Goal: Complete application form

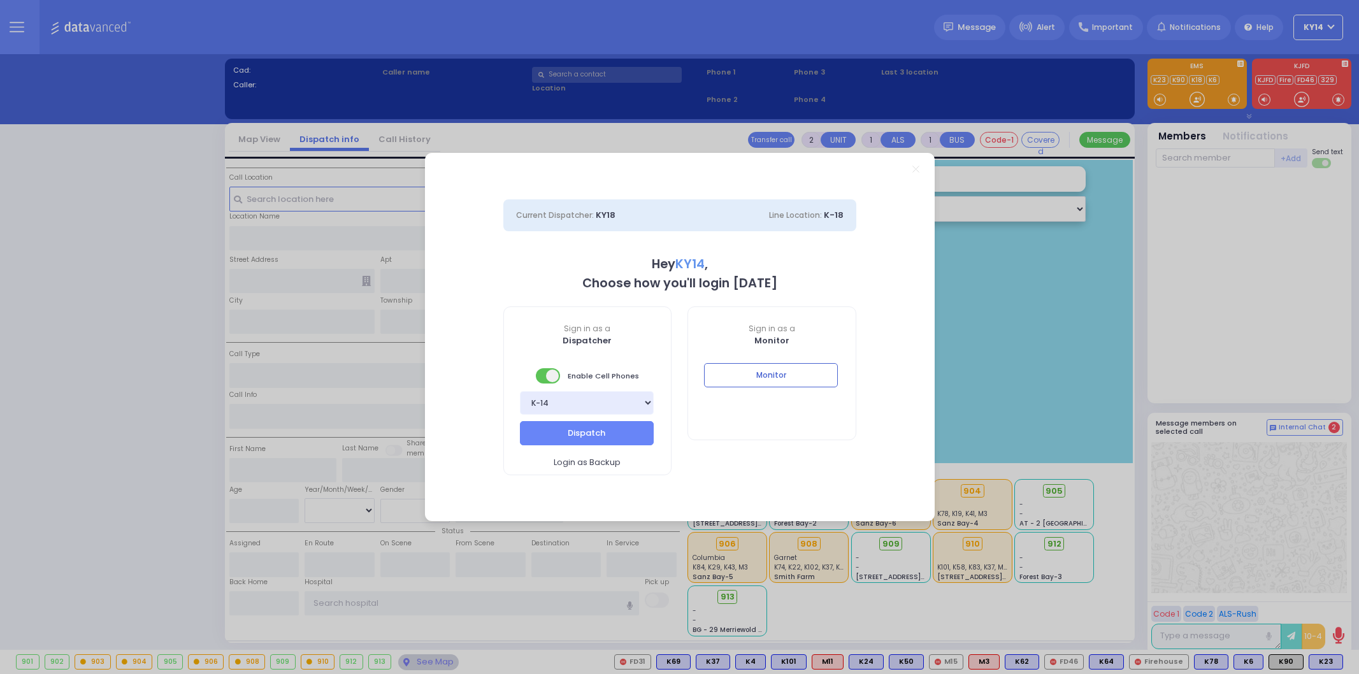
select select "2"
type input "ky14"
click at [736, 379] on button "Monitor" at bounding box center [771, 375] width 134 height 24
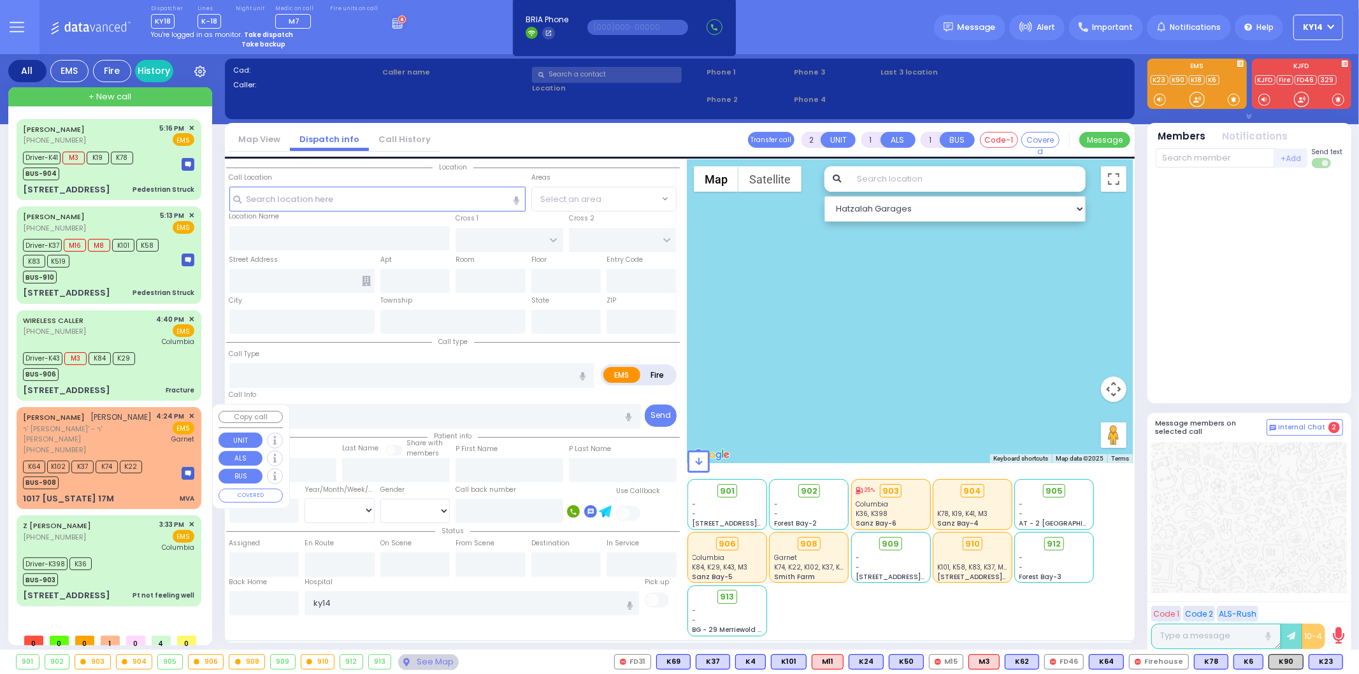
click at [132, 419] on div "[PERSON_NAME] [PERSON_NAME]" at bounding box center [87, 417] width 129 height 13
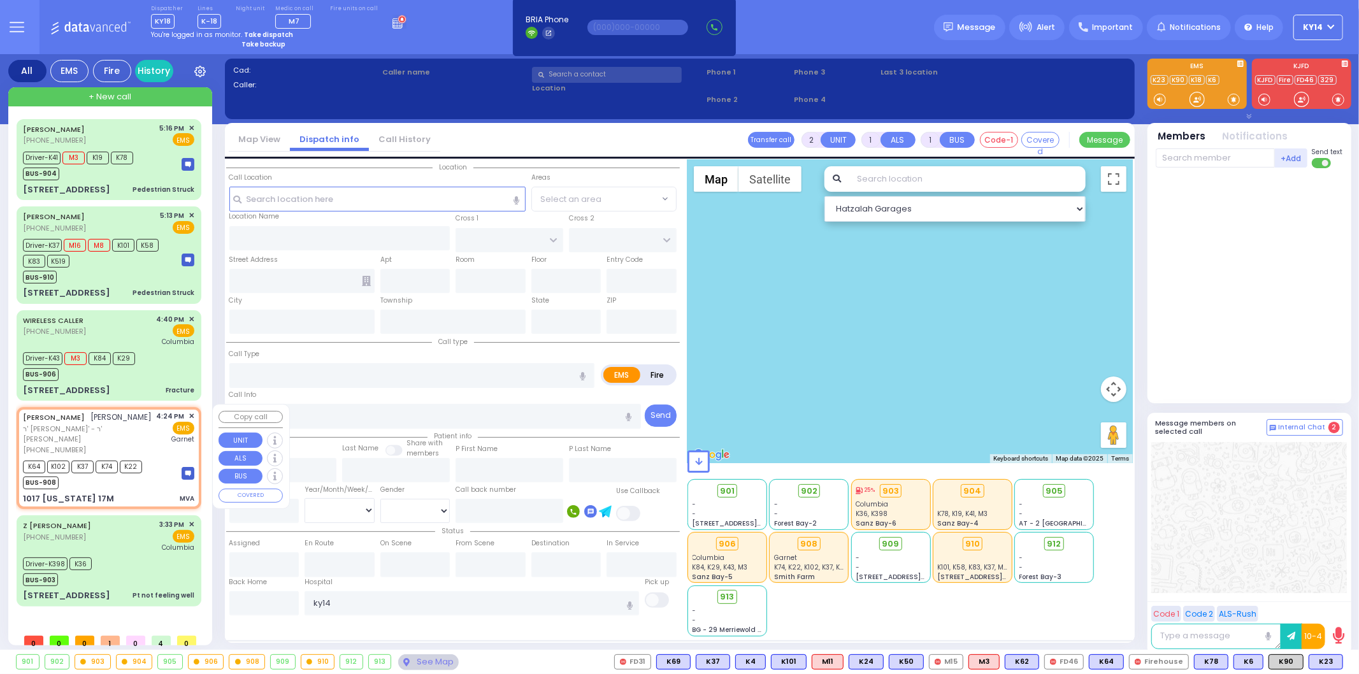
type input "6"
select select
type input "MVA"
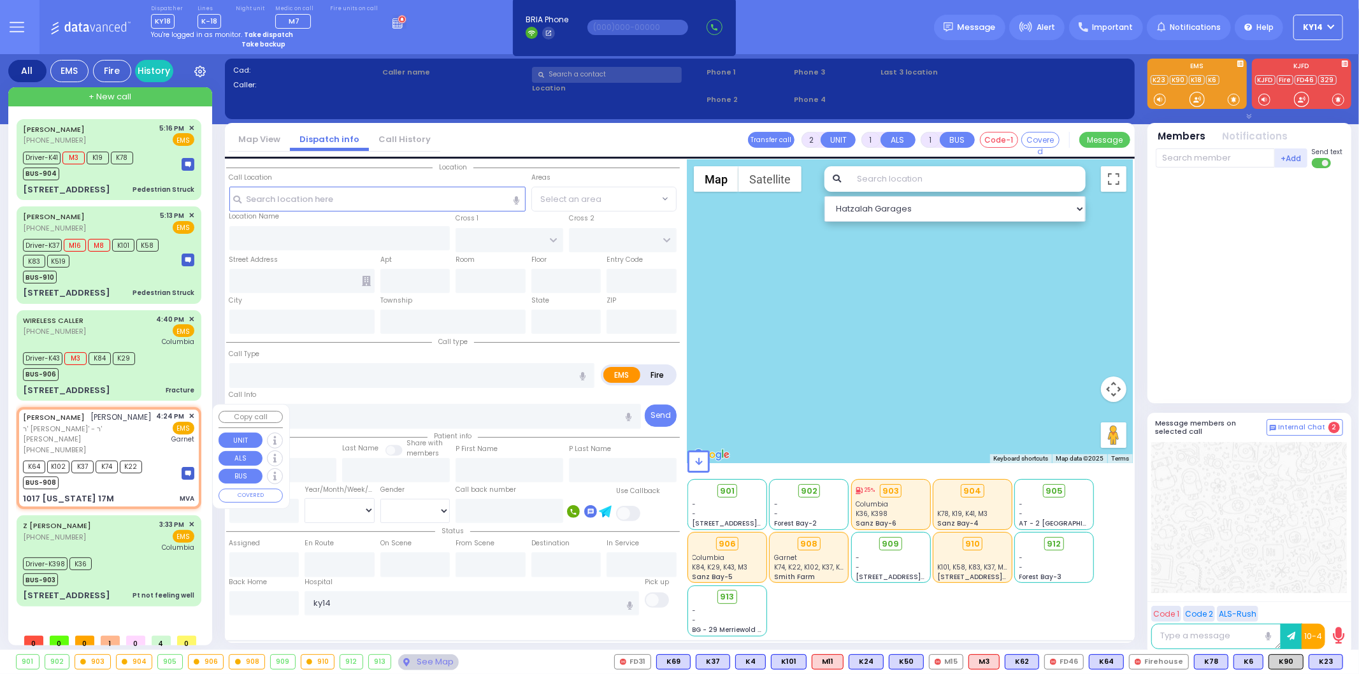
radio input "true"
type input "[PERSON_NAME]"
type input "Lebvits"
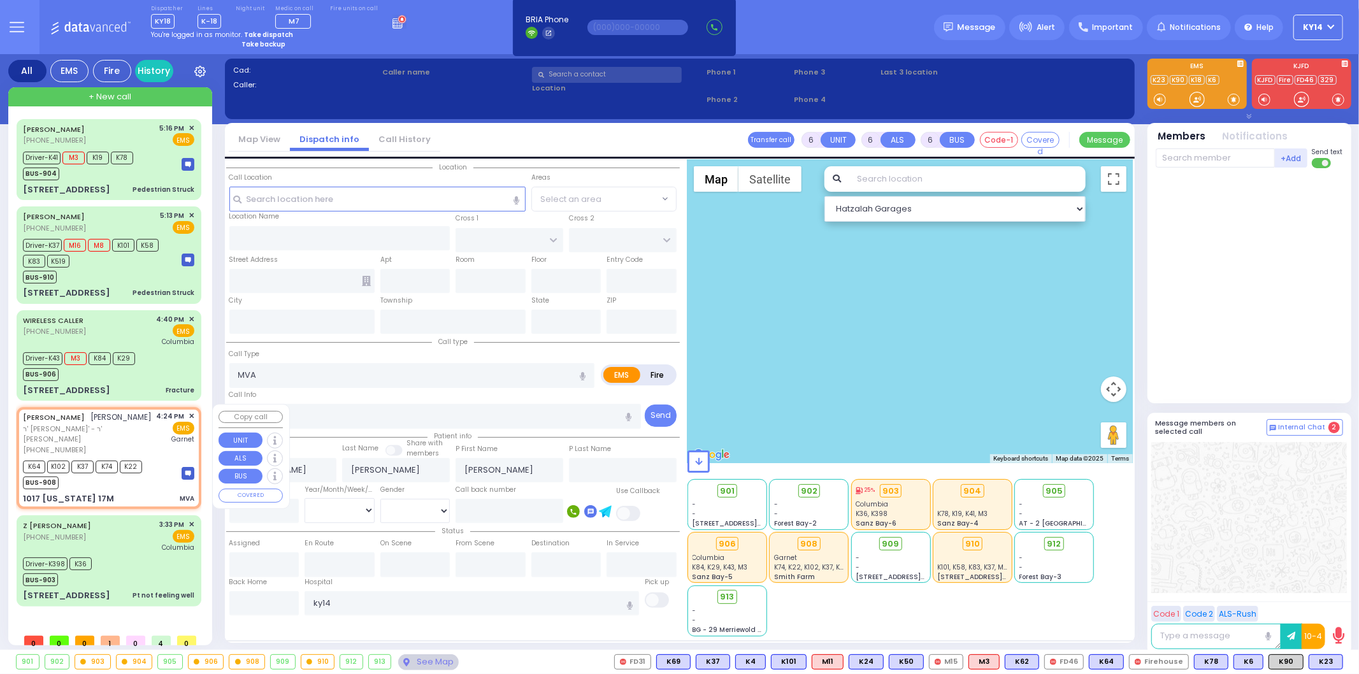
type input "27"
select select "Year"
select select "[DEMOGRAPHIC_DATA]"
type input "16:24"
type input "16:25"
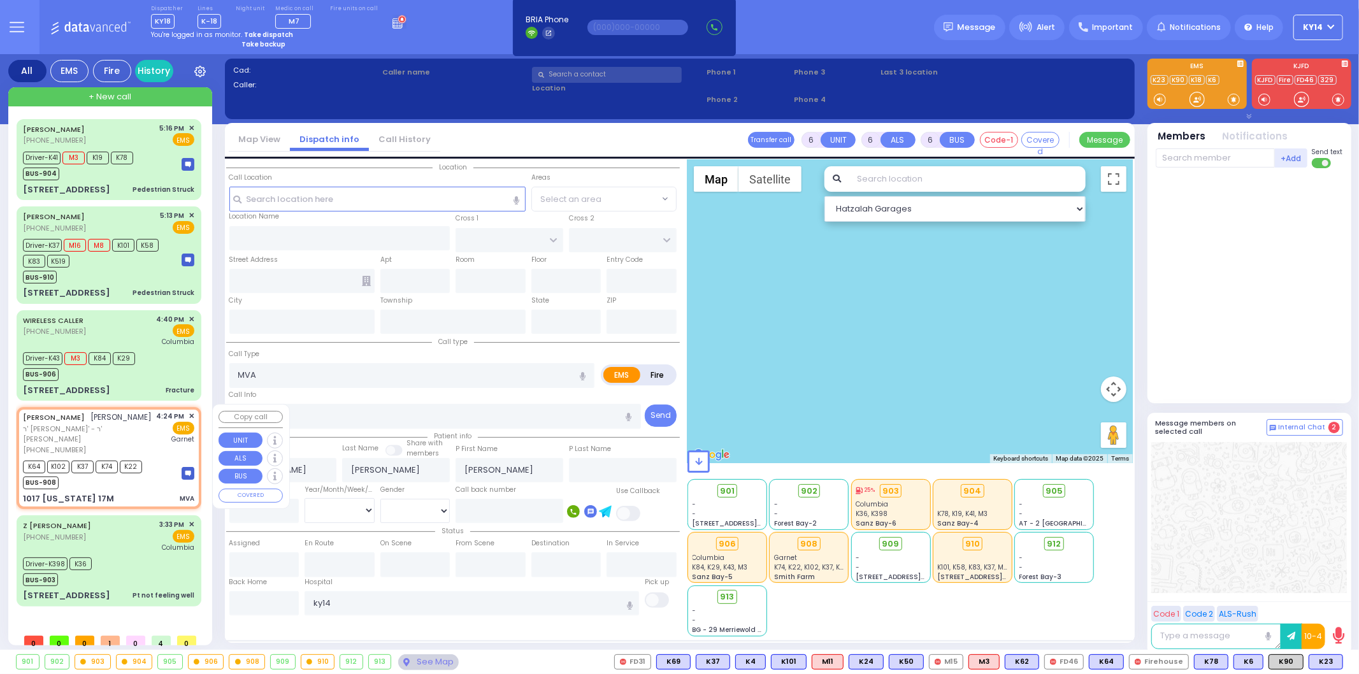
type input "[GEOGRAPHIC_DATA]"
type input "STAIR WAY"
type input "1017 [US_STATE] 17M"
type input "Monroe"
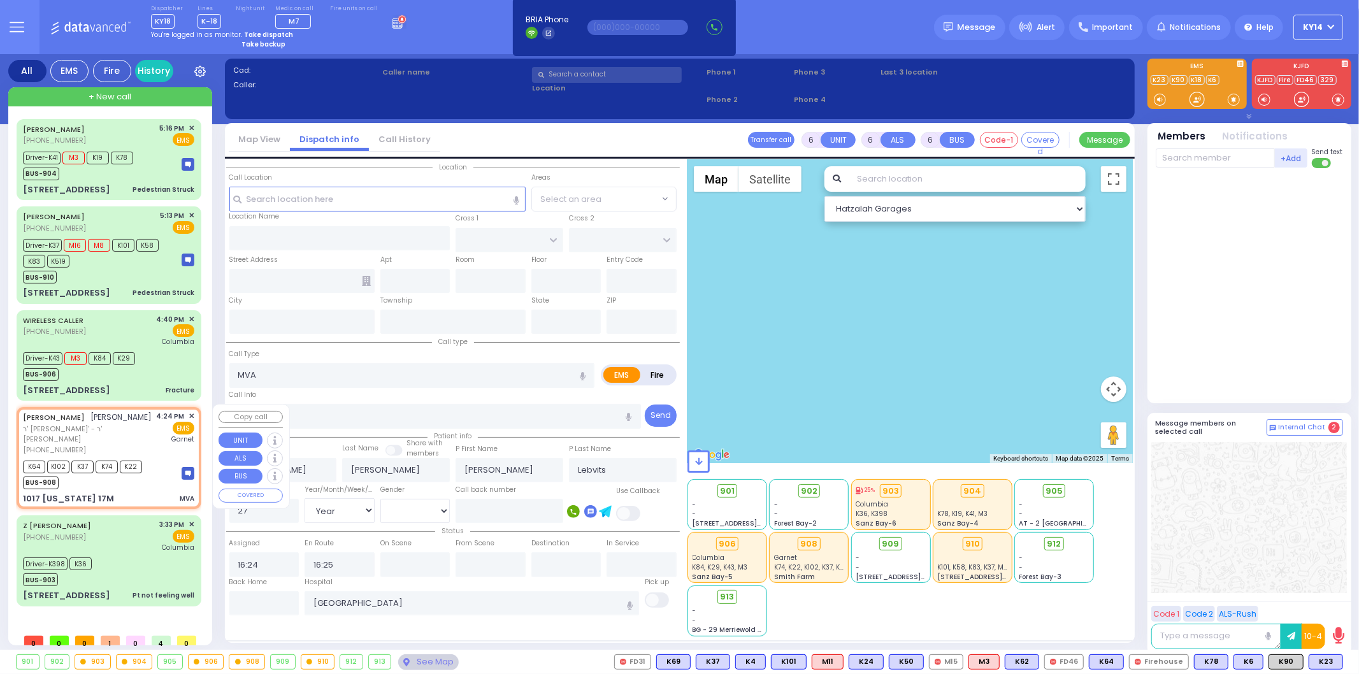
type input "[US_STATE]"
type input "10950"
select select "Hatzalah Garages"
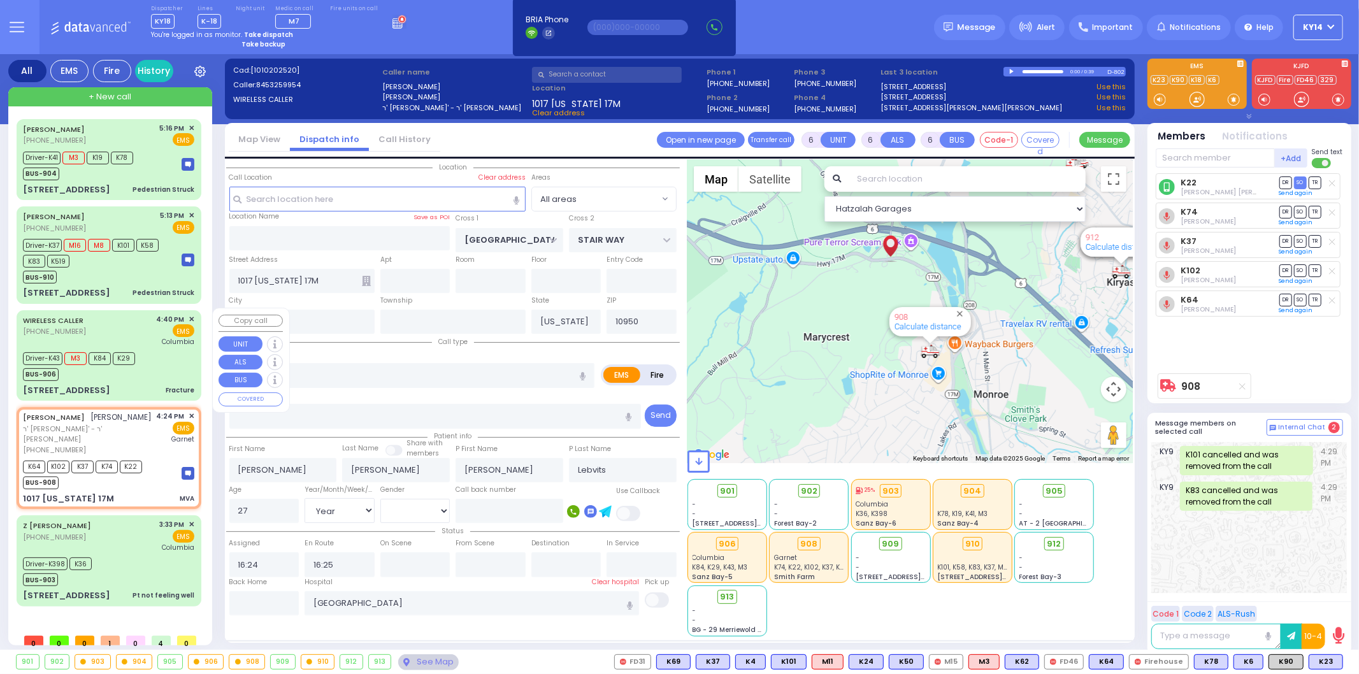
click at [128, 349] on div "Driver-K43 M3 K84 K29" at bounding box center [79, 357] width 112 height 16
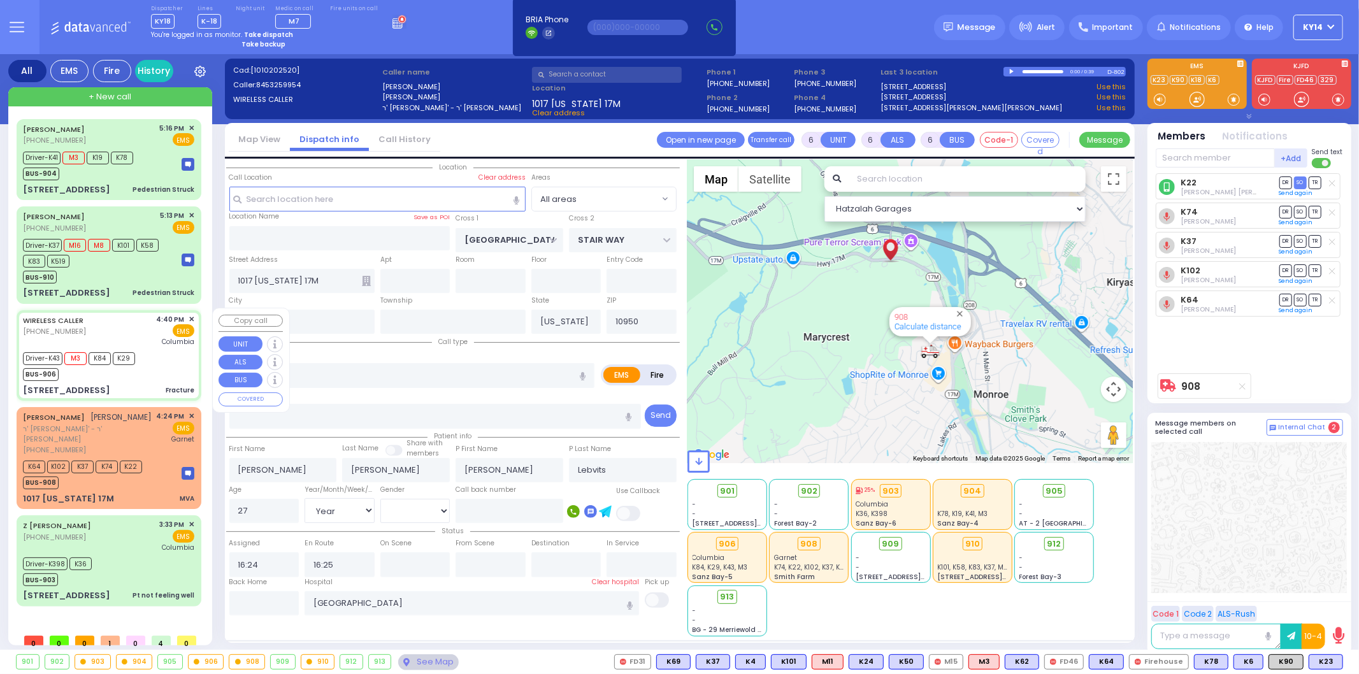
select select
type input "Fracture"
radio input "true"
type input "Mates"
type input "[PERSON_NAME]"
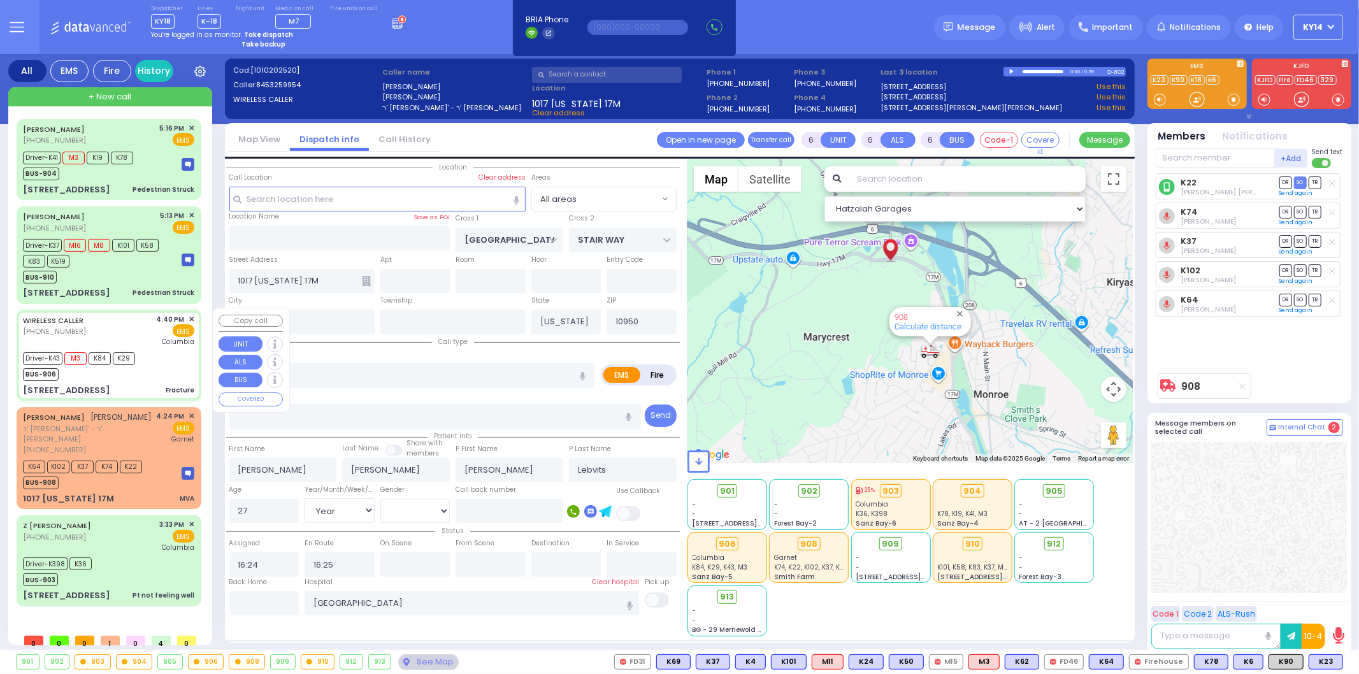
type input "12"
select select "Year"
select select "[DEMOGRAPHIC_DATA]"
type input "16:40"
type input "16:42"
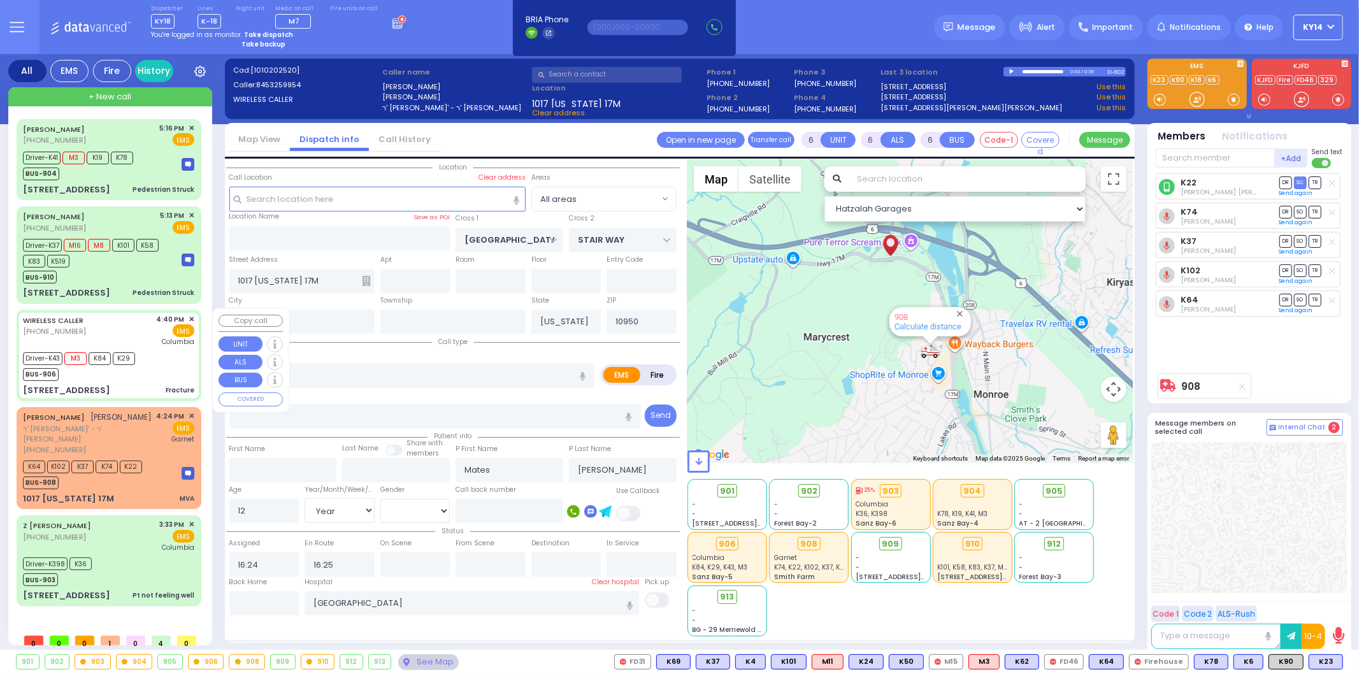
type input "16:43"
type input "17:20"
type input "[US_STATE][GEOGRAPHIC_DATA]- [GEOGRAPHIC_DATA]"
type input "SCHUNNEMUNK RD"
type input "[STREET_ADDRESS]"
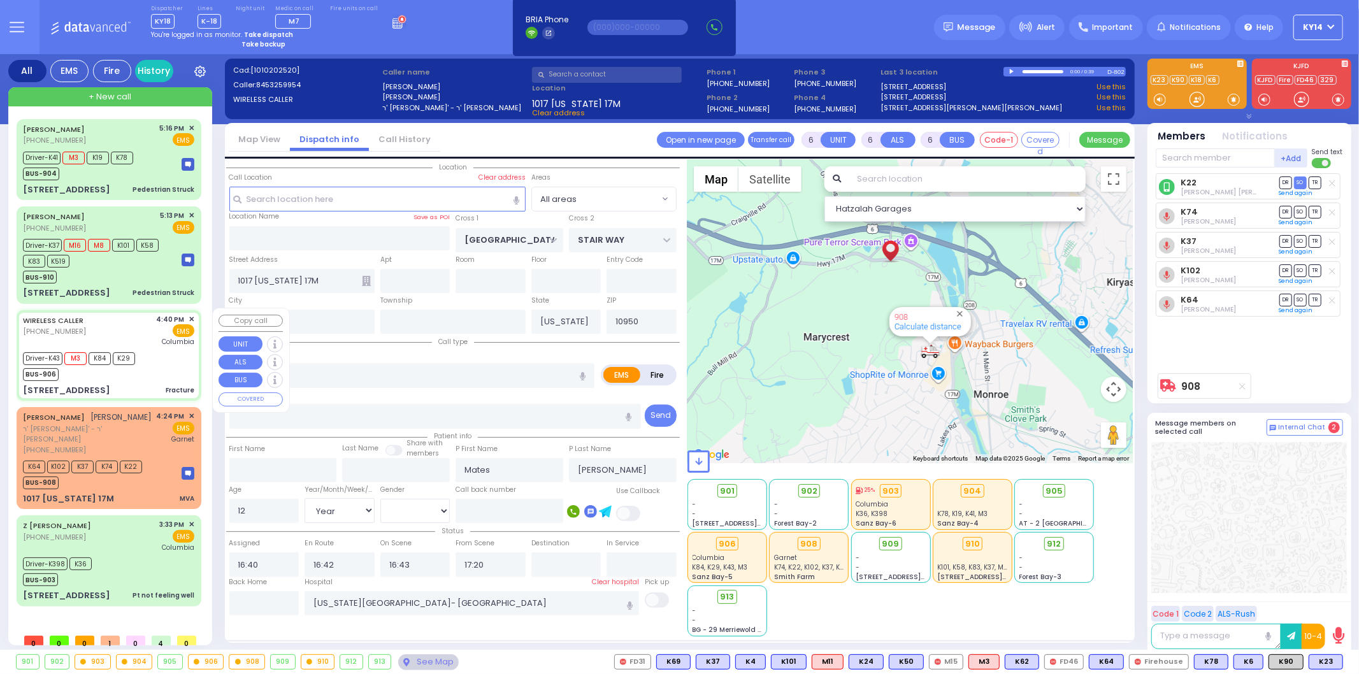
type input "002"
select select "Hatzalah Garages"
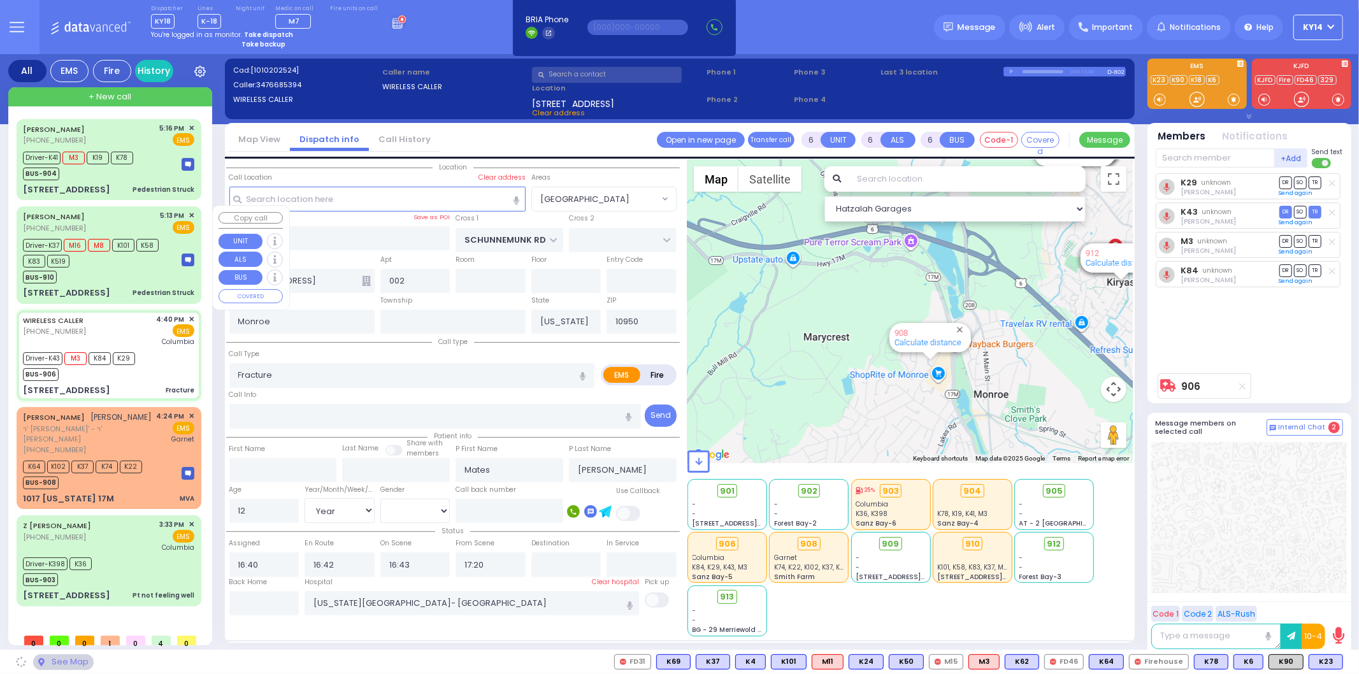
select select "[GEOGRAPHIC_DATA]"
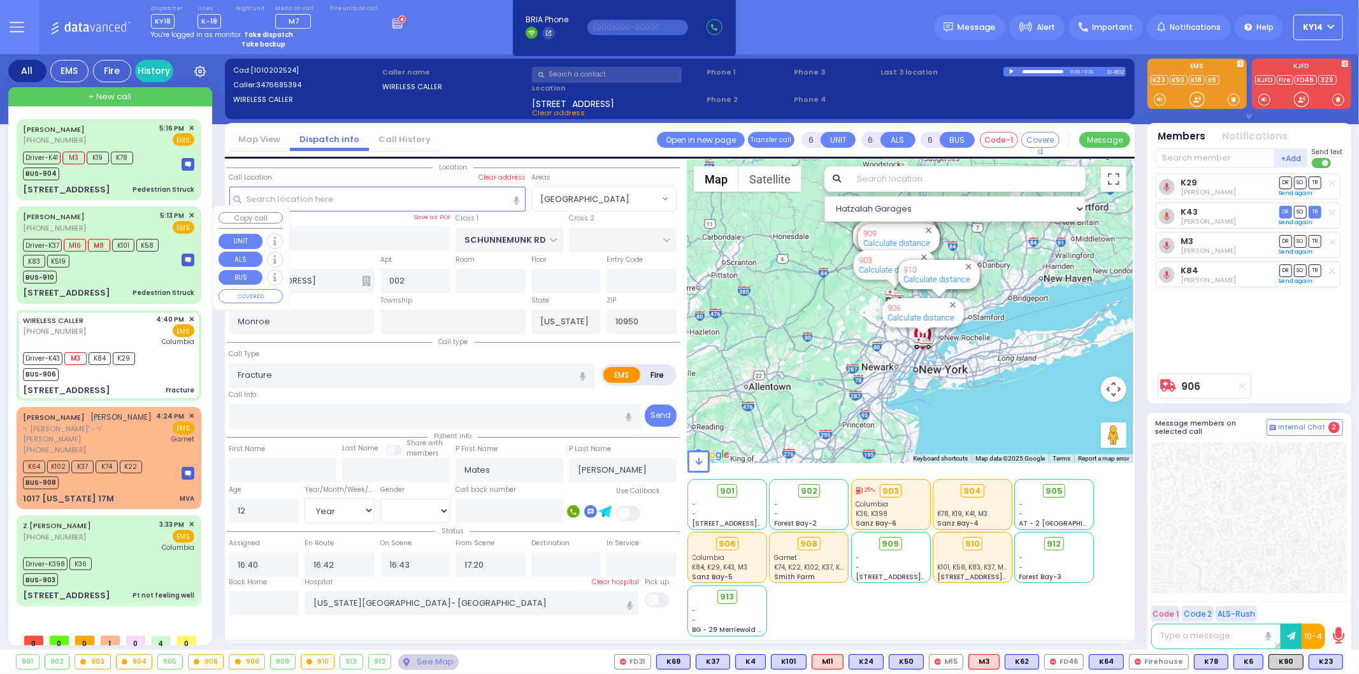
click at [135, 245] on div "Driver-K37 M16 M8 K101 K58 K83 K519" at bounding box center [96, 252] width 146 height 32
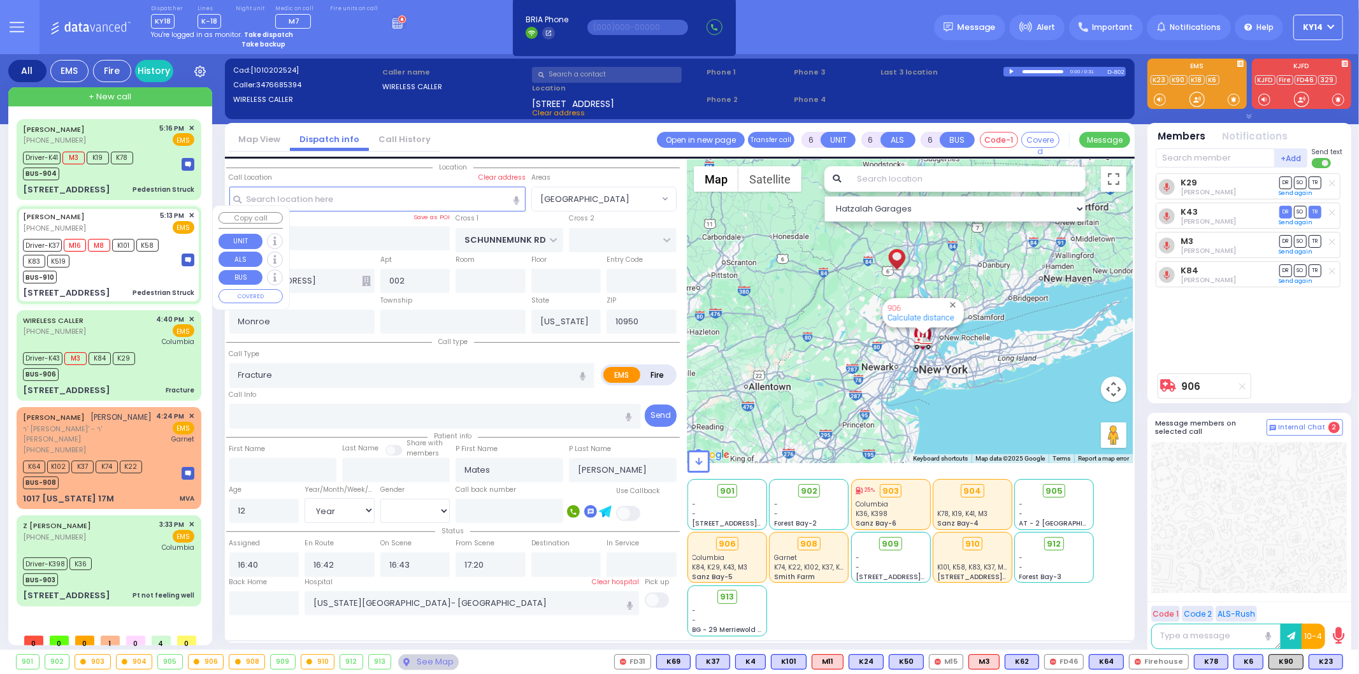
select select
type input "Pedestrian Struck"
radio input "true"
type input "[PERSON_NAME]"
type input "TELLER"
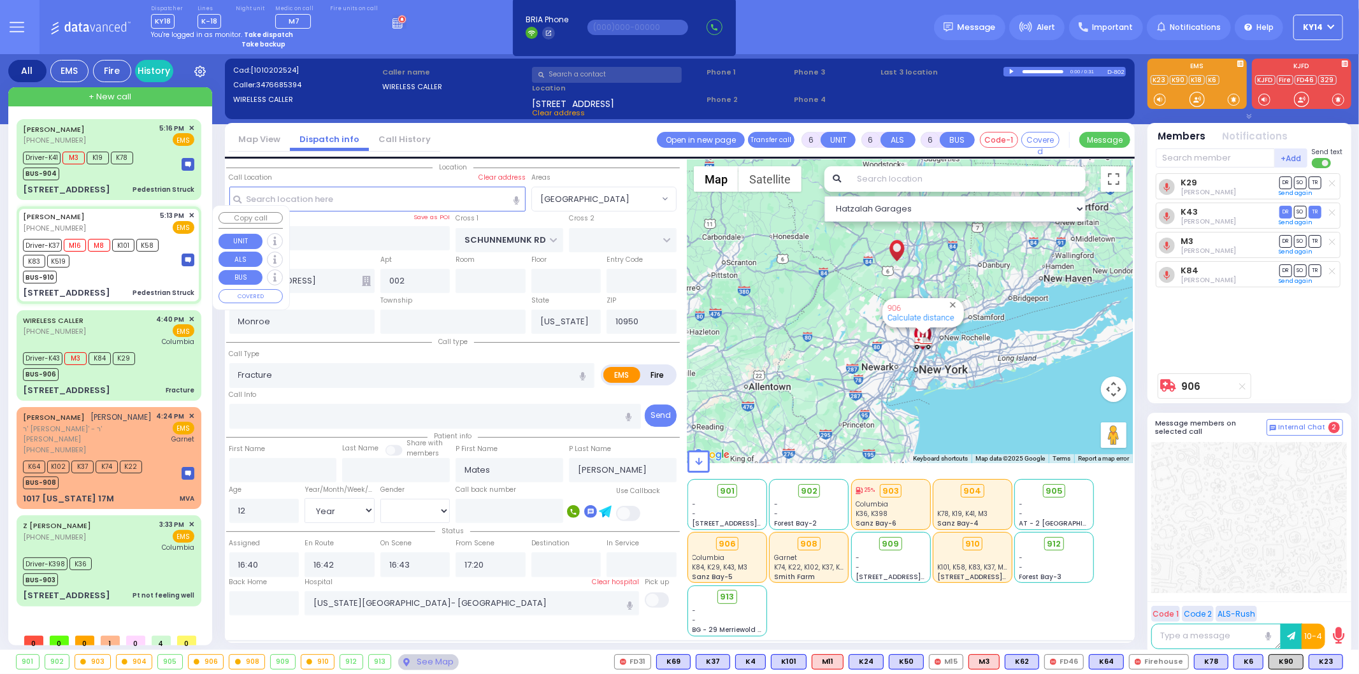
type input "[PERSON_NAME]"
type input "Spira"
type input "8"
select select "Year"
select select "[DEMOGRAPHIC_DATA]"
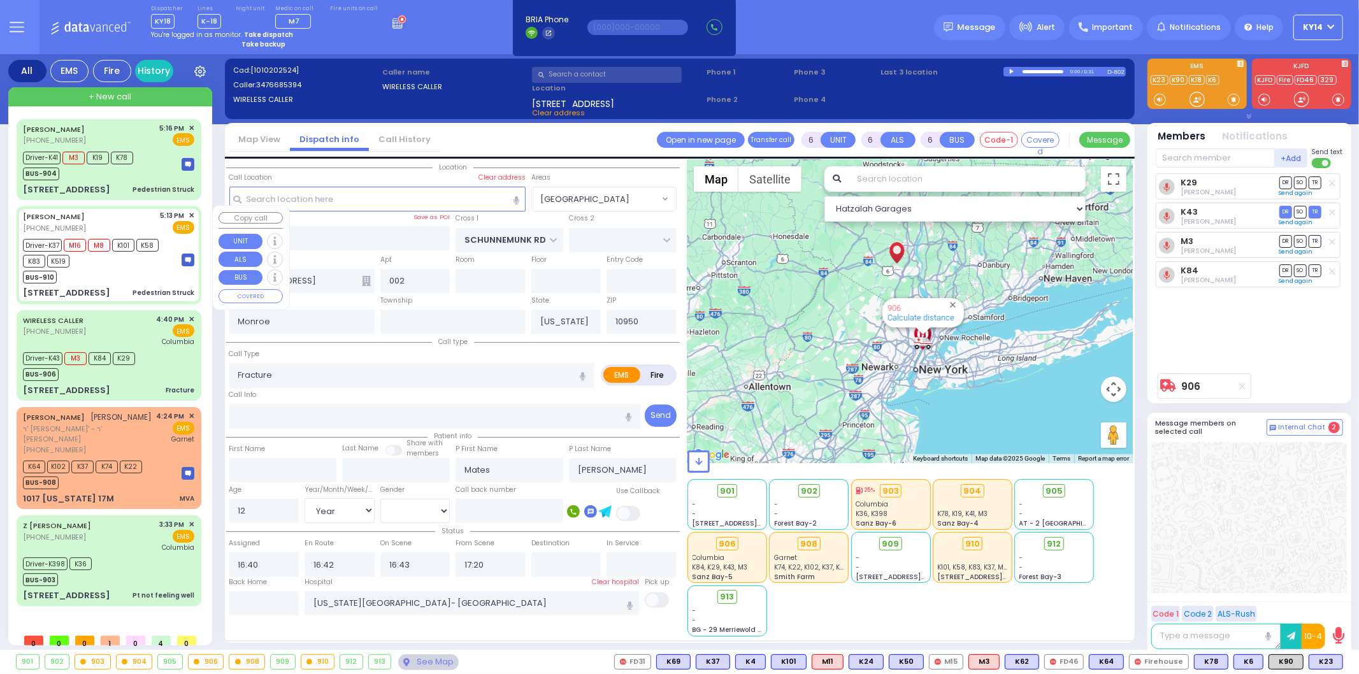
type input "17:13"
type input "17:14"
type input "17:26"
type input "[GEOGRAPHIC_DATA] [STREET_ADDRESS][PERSON_NAME]"
select select "Hatzalah Garages"
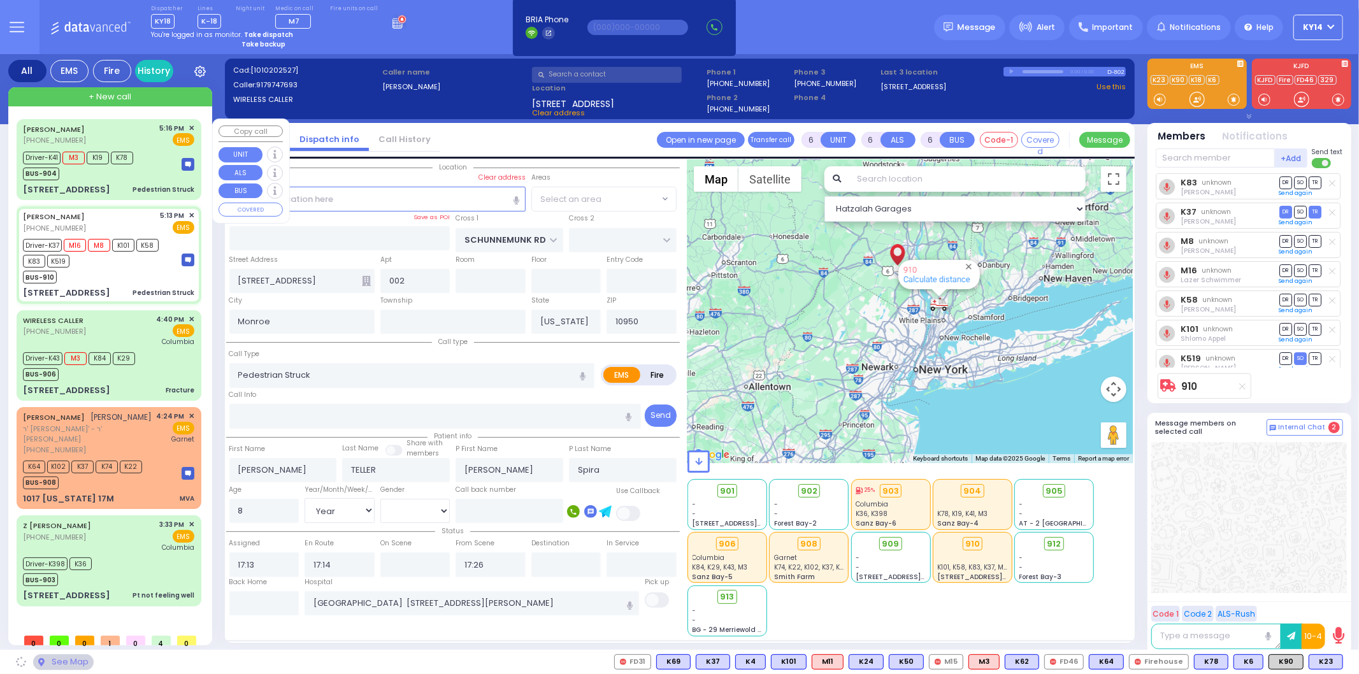
type input "[GEOGRAPHIC_DATA]"
type input "COUNTY ROUTE 105"
type input "[STREET_ADDRESS]"
type input "106"
type input "[PERSON_NAME]"
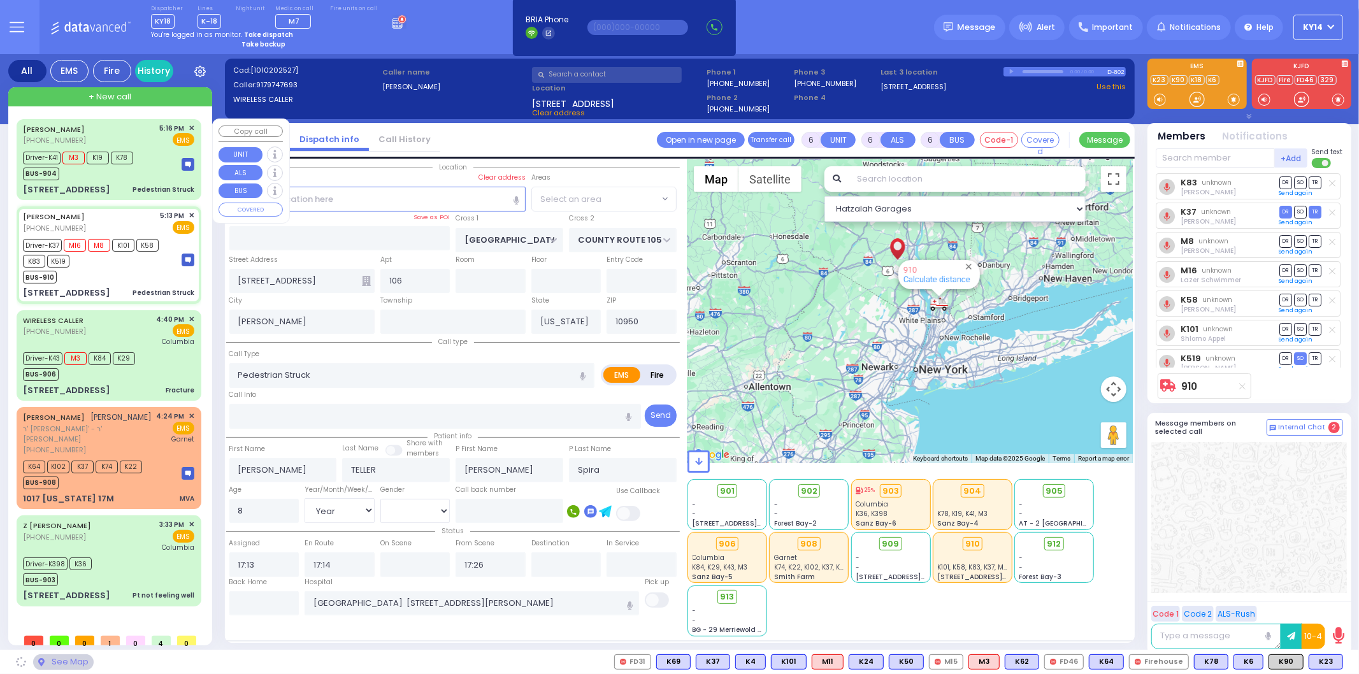
select select "SECTION 4"
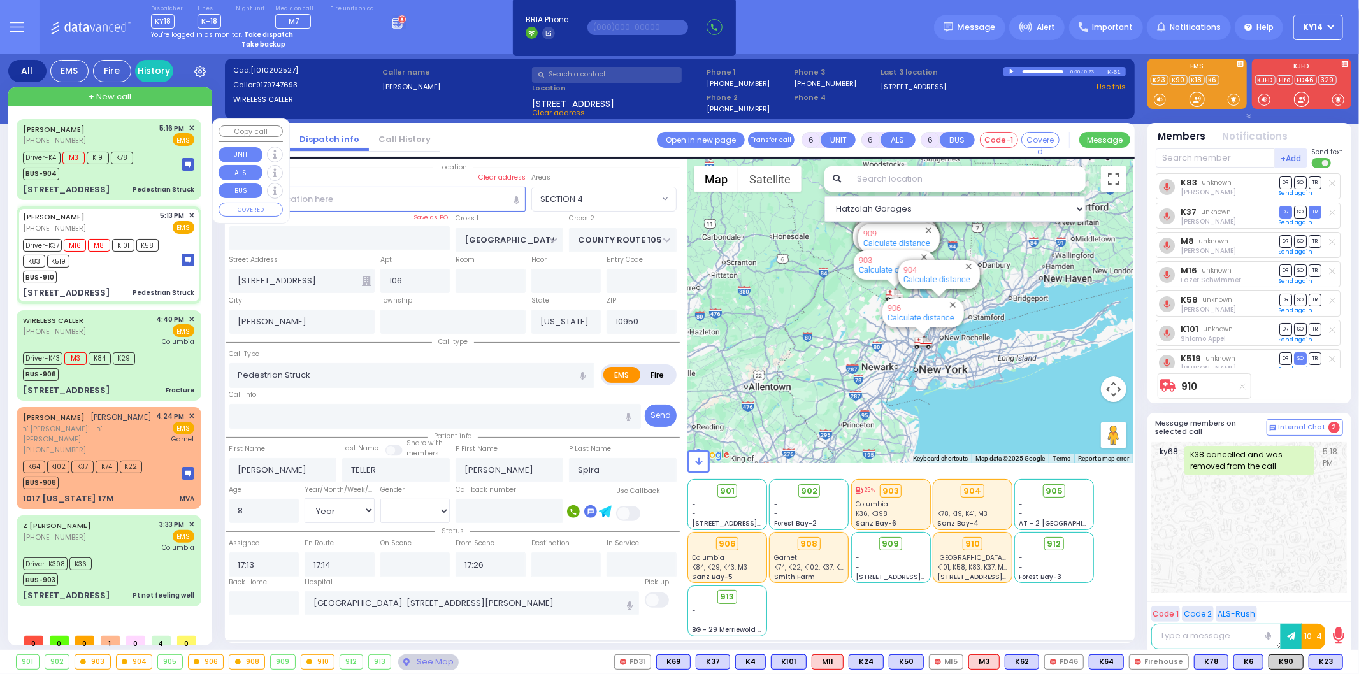
click at [122, 134] on div "[PERSON_NAME] [PHONE_NUMBER] 5:16 PM ✕ EMS" at bounding box center [108, 135] width 171 height 24
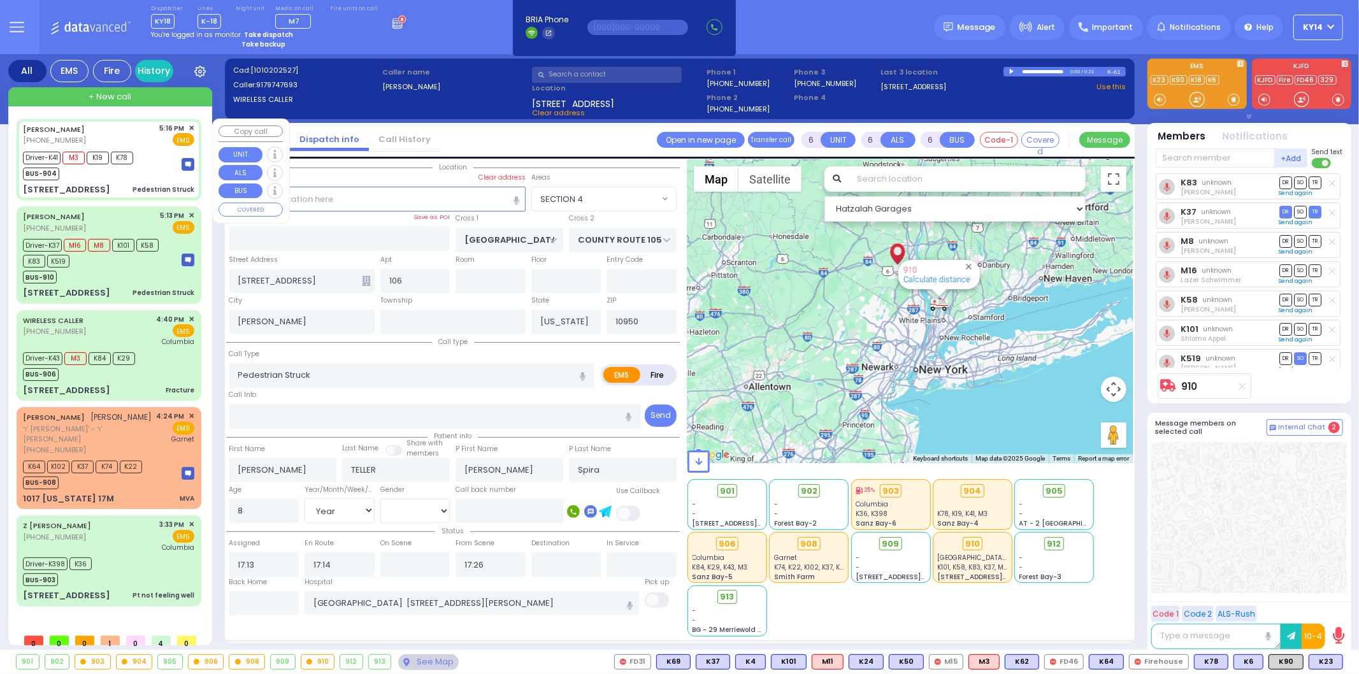
select select
radio input "true"
type input "Tzirel"
type input "6"
select select "Year"
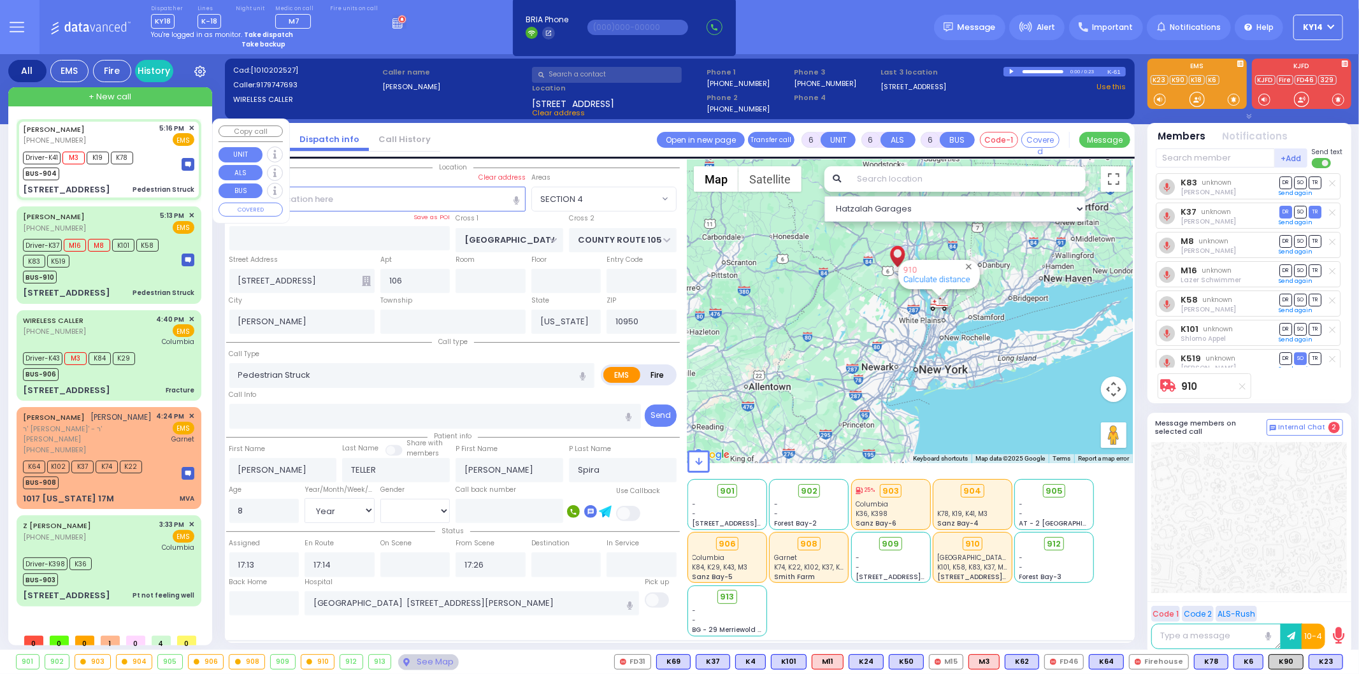
select select "[DEMOGRAPHIC_DATA]"
type input "17:16"
type input "17:18"
type input "17:25"
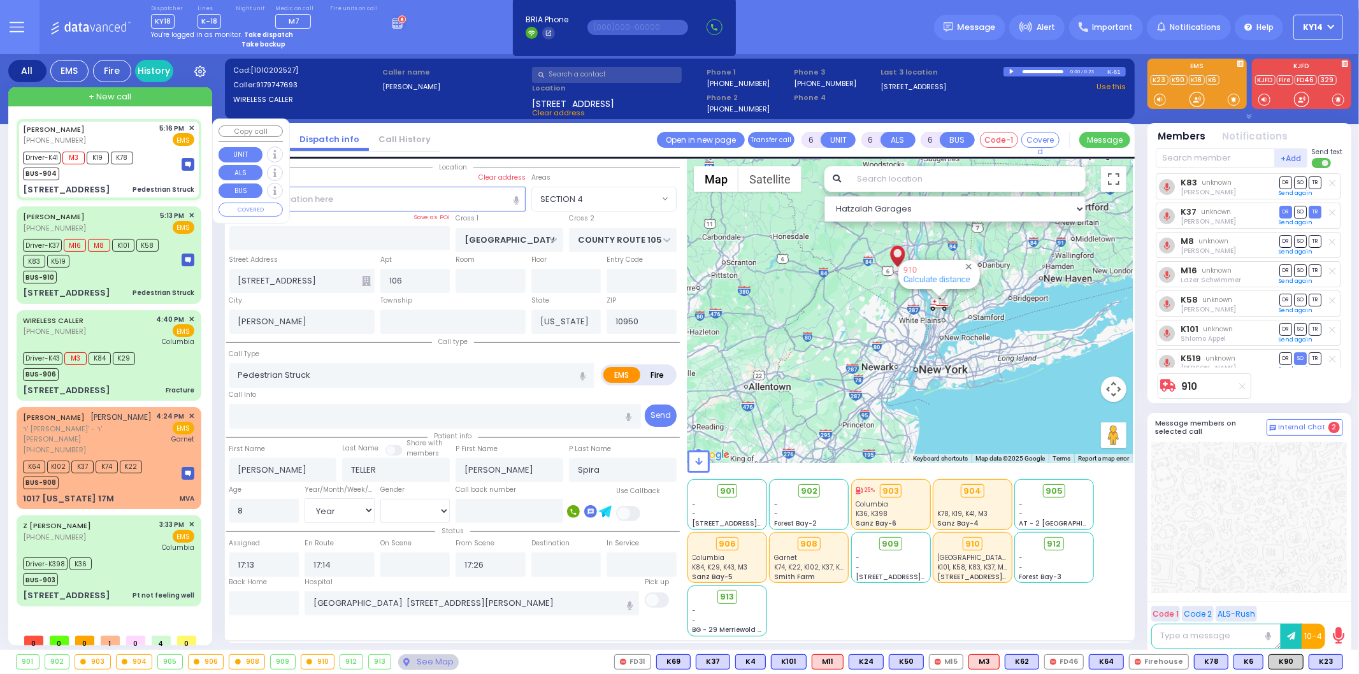
type input "17:48"
type input "[GEOGRAPHIC_DATA] [STREET_ADDRESS]"
select select "Hatzalah Garages"
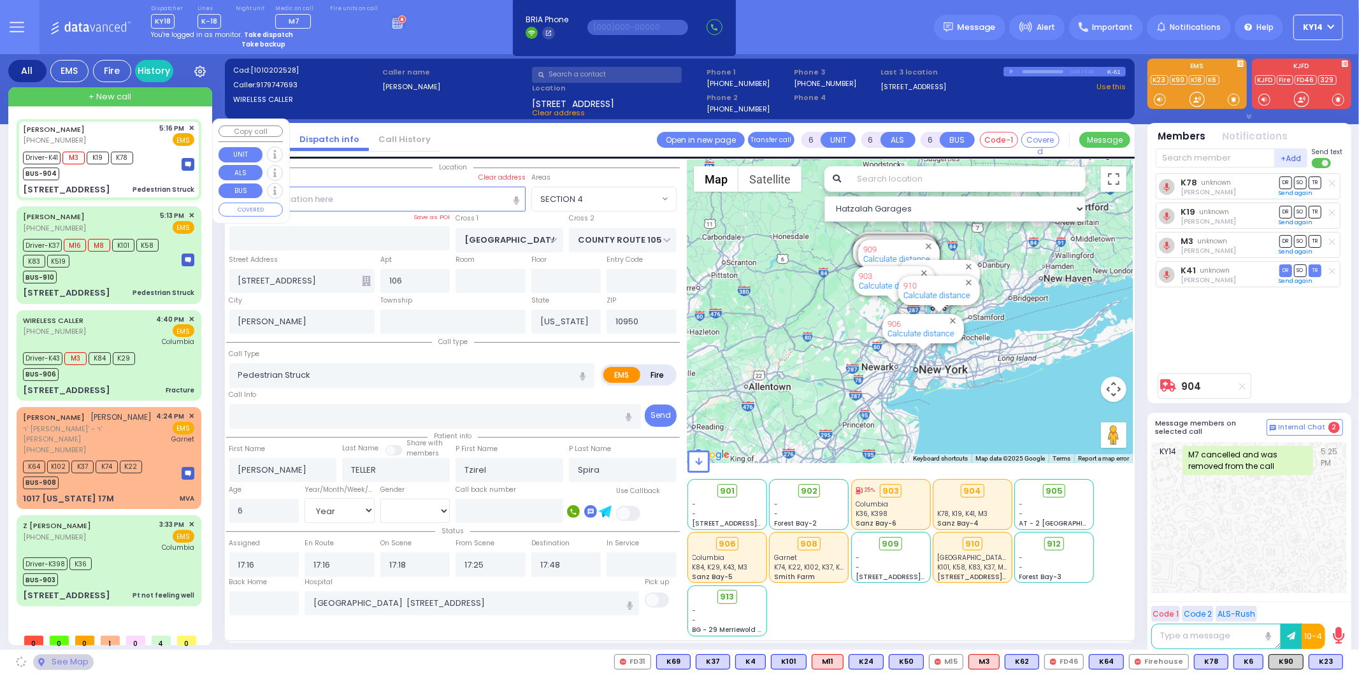
select select "SECTION 4"
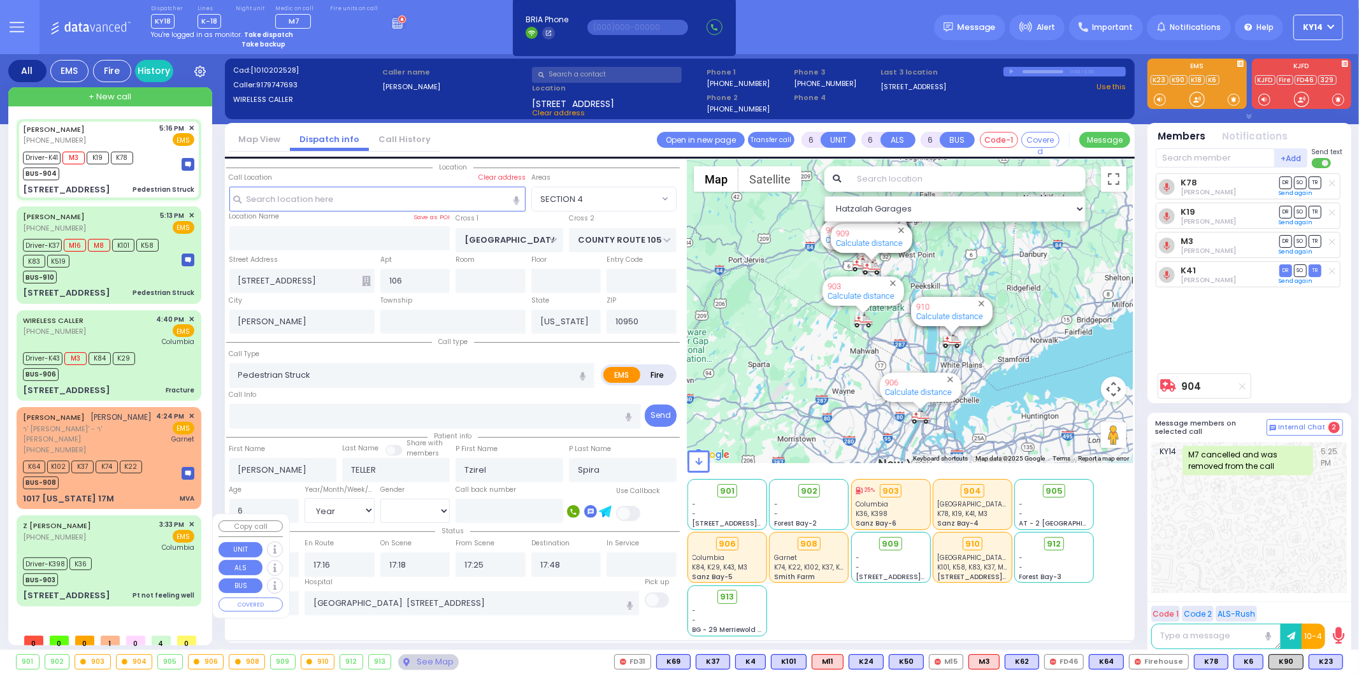
click at [166, 559] on div "Driver-K398 K36 BUS-903" at bounding box center [108, 570] width 171 height 32
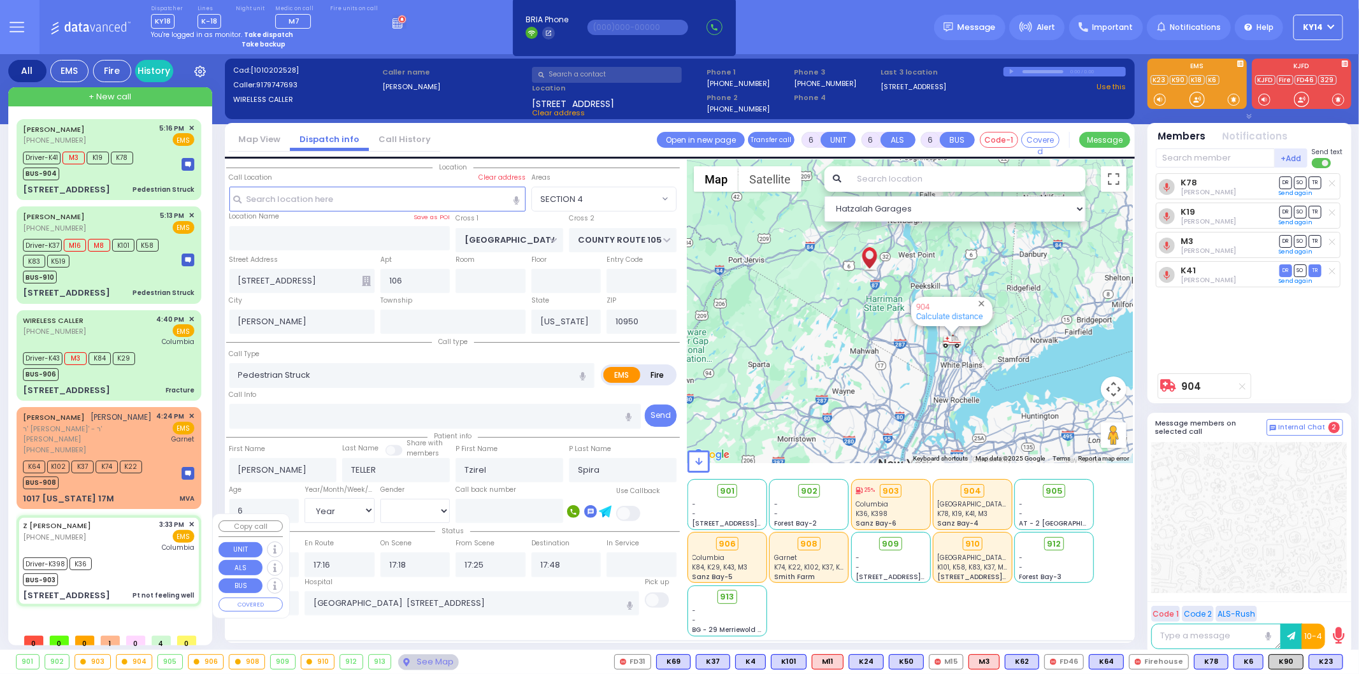
select select
type input "Pt not feeling well"
radio input "true"
type input "Hadassah"
type input "Neiman"
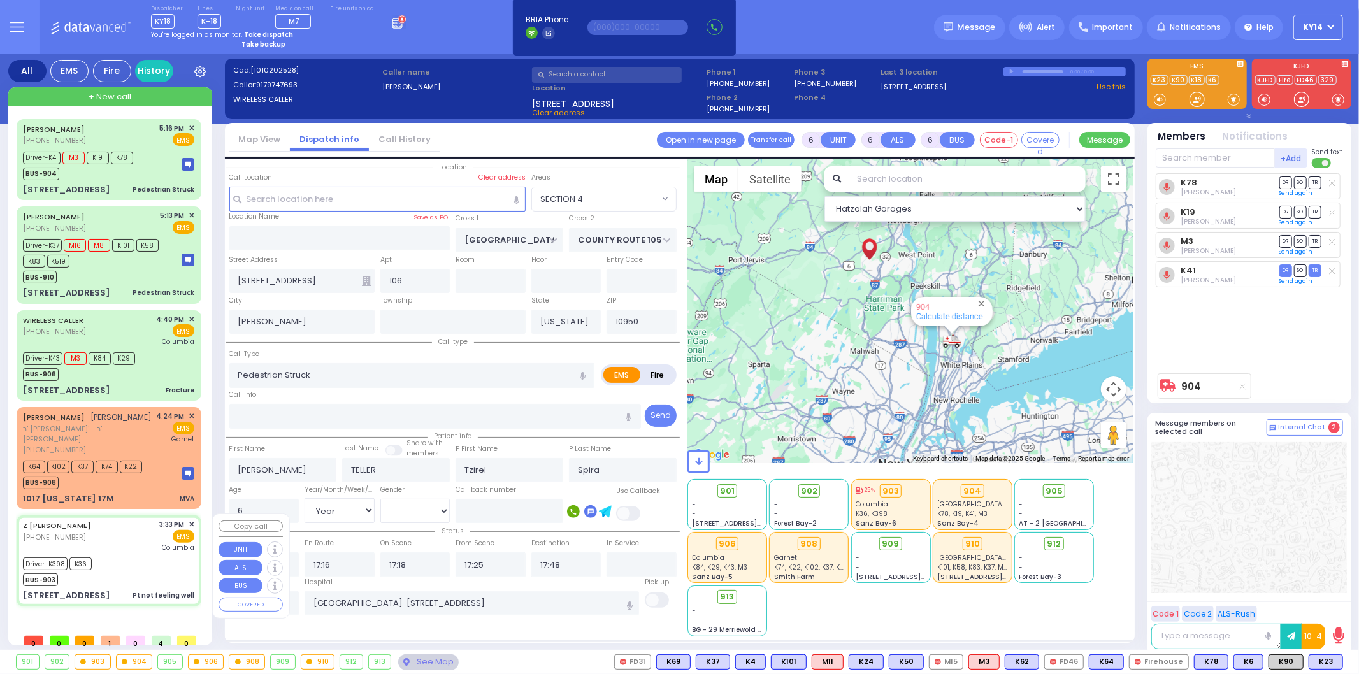
type input "76"
select select "Year"
select select "[DEMOGRAPHIC_DATA]"
type input "15:33"
type input "15:37"
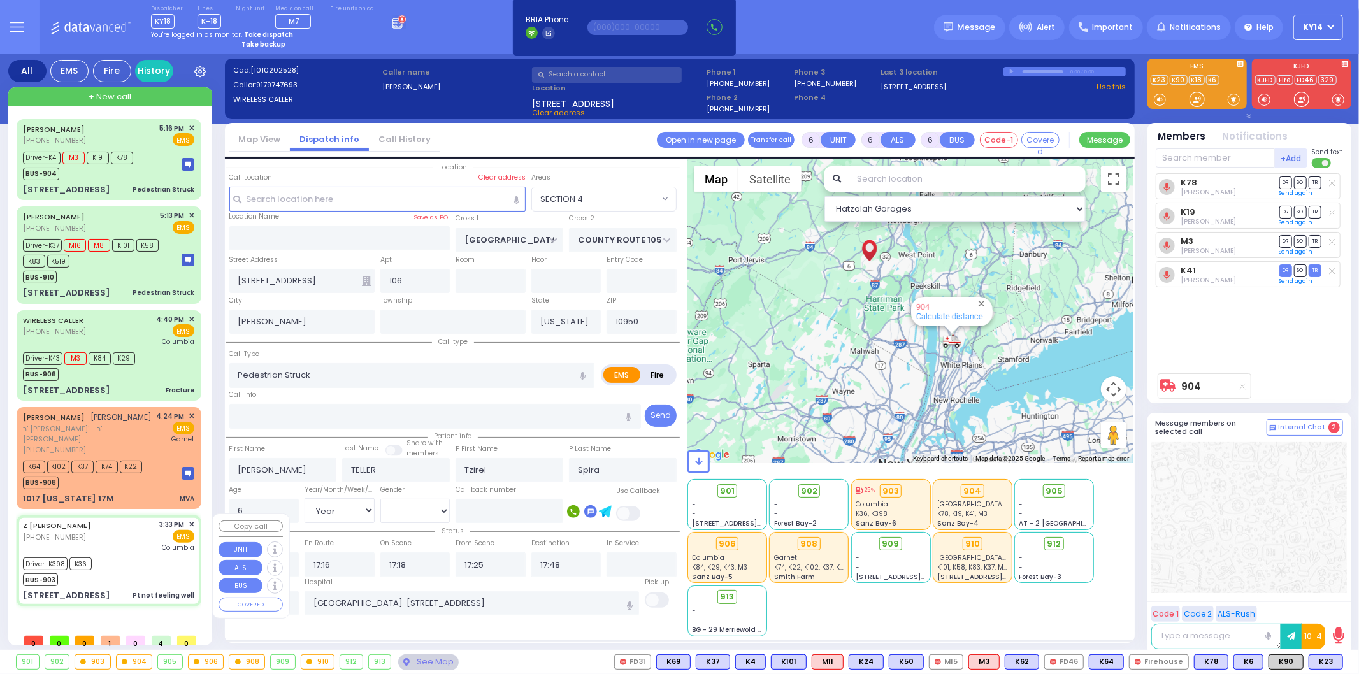
type input "15:40"
type input "15:43"
type input "16:50"
type input "17:50"
type input "[US_STATE][GEOGRAPHIC_DATA]- [GEOGRAPHIC_DATA]"
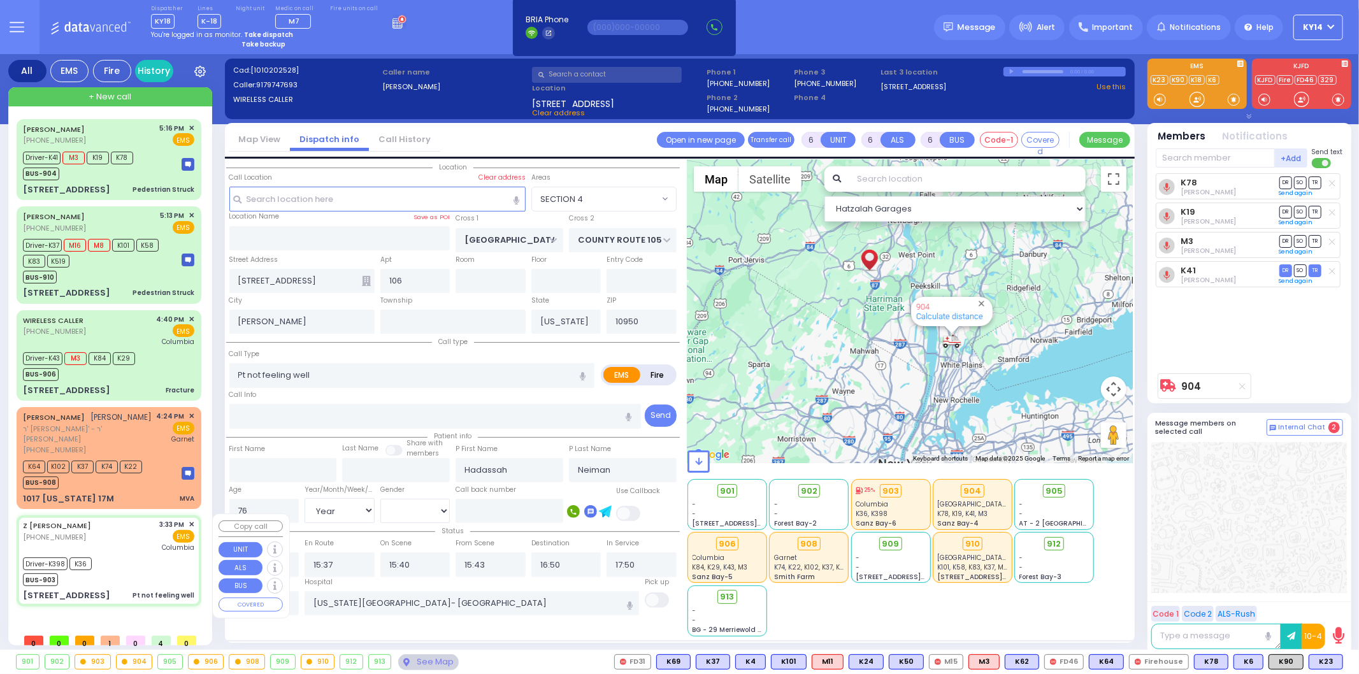
type input "APTA WAY"
type input "[PERSON_NAME] DR"
type input "[STREET_ADDRESS]"
type input "301"
type input "Monroe"
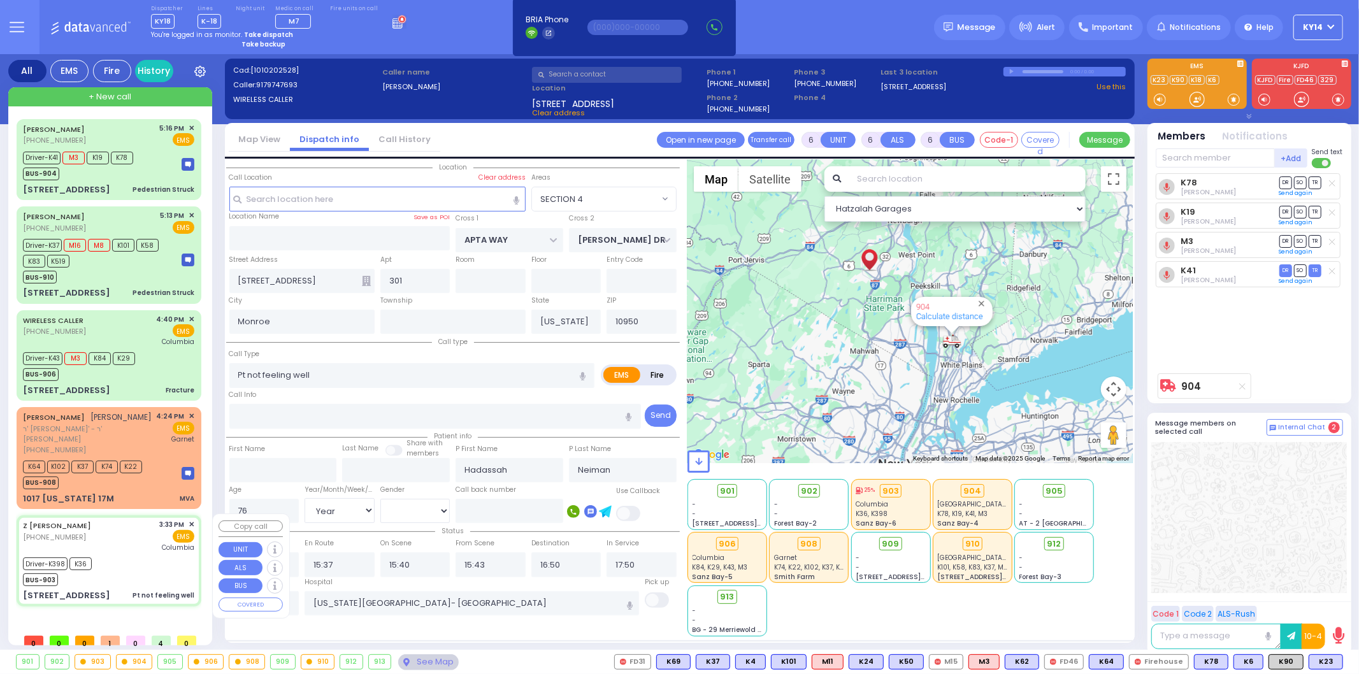
select select "Hatzalah Garages"
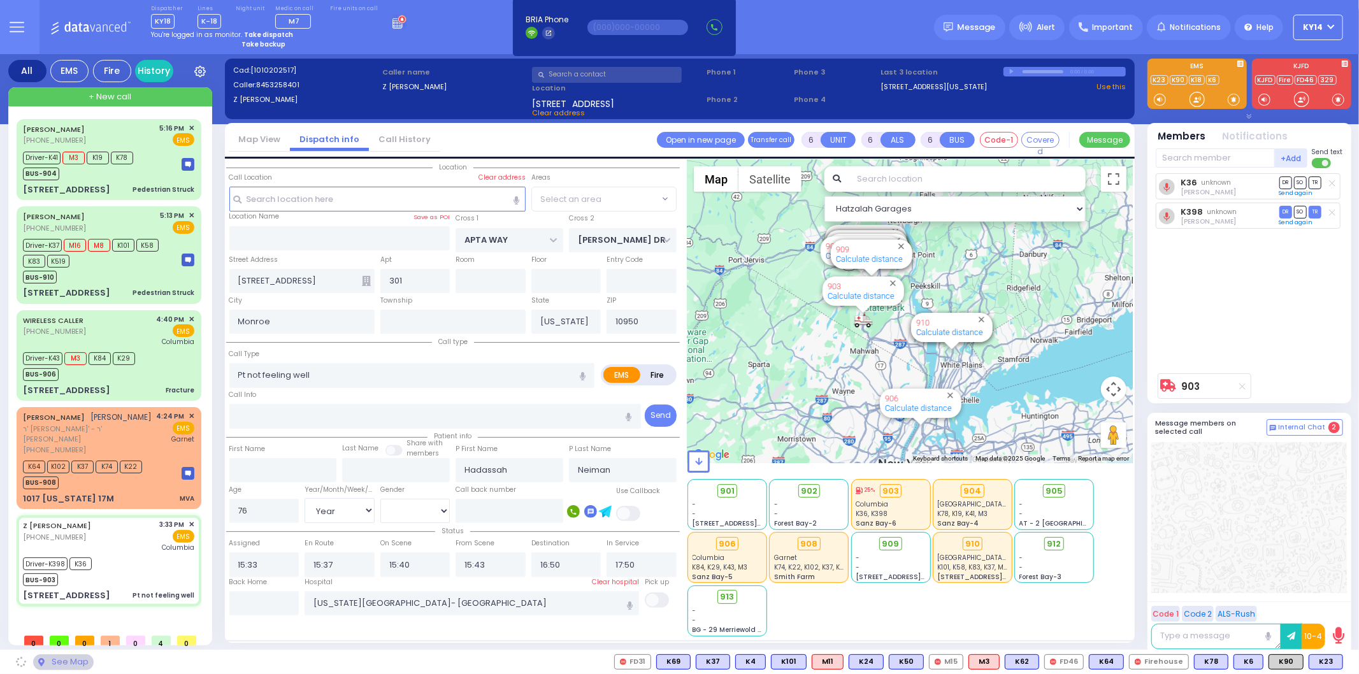
select select "SECTION 1"
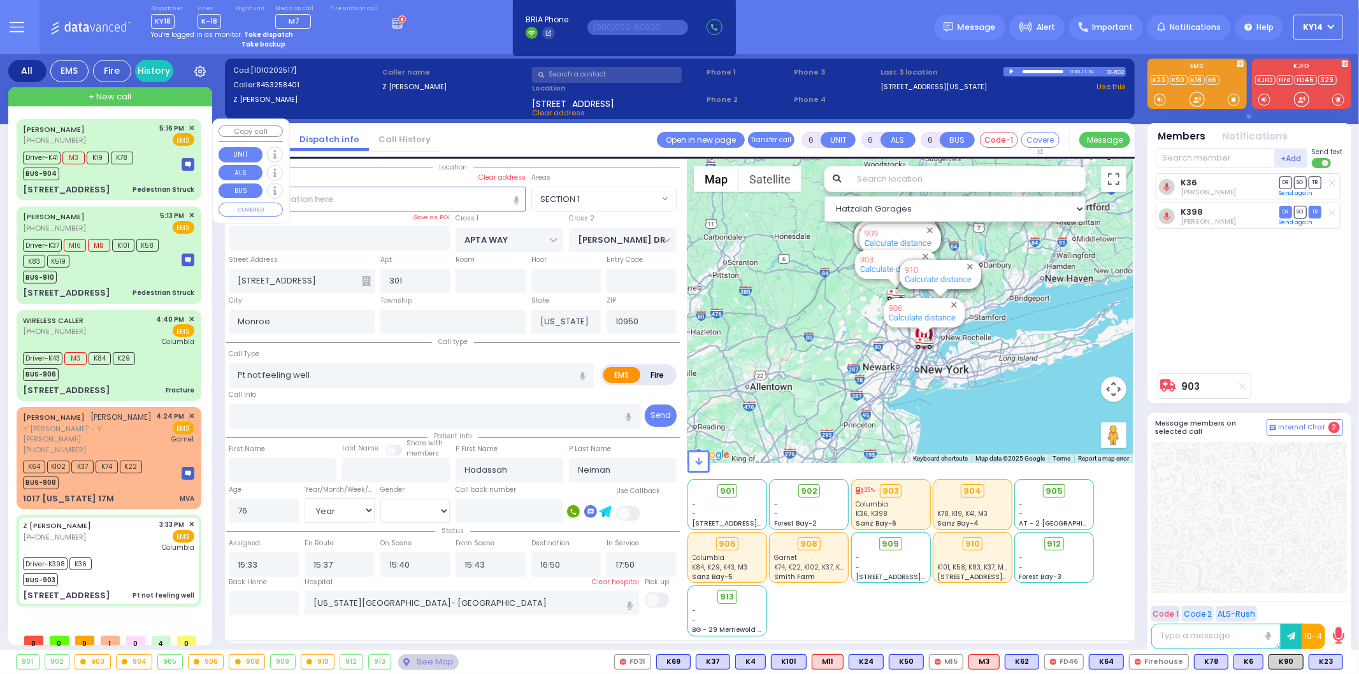
click at [153, 142] on div "[PERSON_NAME] [PHONE_NUMBER] 5:16 PM ✕ EMS" at bounding box center [108, 135] width 171 height 24
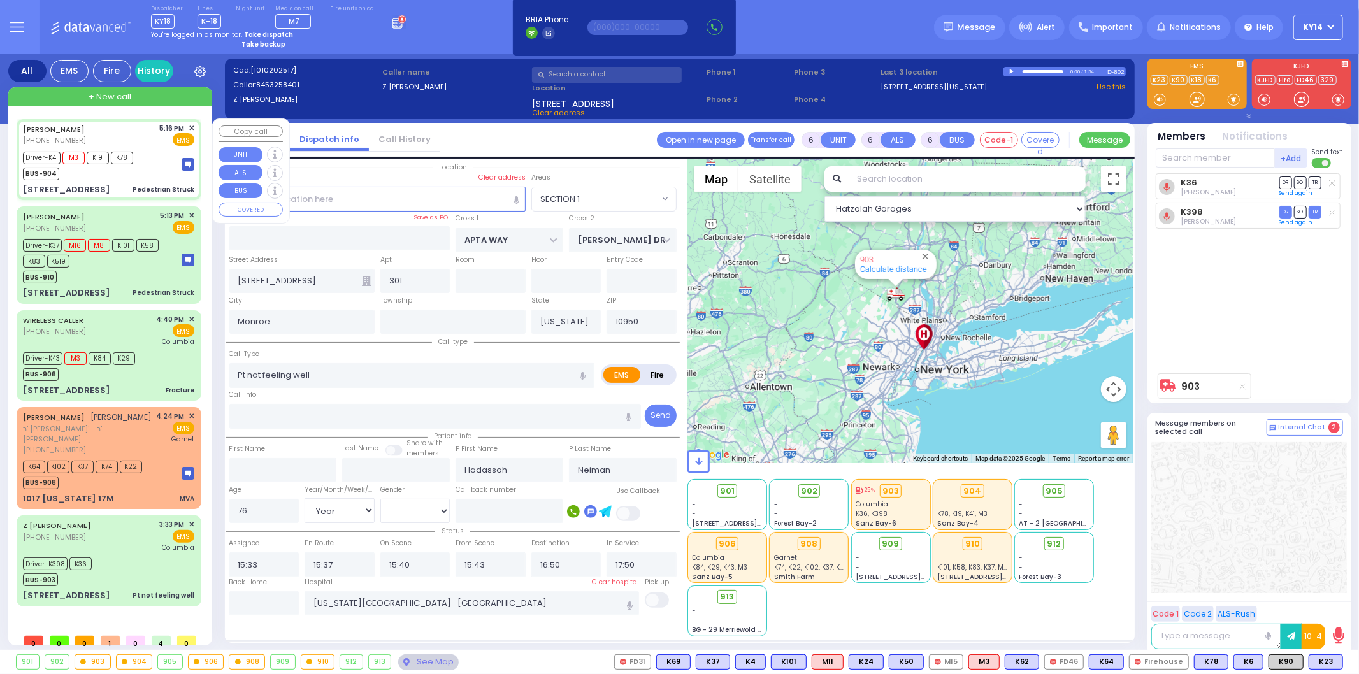
select select
type input "Pedestrian Struck"
radio input "true"
type input "[PERSON_NAME]"
type input "TELLER"
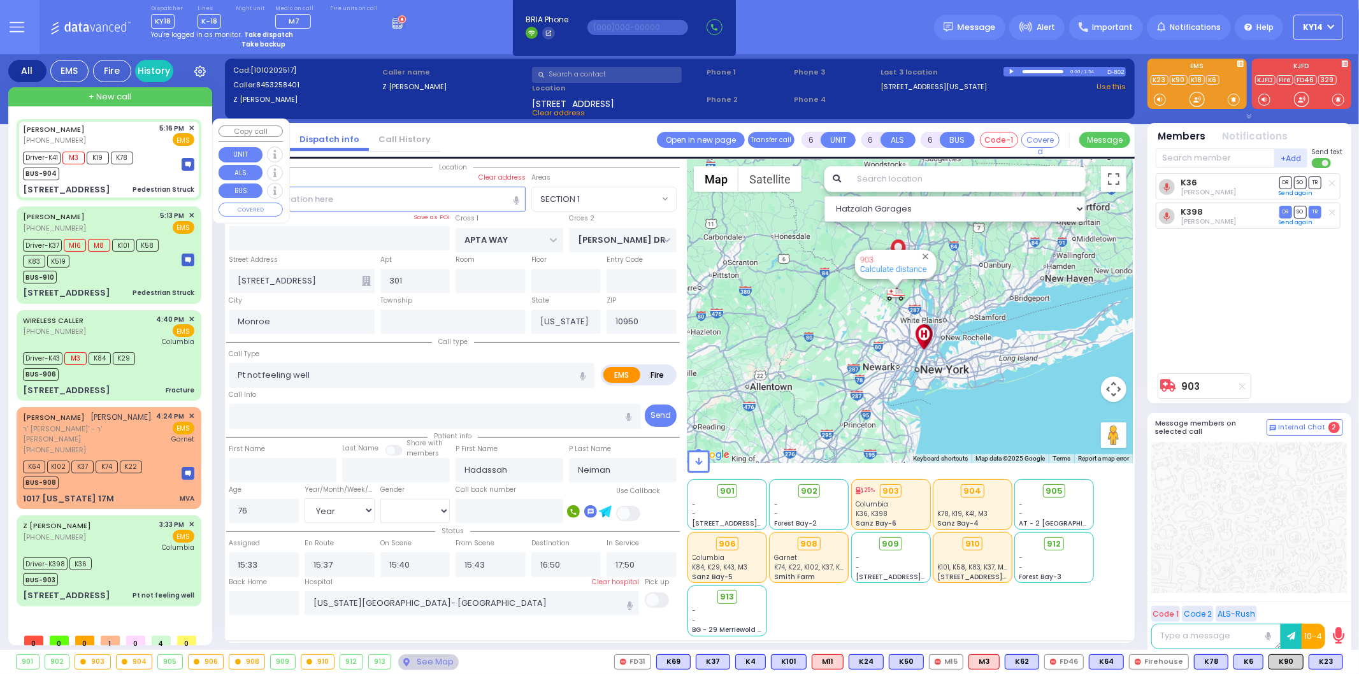
type input "Tzirel"
type input "Spira"
type input "6"
select select "Year"
select select "[DEMOGRAPHIC_DATA]"
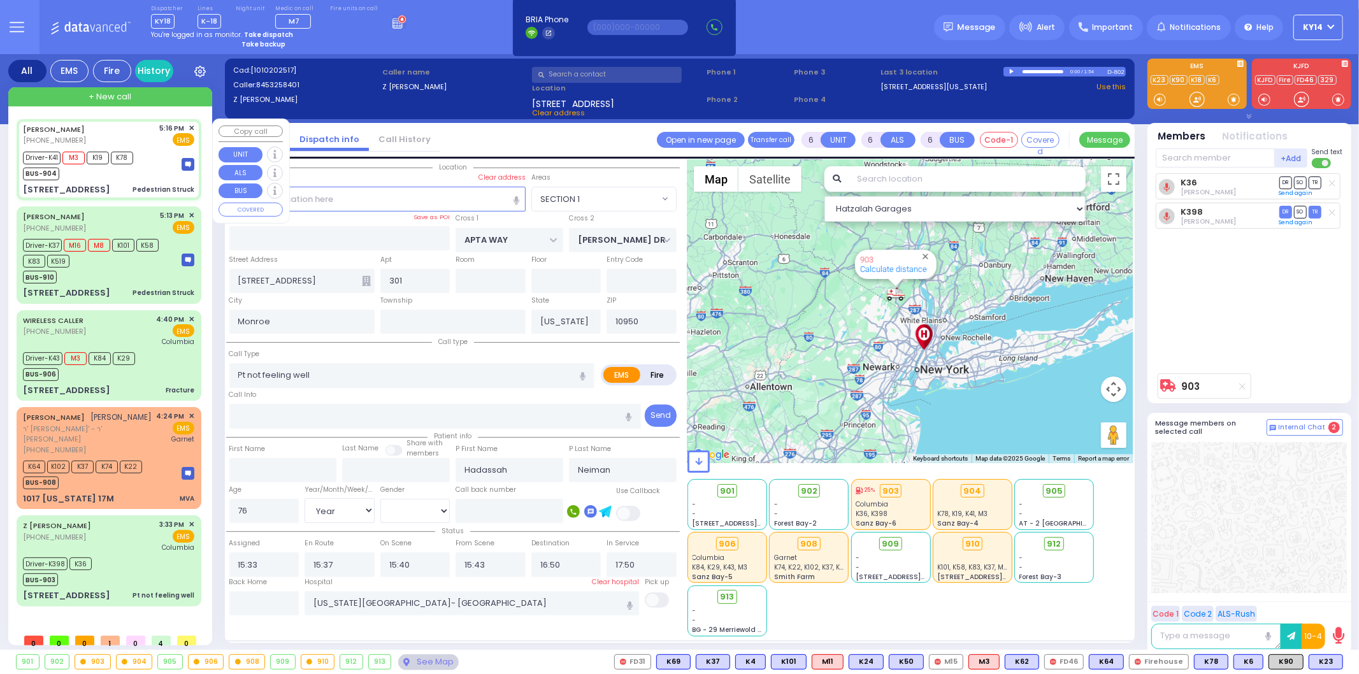
type input "17:16"
type input "17:18"
type input "17:25"
type input "17:48"
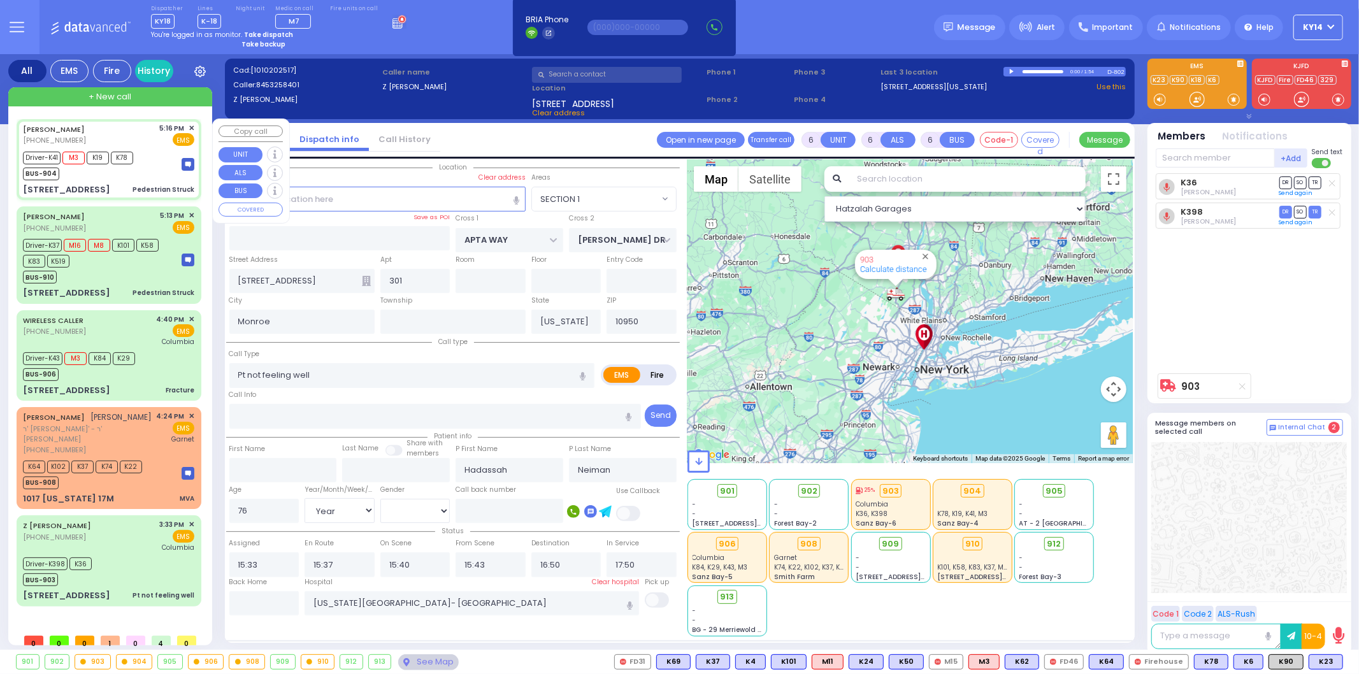
type input "[GEOGRAPHIC_DATA] [STREET_ADDRESS]"
type input "[GEOGRAPHIC_DATA]"
type input "COUNTY ROUTE 105"
type input "[STREET_ADDRESS]"
type input "106"
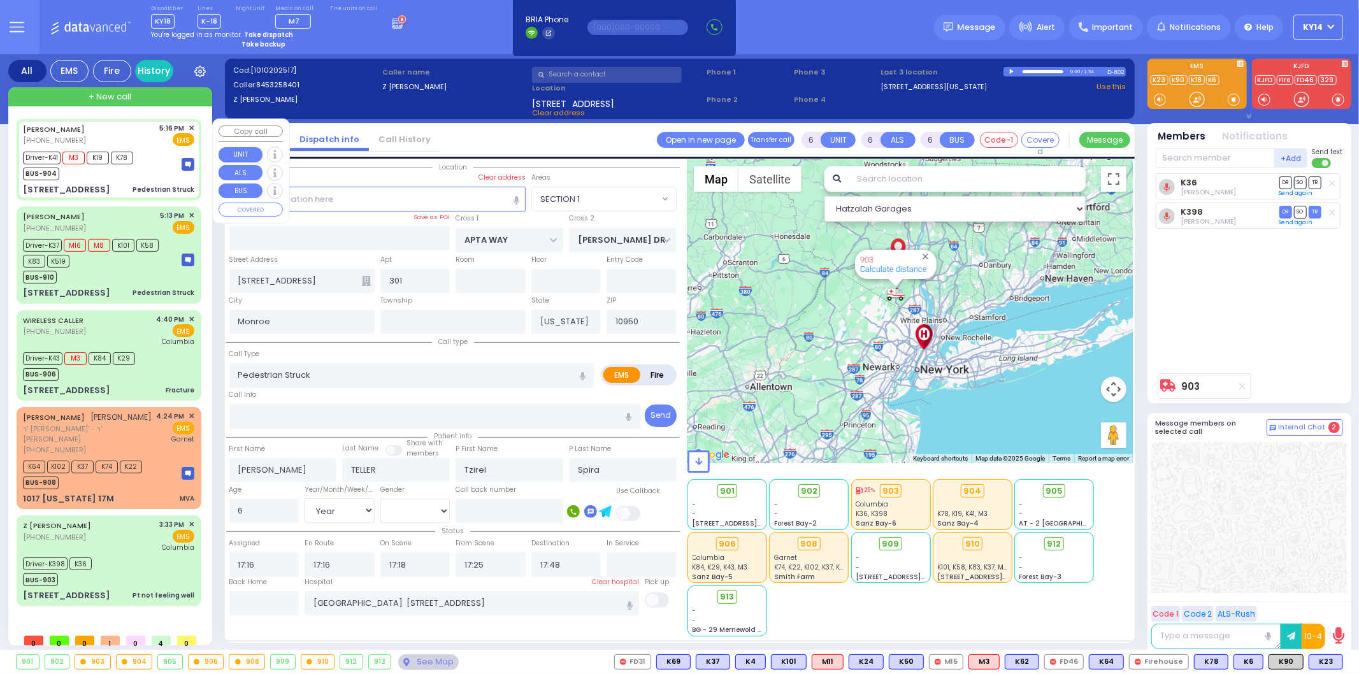
type input "[PERSON_NAME]"
select select "Hatzalah Garages"
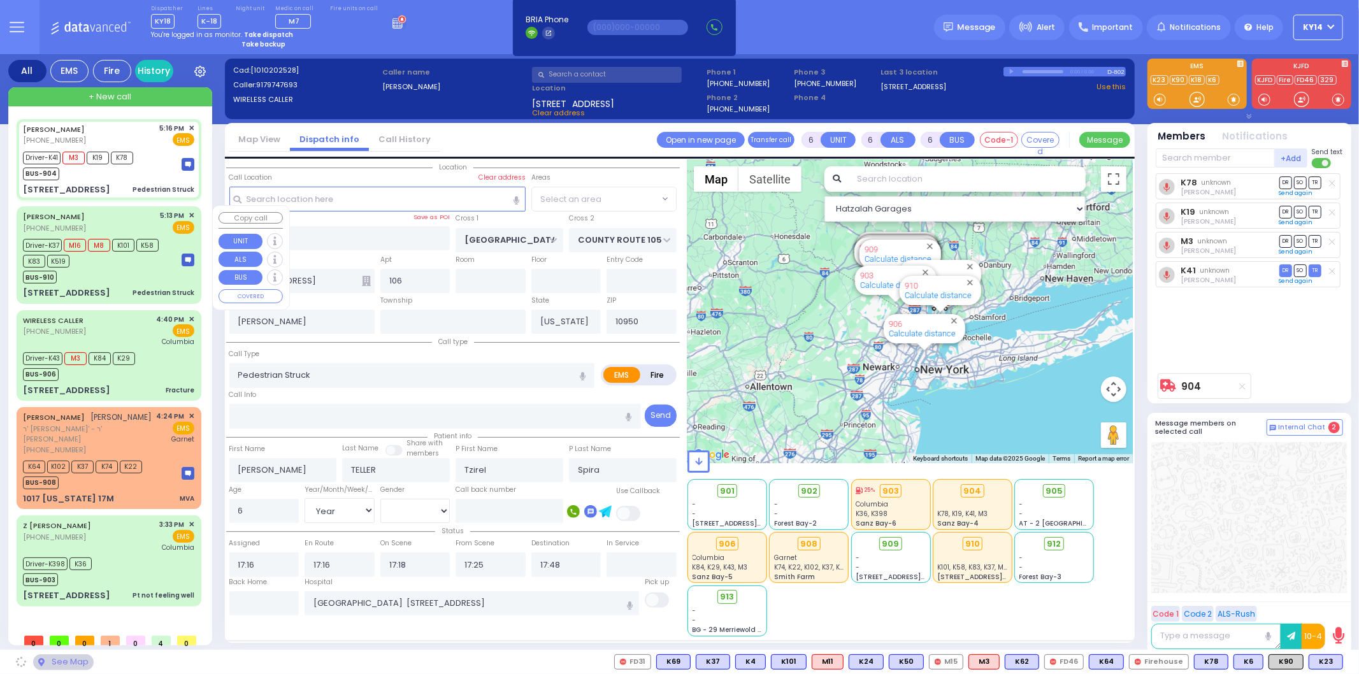
select select "SECTION 4"
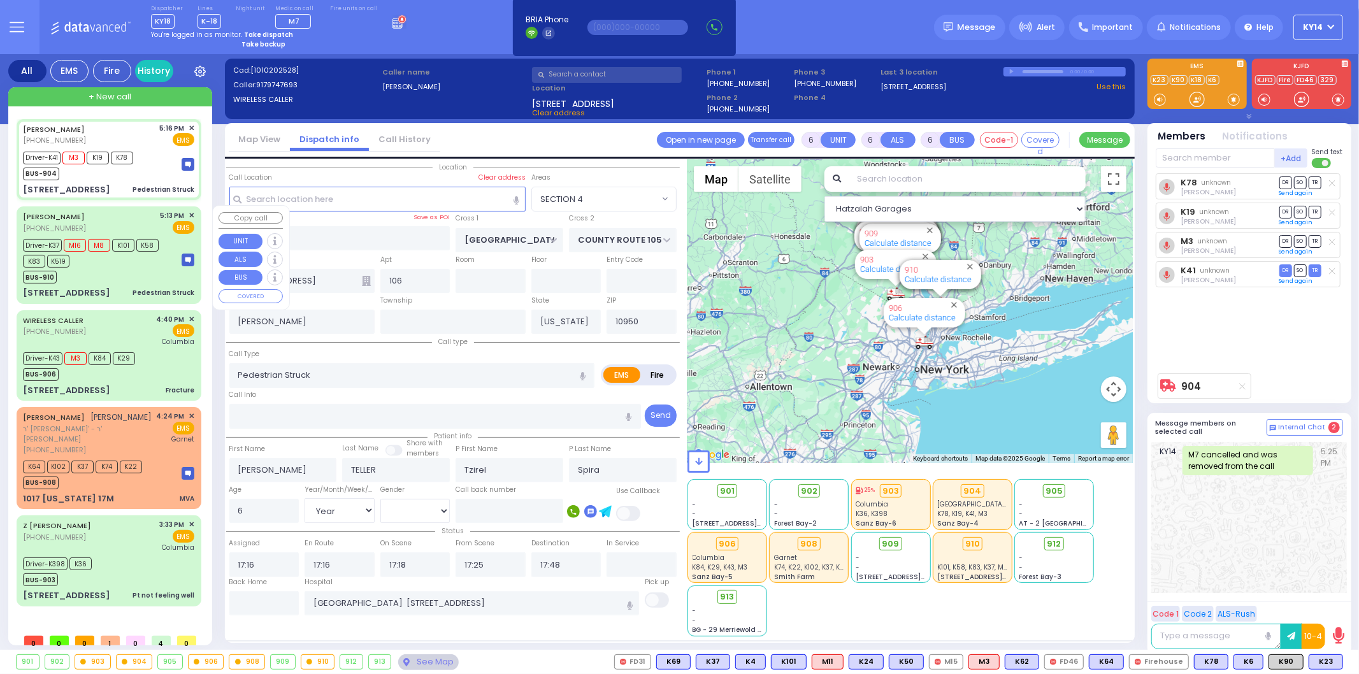
click at [116, 277] on div "BUS-910" at bounding box center [96, 276] width 146 height 16
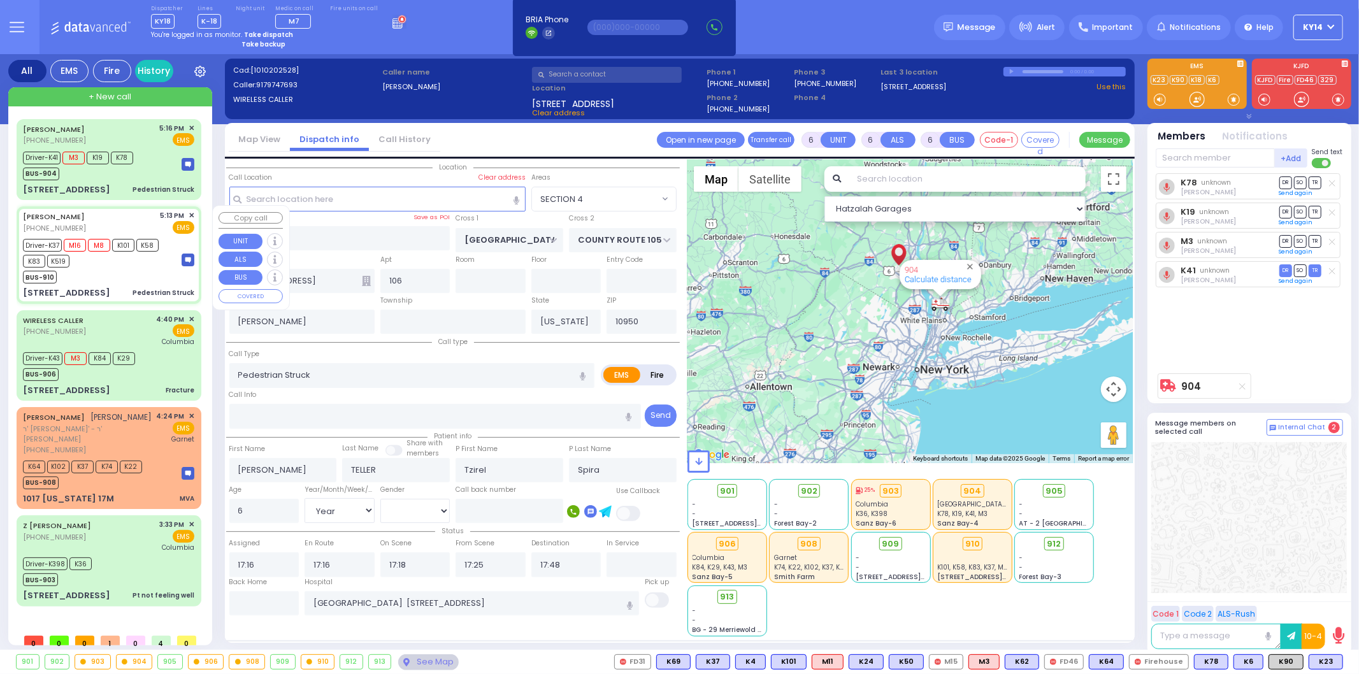
select select
radio input "true"
type input "[PERSON_NAME]"
type input "8"
select select "Year"
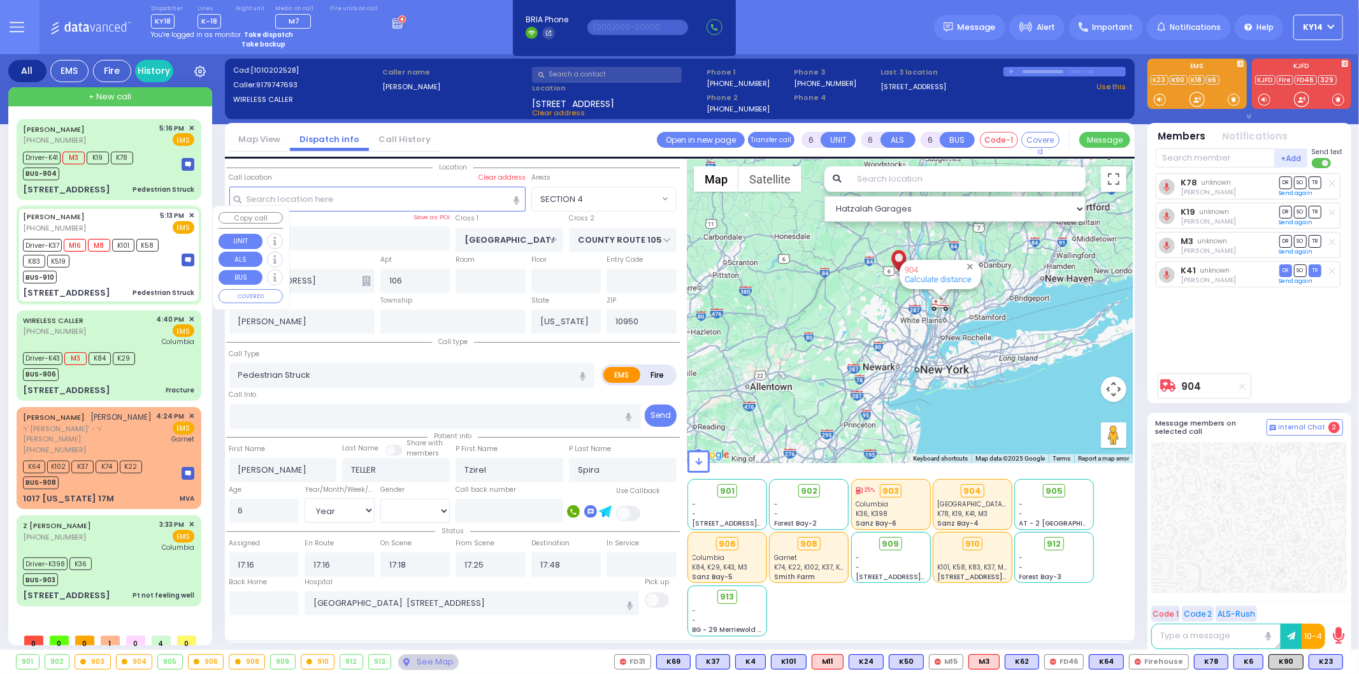
select select "[DEMOGRAPHIC_DATA]"
type input "17:13"
type input "17:14"
type input "17:26"
type input "[GEOGRAPHIC_DATA] [STREET_ADDRESS][PERSON_NAME]"
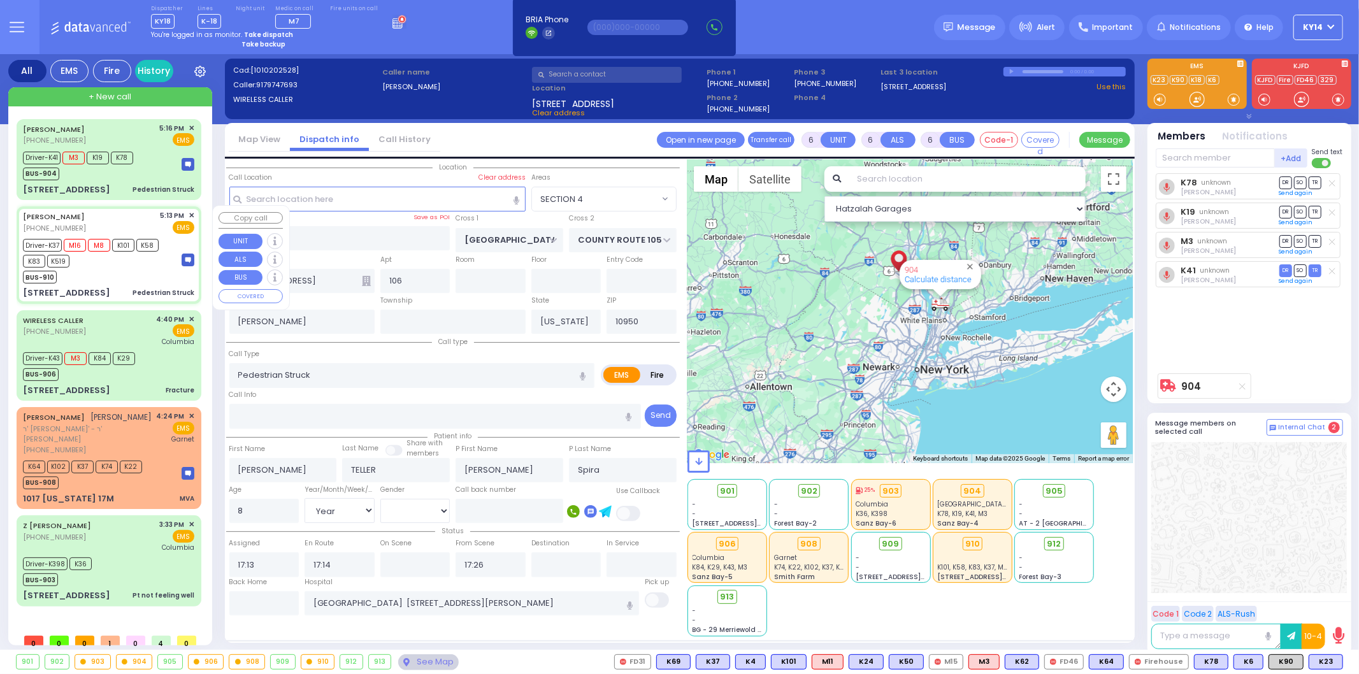
select select "Hatzalah Garages"
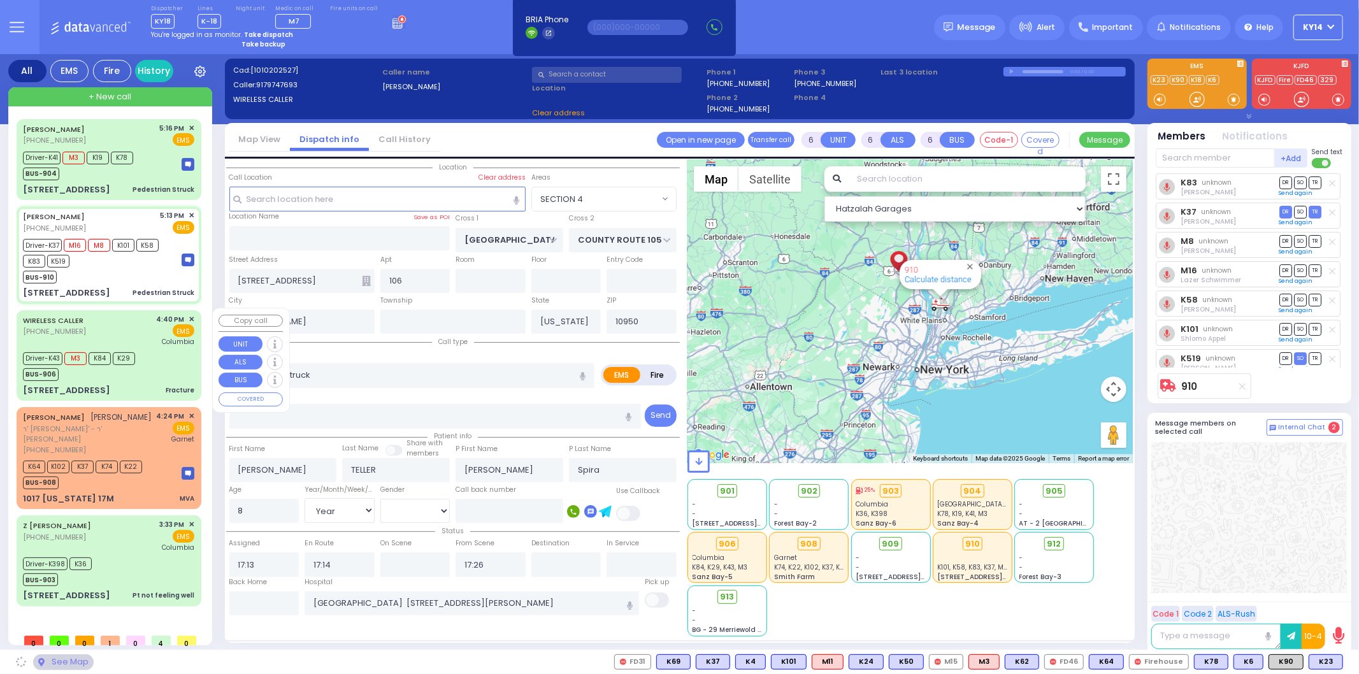
select select "SECTION 4"
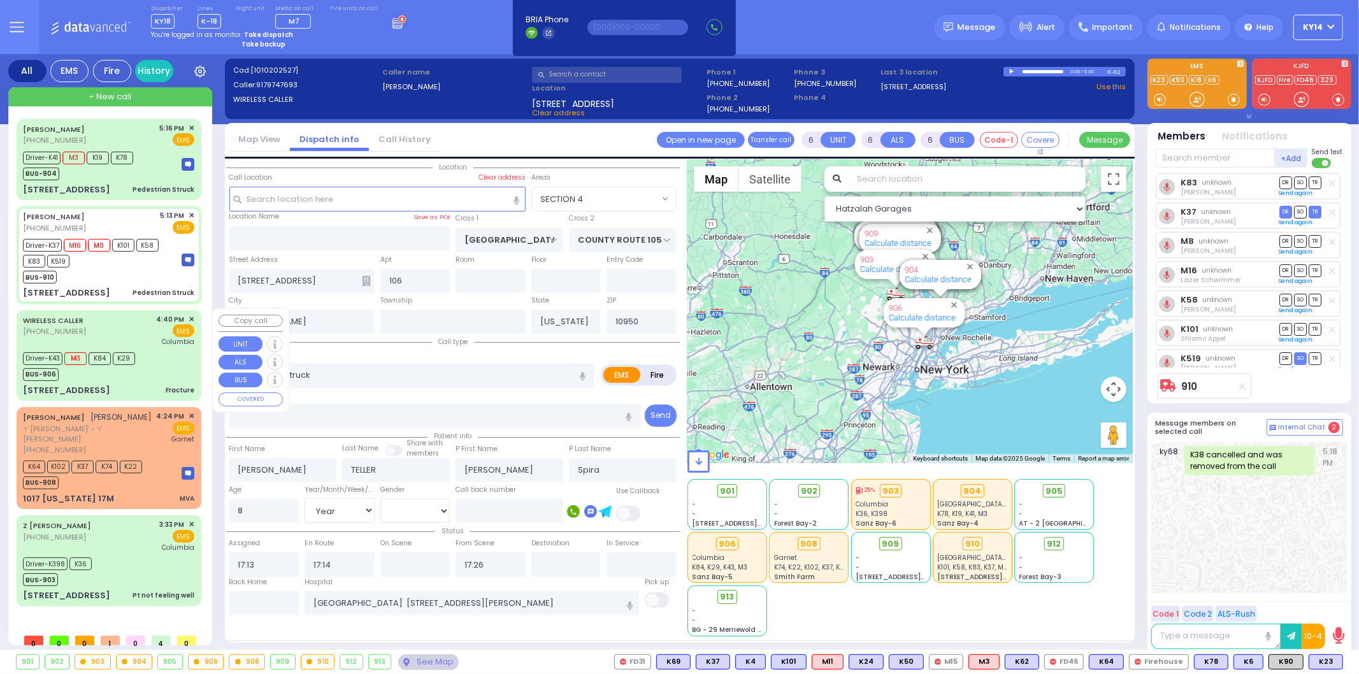
click at [147, 357] on div "Driver-K43 M3 K84 K29 BUS-906" at bounding box center [108, 365] width 171 height 32
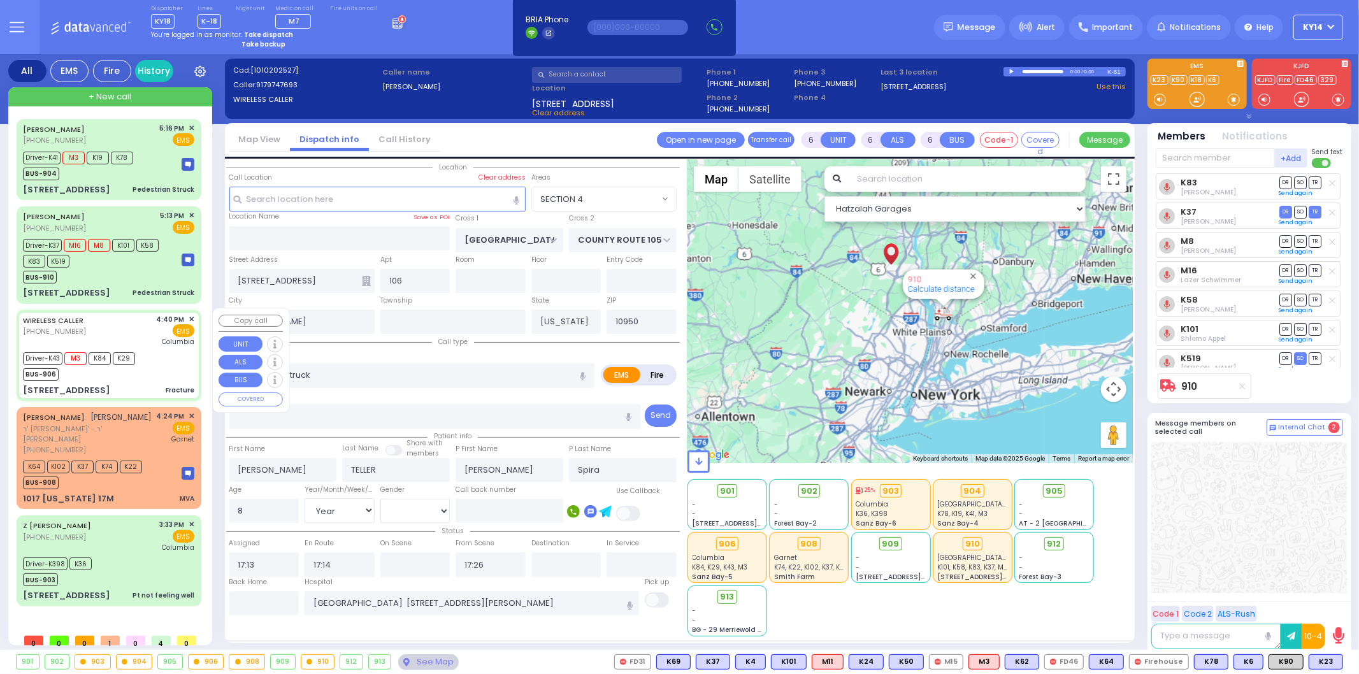
select select
type input "Fracture"
radio input "true"
type input "Mates"
type input "[PERSON_NAME]"
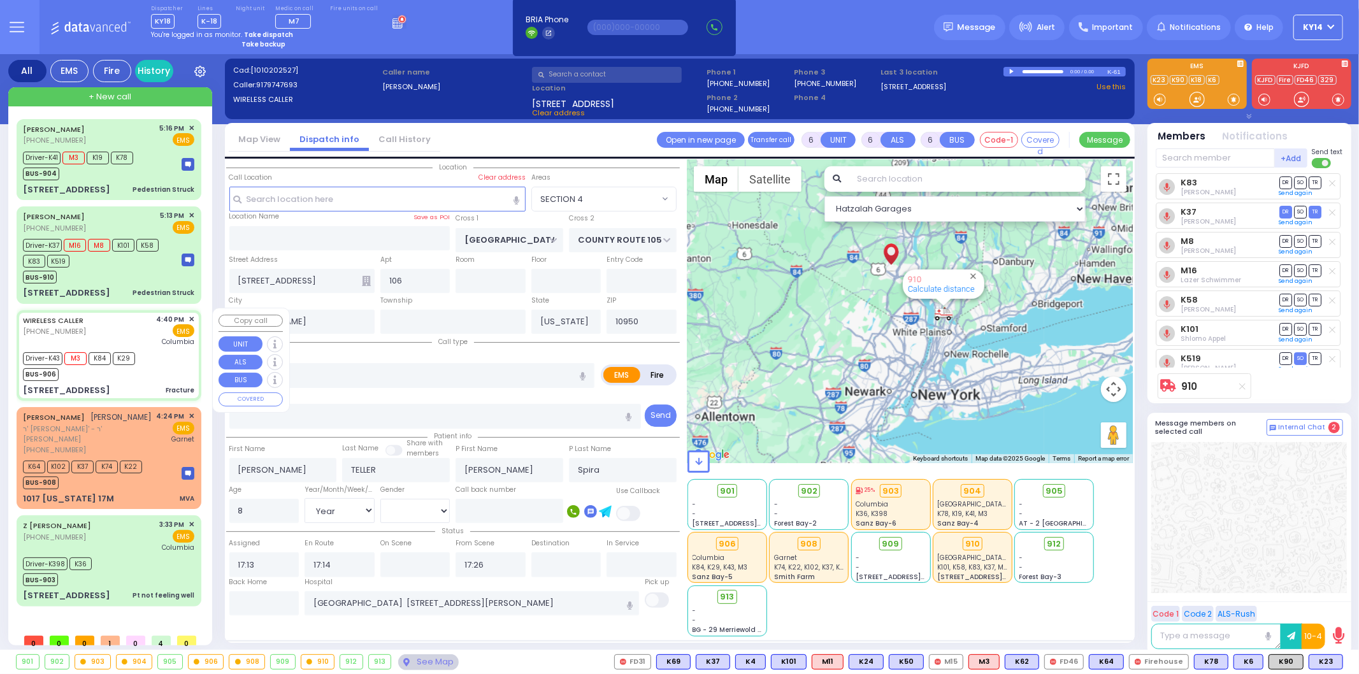
type input "12"
select select "Year"
select select "[DEMOGRAPHIC_DATA]"
type input "16:40"
type input "16:42"
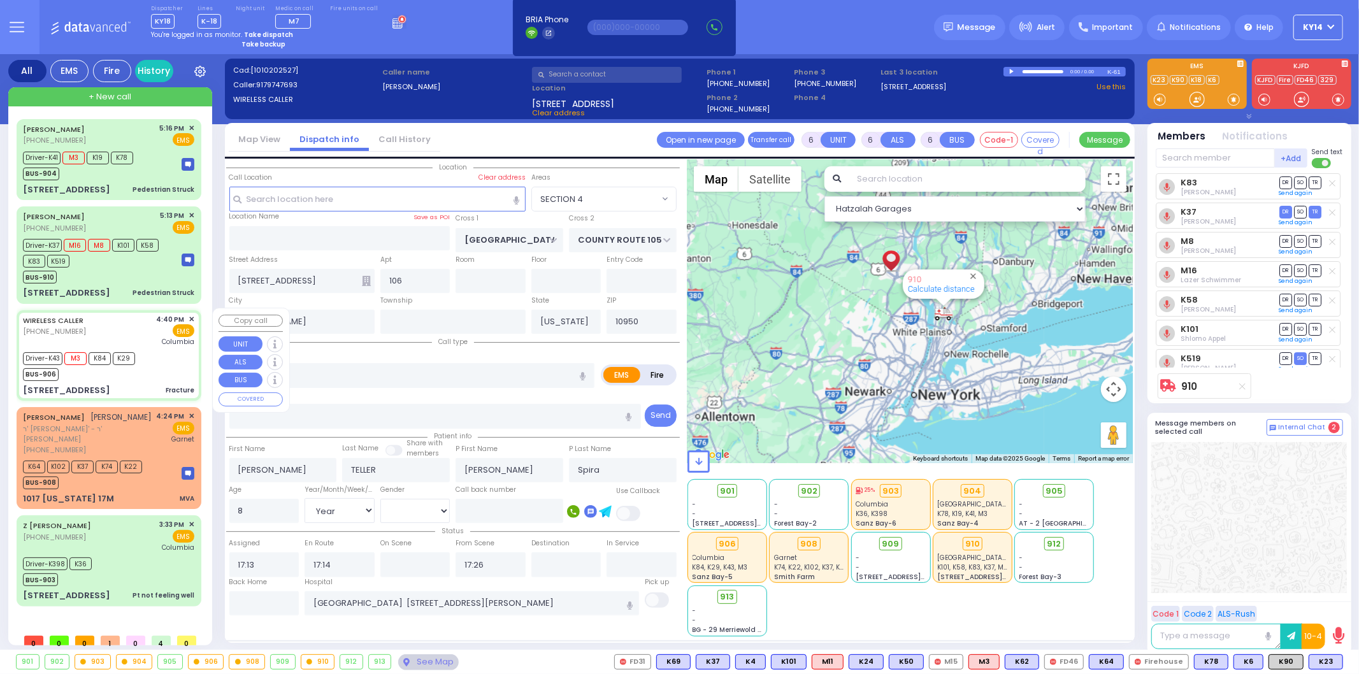
type input "16:43"
type input "17:20"
type input "[US_STATE][GEOGRAPHIC_DATA]- [GEOGRAPHIC_DATA]"
select select "Hatzalah Garages"
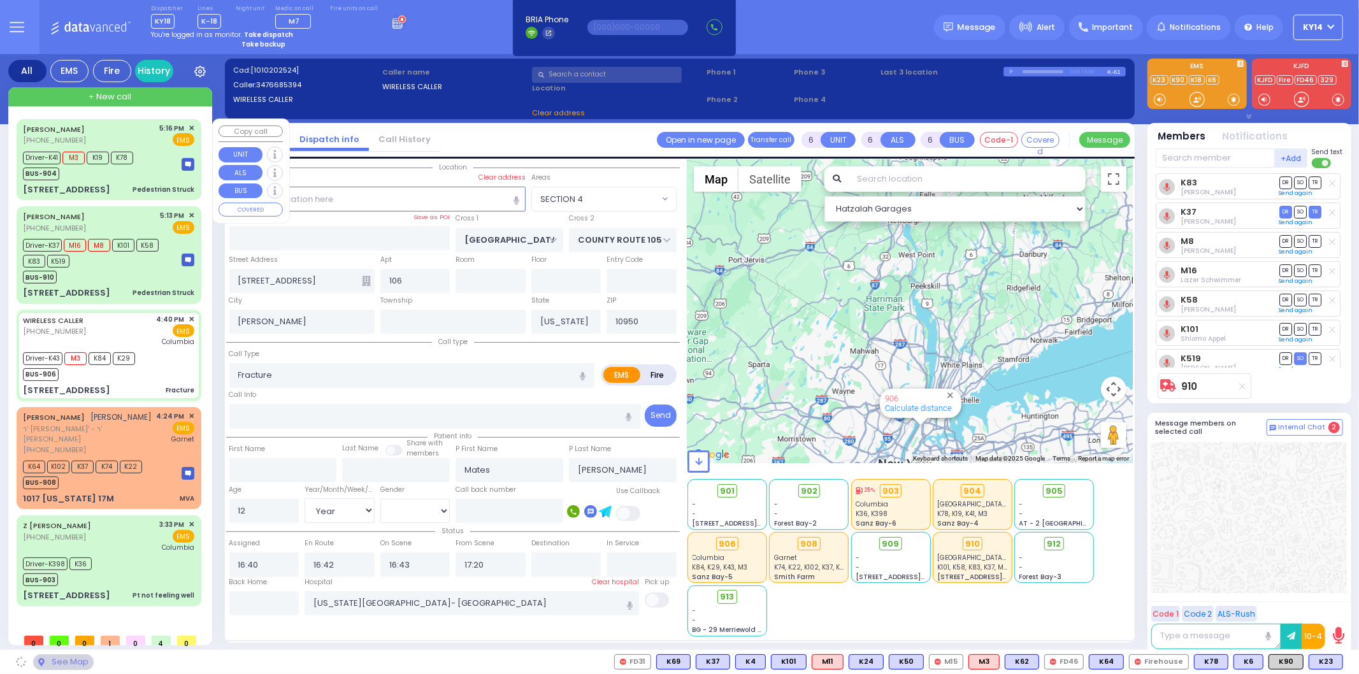
type input "SCHUNNEMUNK RD"
type input "[STREET_ADDRESS]"
type input "002"
type input "Monroe"
select select "[GEOGRAPHIC_DATA]"
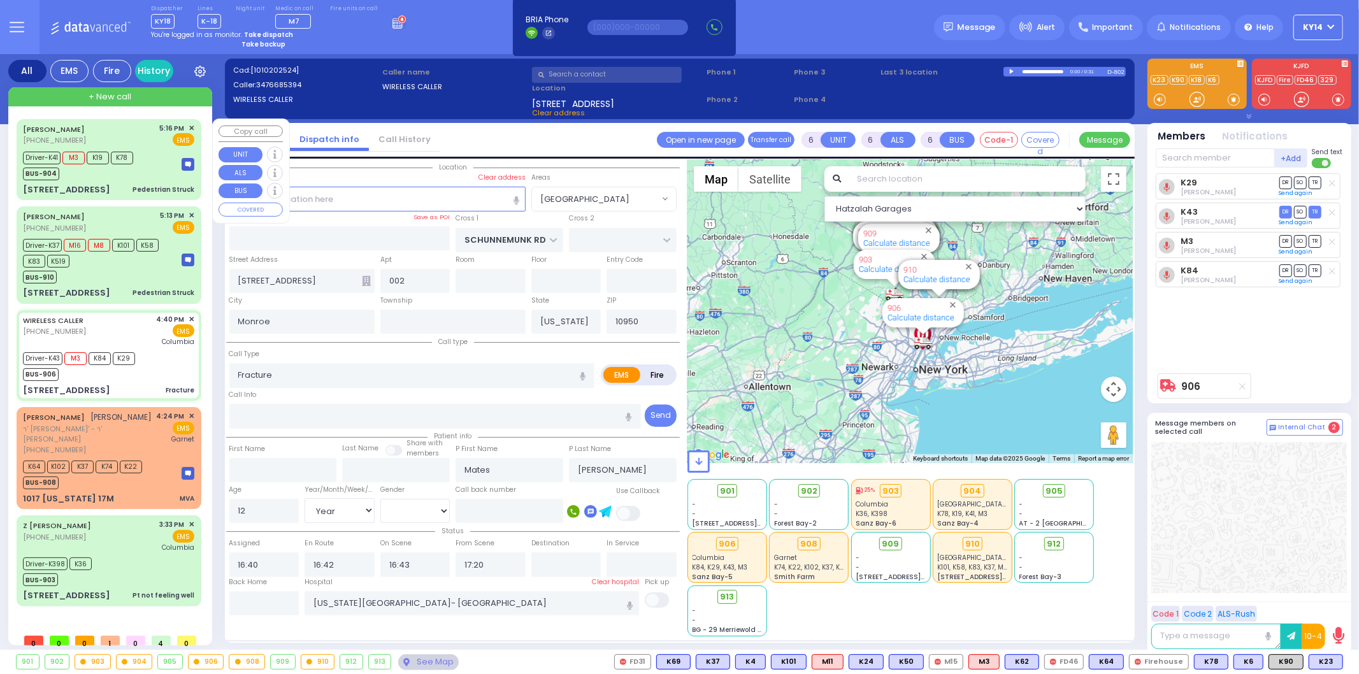
select select
radio input "true"
select select "Year"
select select "[DEMOGRAPHIC_DATA]"
select select "Hatzalah Garages"
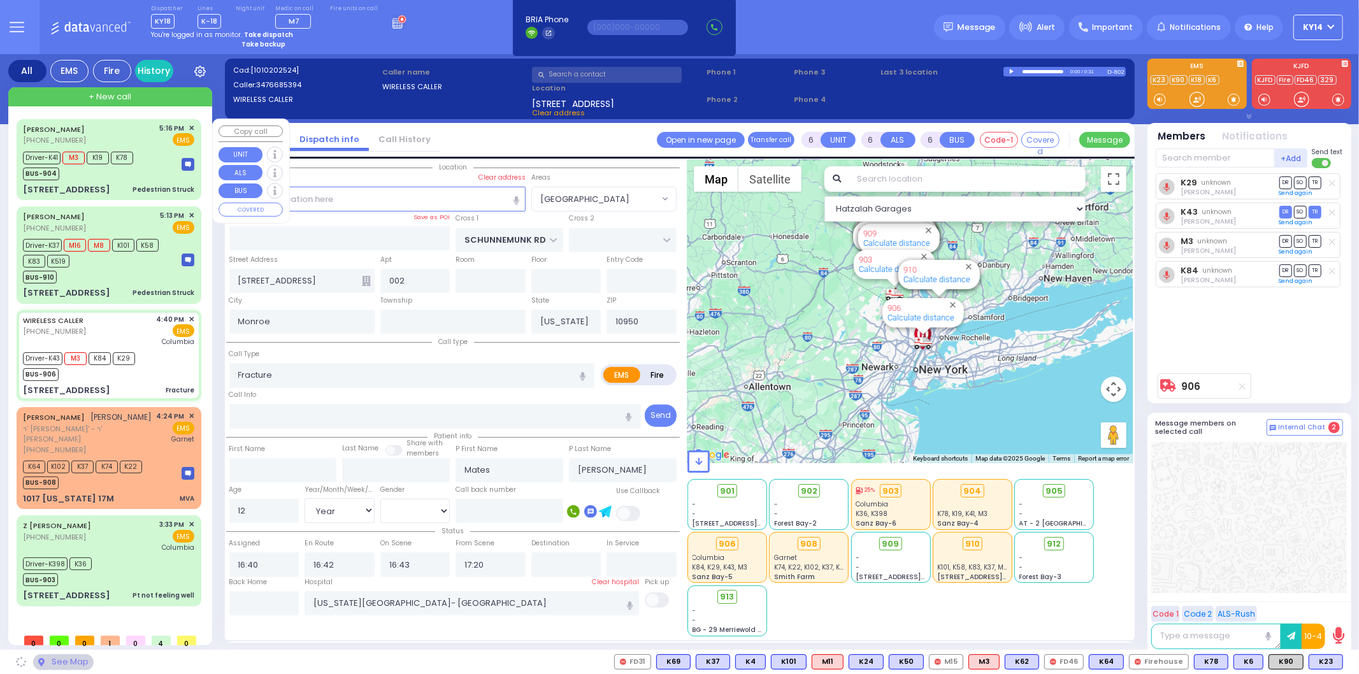
select select "[GEOGRAPHIC_DATA]"
select select
radio input "true"
select select "Year"
select select "[DEMOGRAPHIC_DATA]"
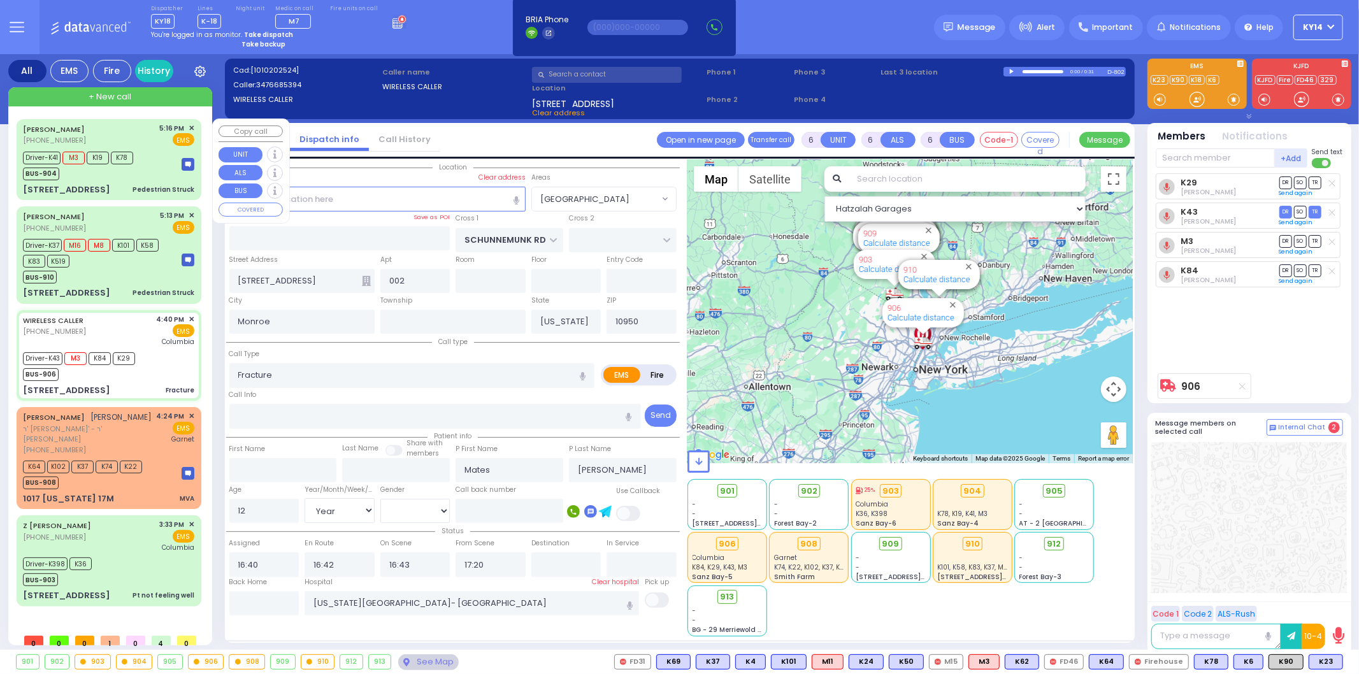
select select "Hatzalah Garages"
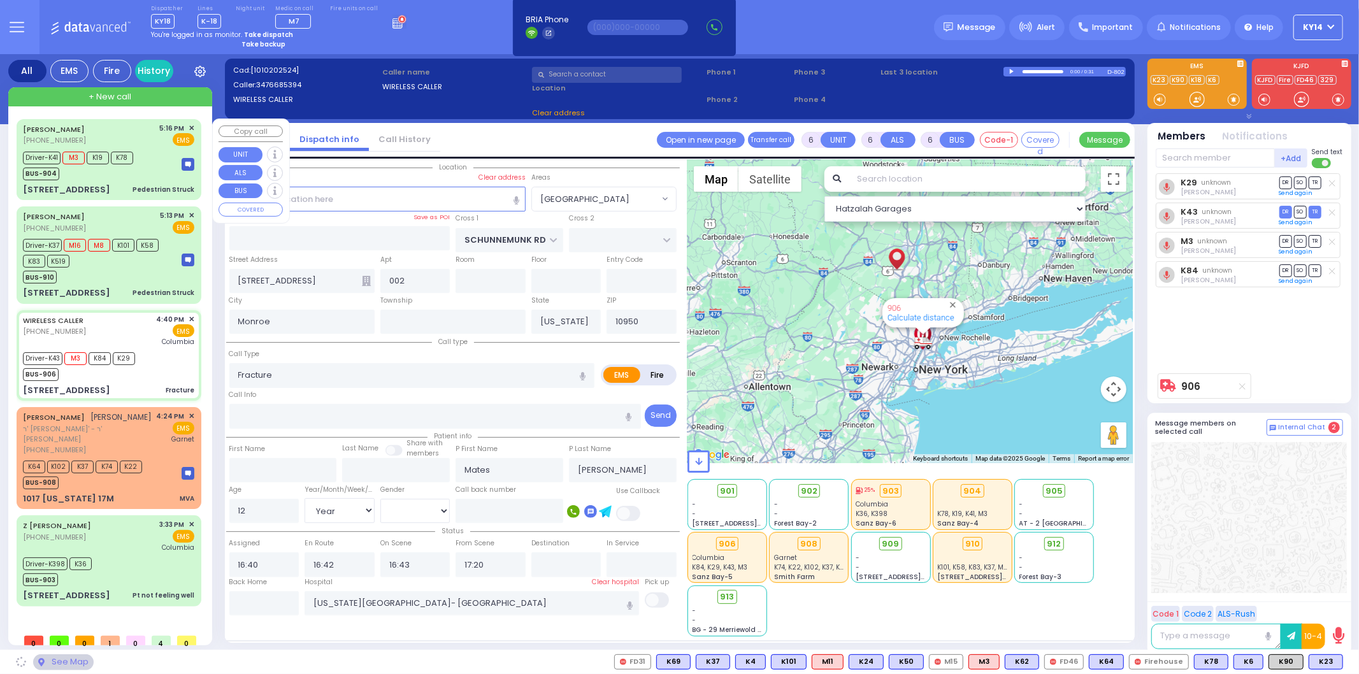
select select "[GEOGRAPHIC_DATA]"
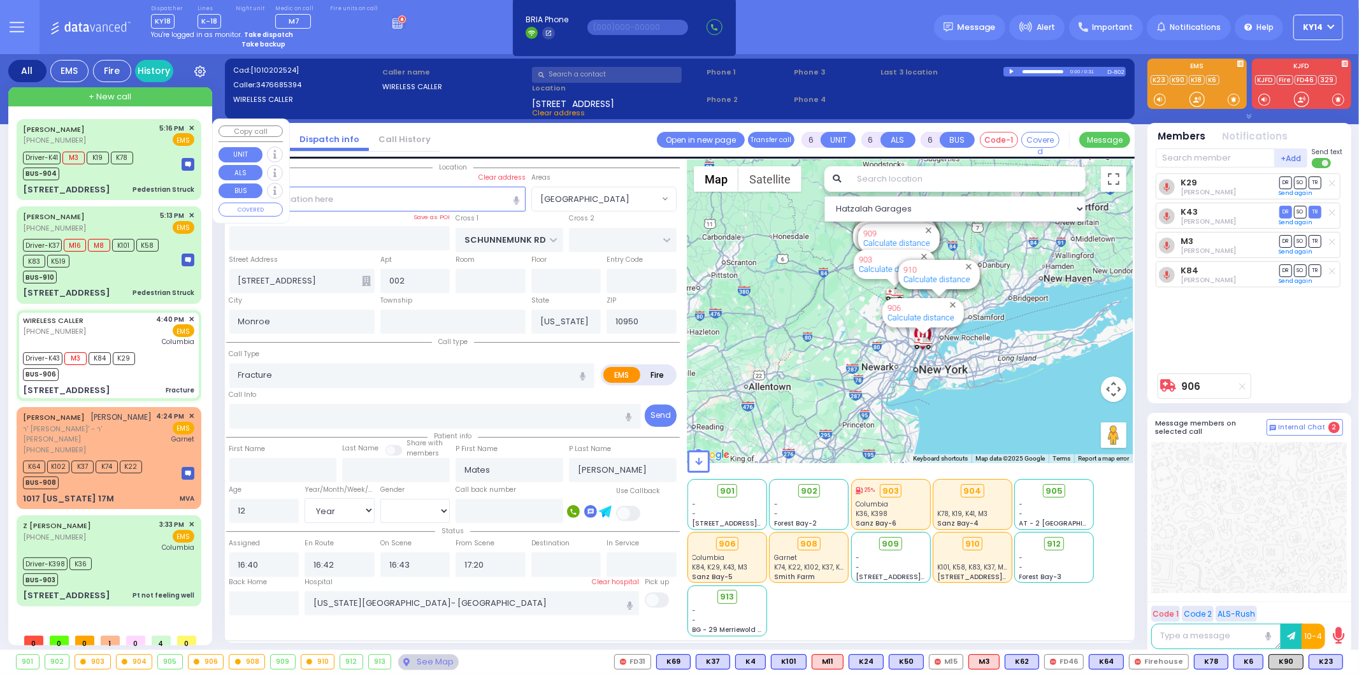
select select
radio input "true"
select select "Year"
select select "[DEMOGRAPHIC_DATA]"
select select "Hatzalah Garages"
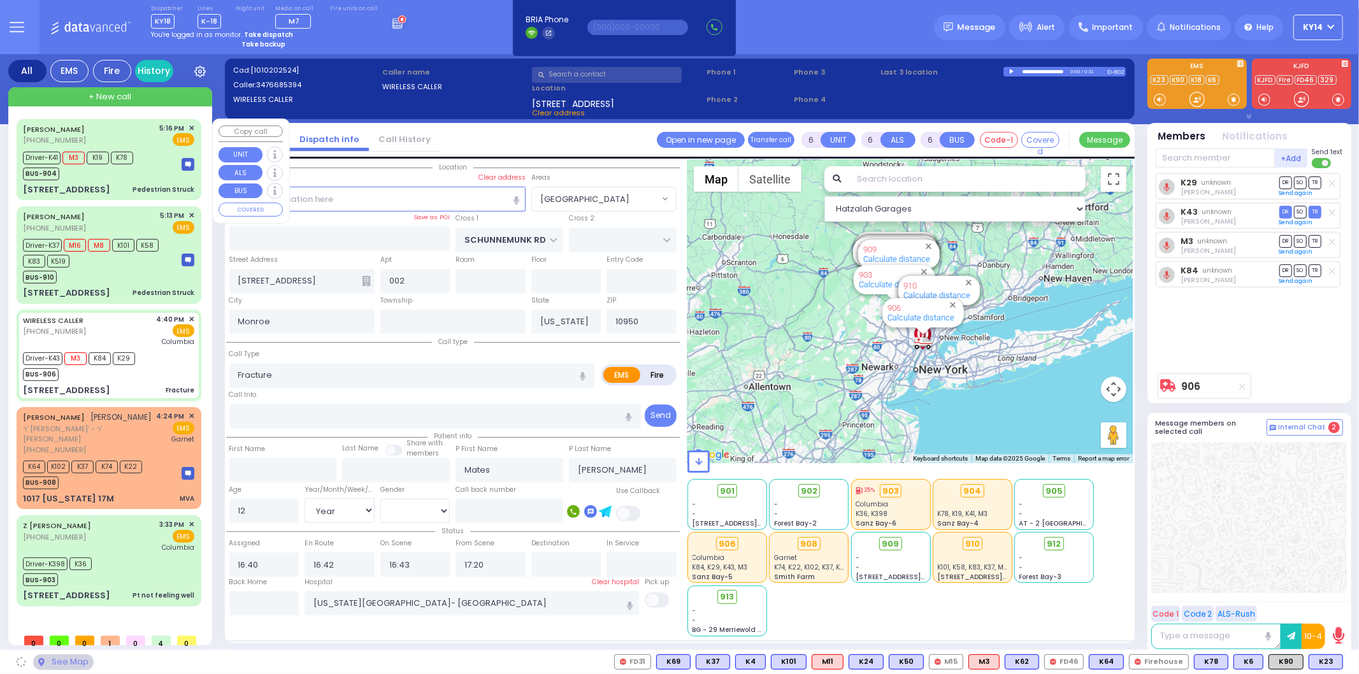
select select "[GEOGRAPHIC_DATA]"
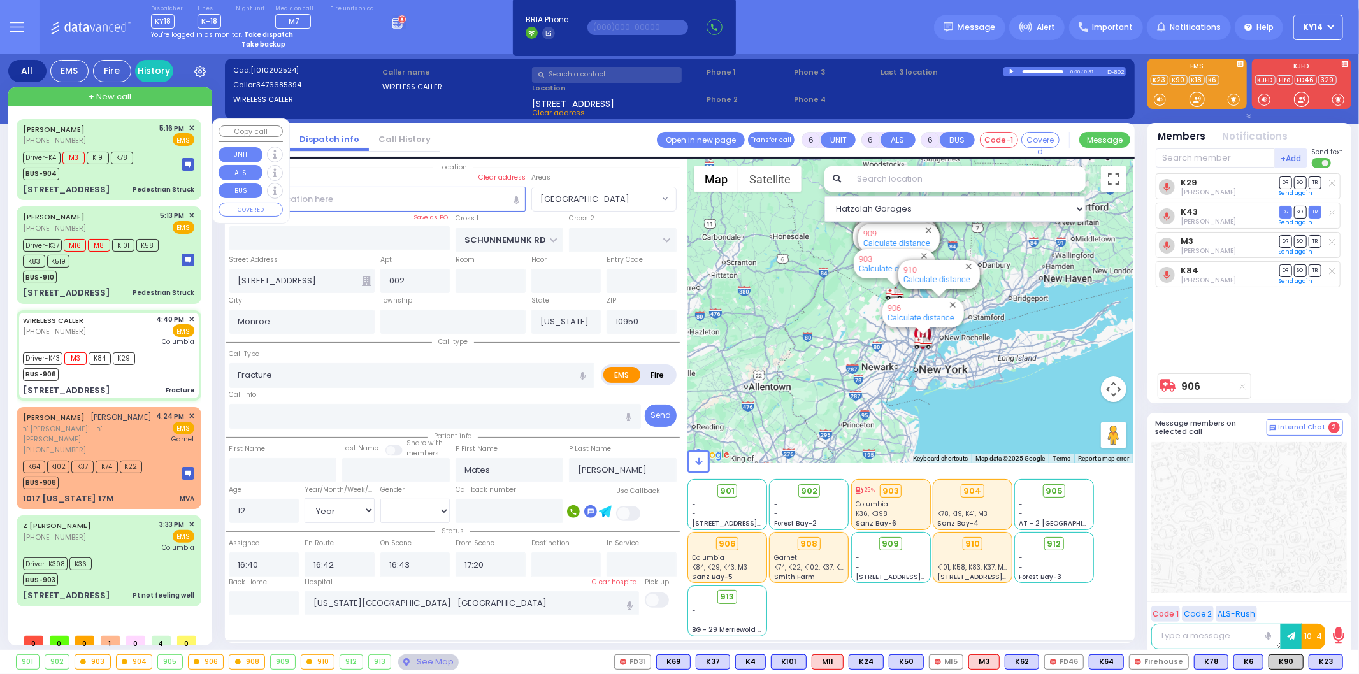
select select
radio input "true"
select select "Year"
select select "[DEMOGRAPHIC_DATA]"
select select "Hatzalah Garages"
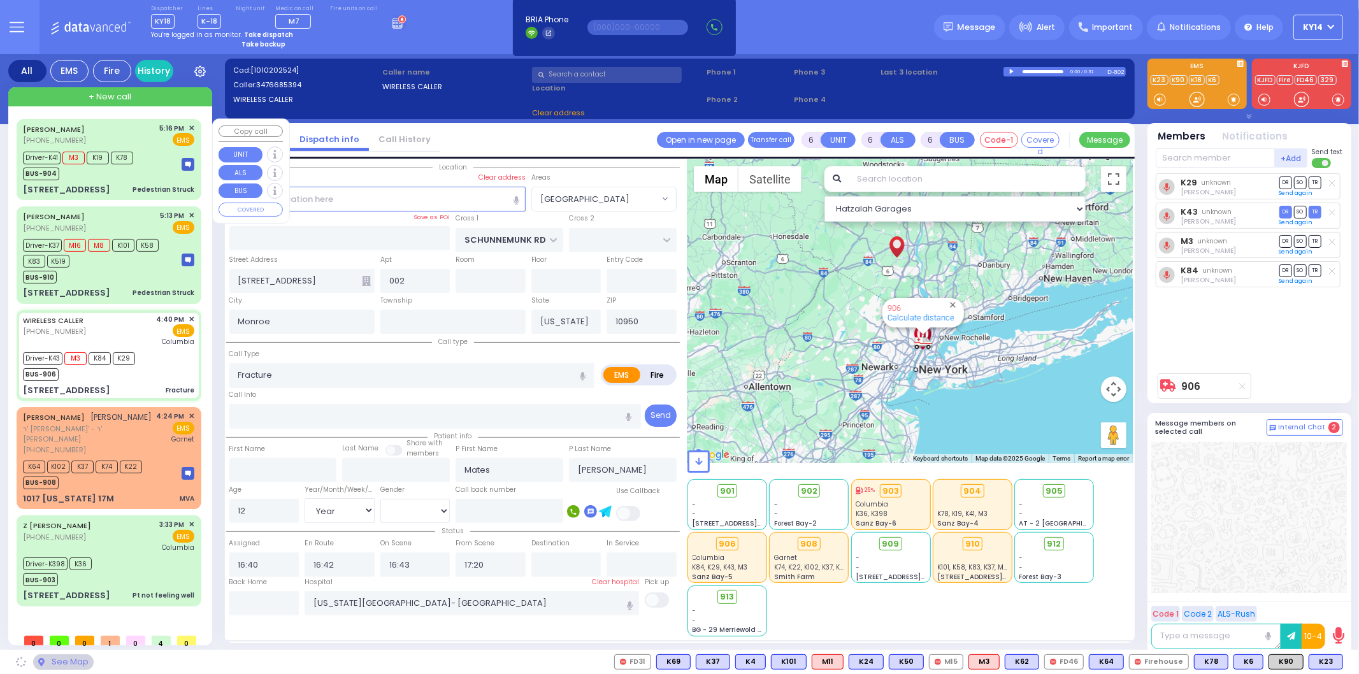
select select "[GEOGRAPHIC_DATA]"
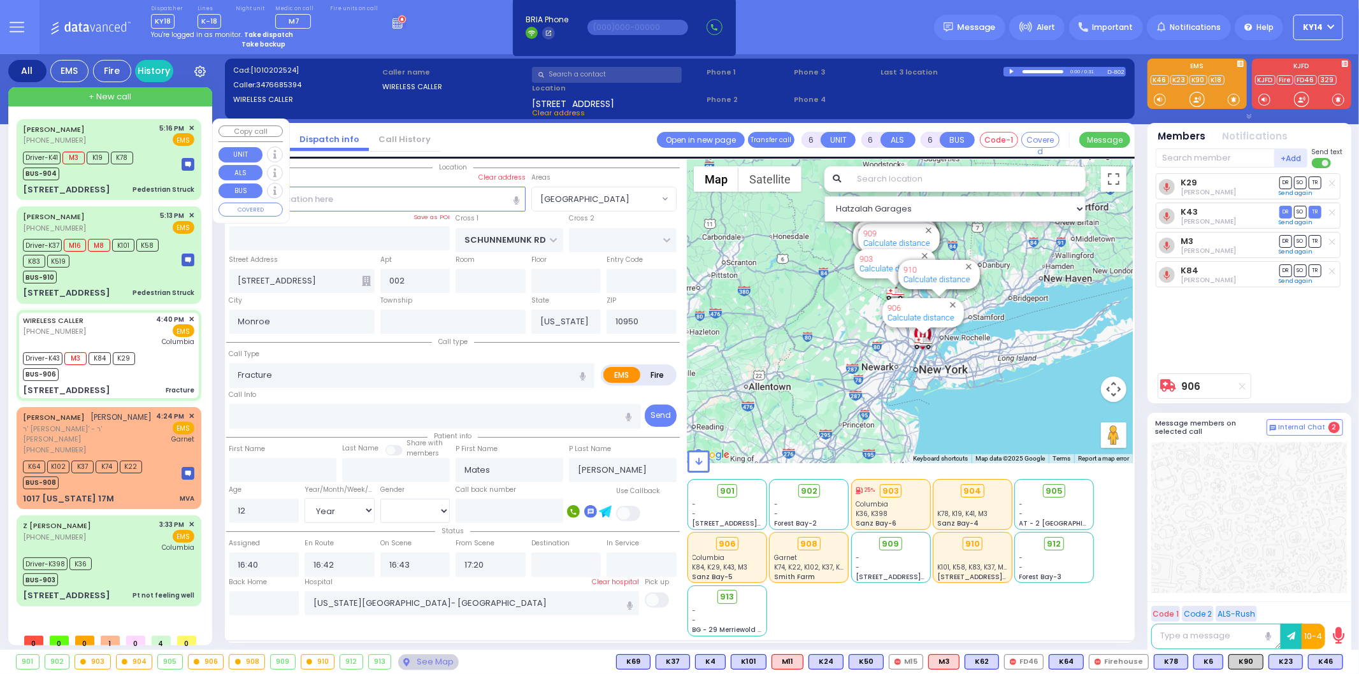
select select
radio input "true"
select select "Year"
select select "[DEMOGRAPHIC_DATA]"
select select "Hatzalah Garages"
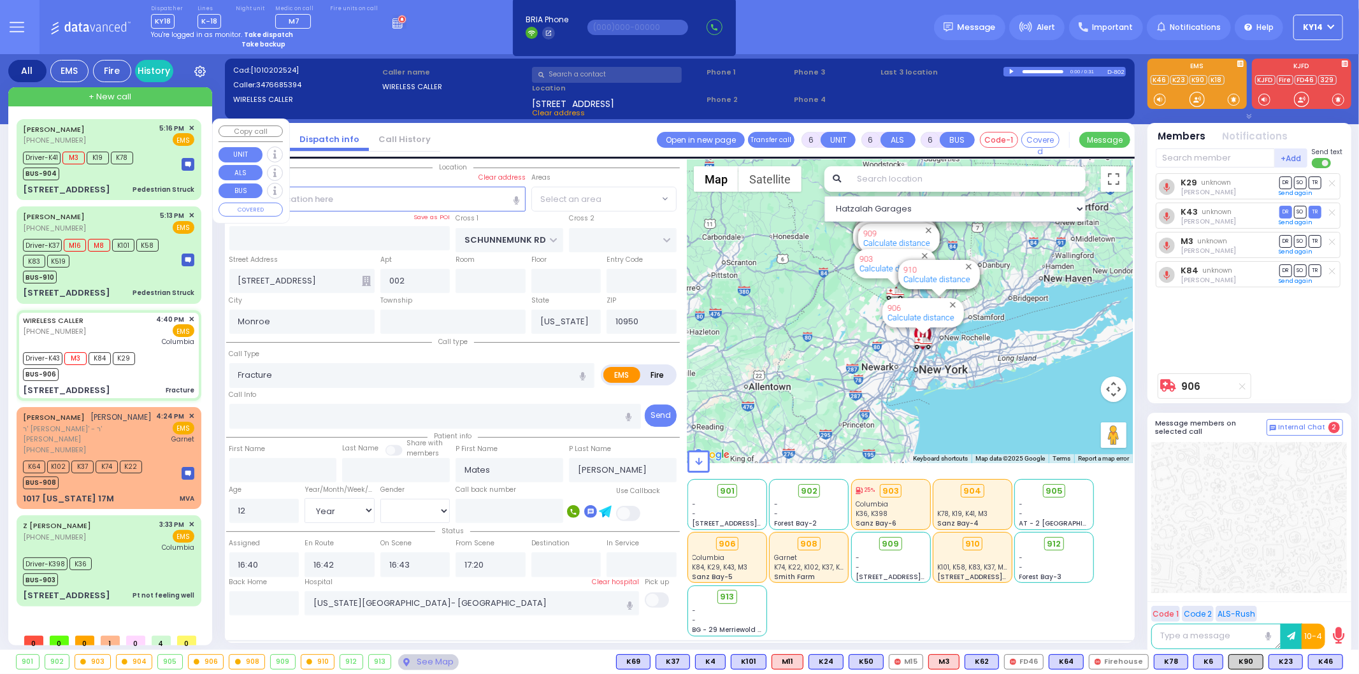
select select "[GEOGRAPHIC_DATA]"
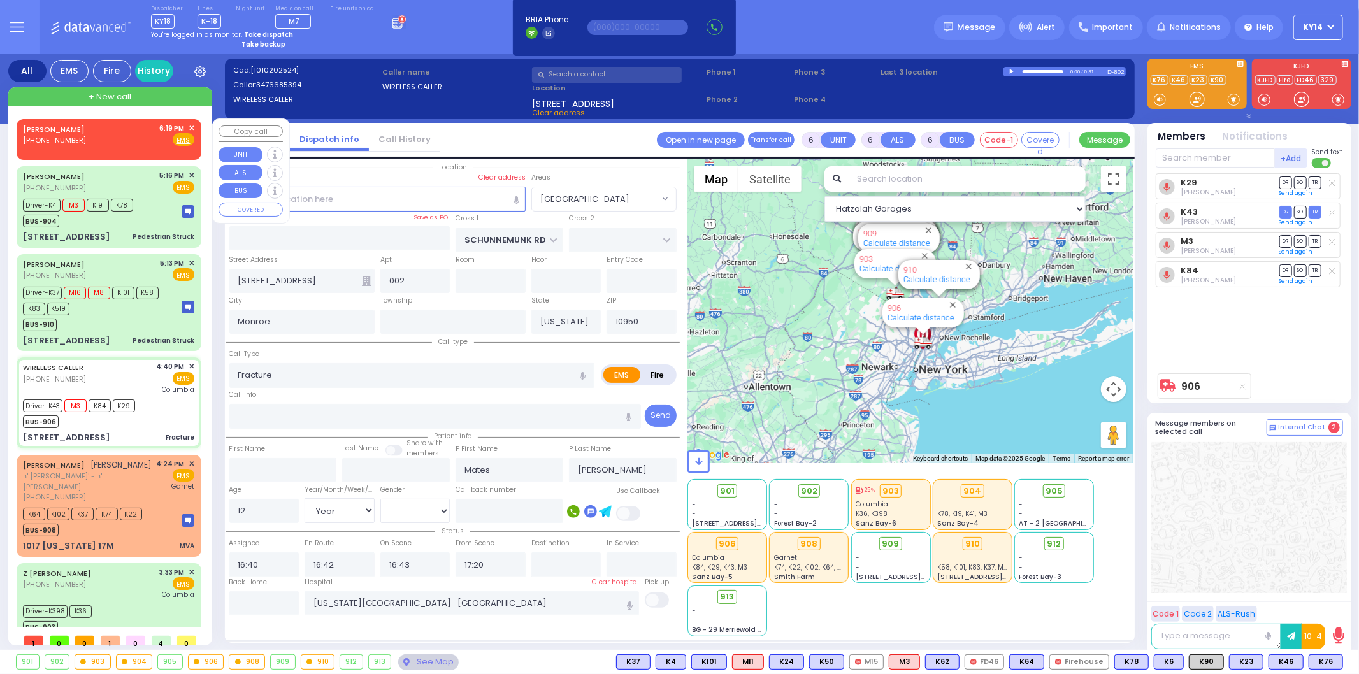
select select
radio input "true"
select select "Year"
select select "[DEMOGRAPHIC_DATA]"
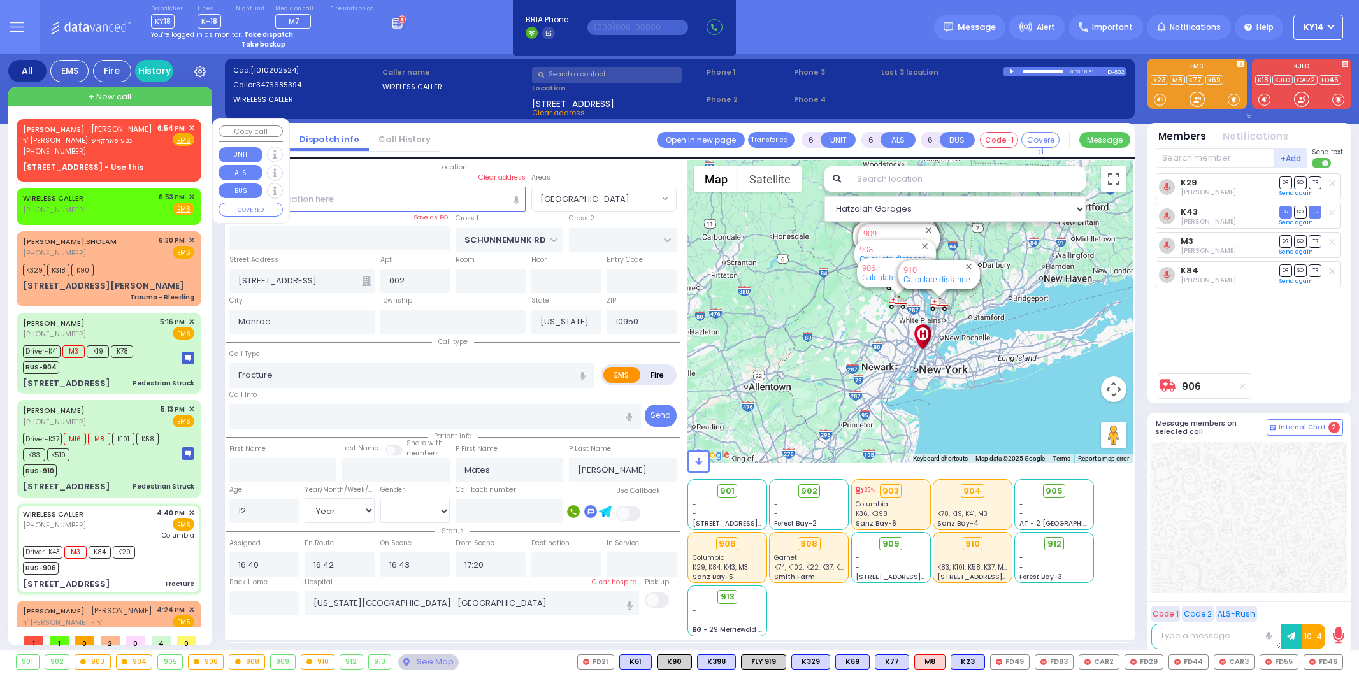
select select "[GEOGRAPHIC_DATA]"
select select "Year"
select select "[DEMOGRAPHIC_DATA]"
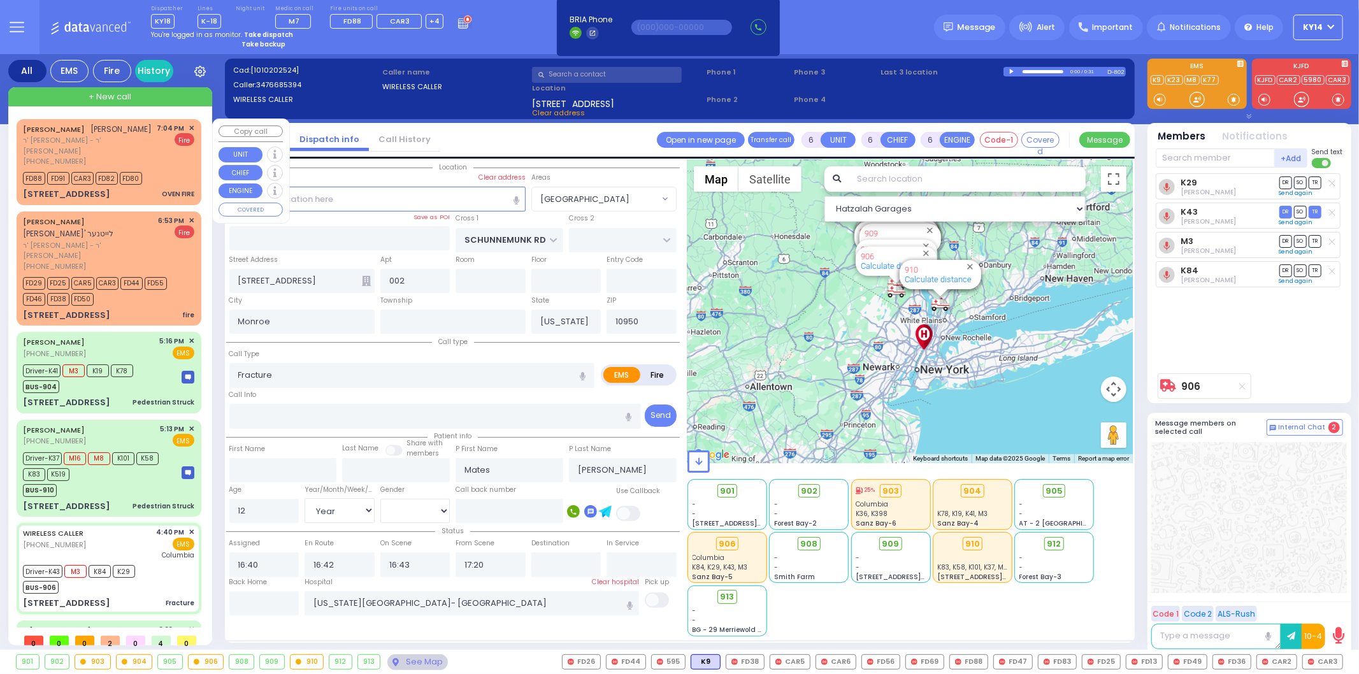
select select
radio input "true"
select select "Year"
select select "[DEMOGRAPHIC_DATA]"
select select "Hatzalah Garages"
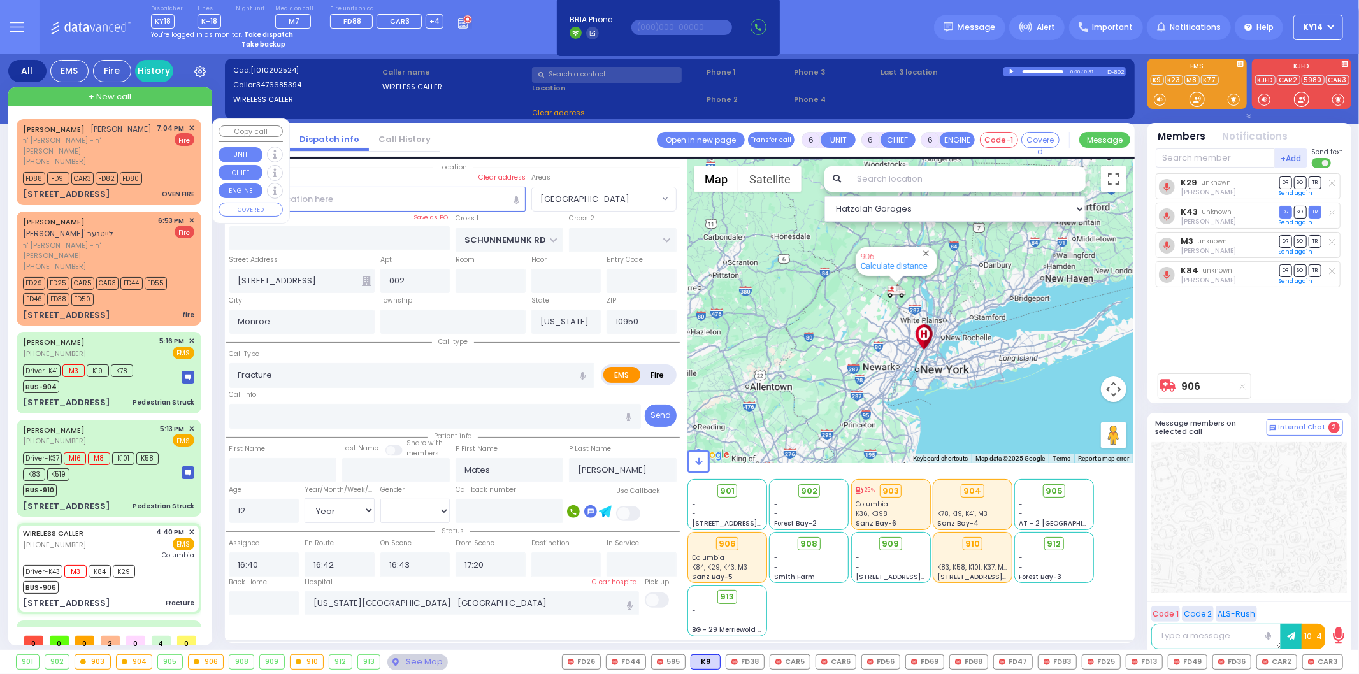
select select "[GEOGRAPHIC_DATA]"
select select
radio input "true"
select select "Year"
select select "[DEMOGRAPHIC_DATA]"
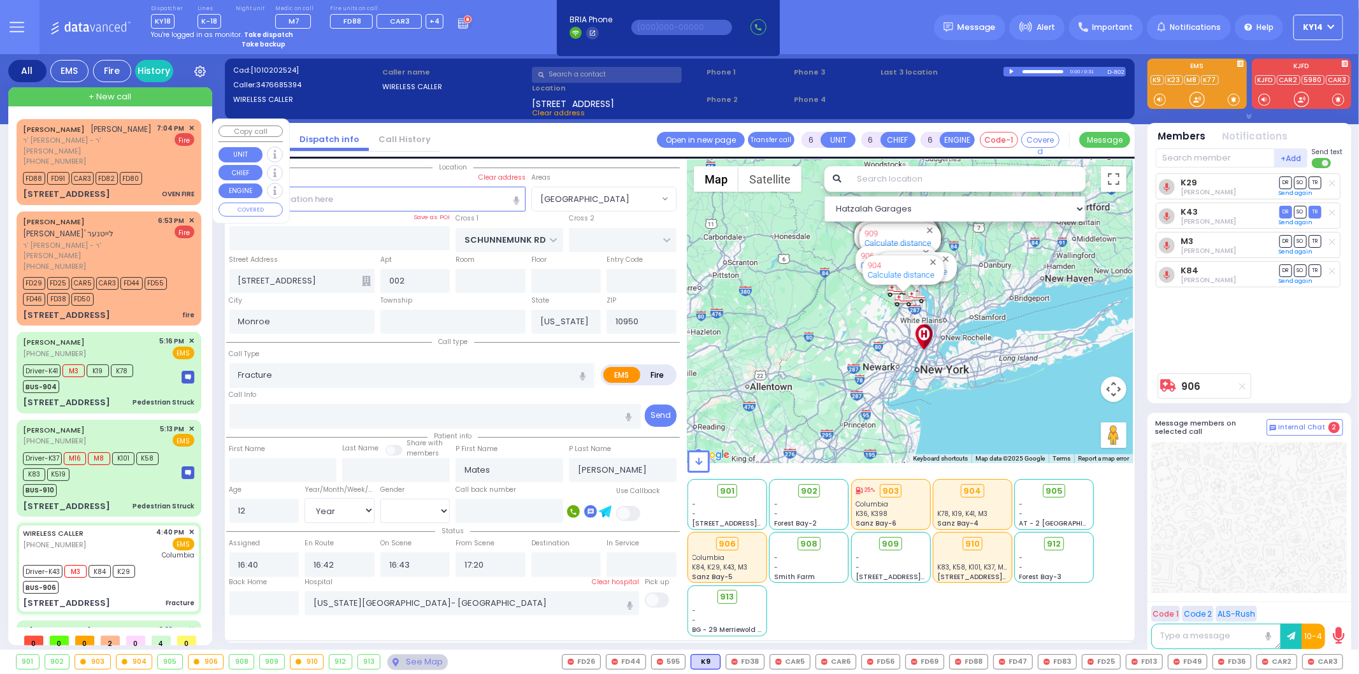
select select "Hatzalah Garages"
select select "[GEOGRAPHIC_DATA]"
select select
radio input "true"
select select "Year"
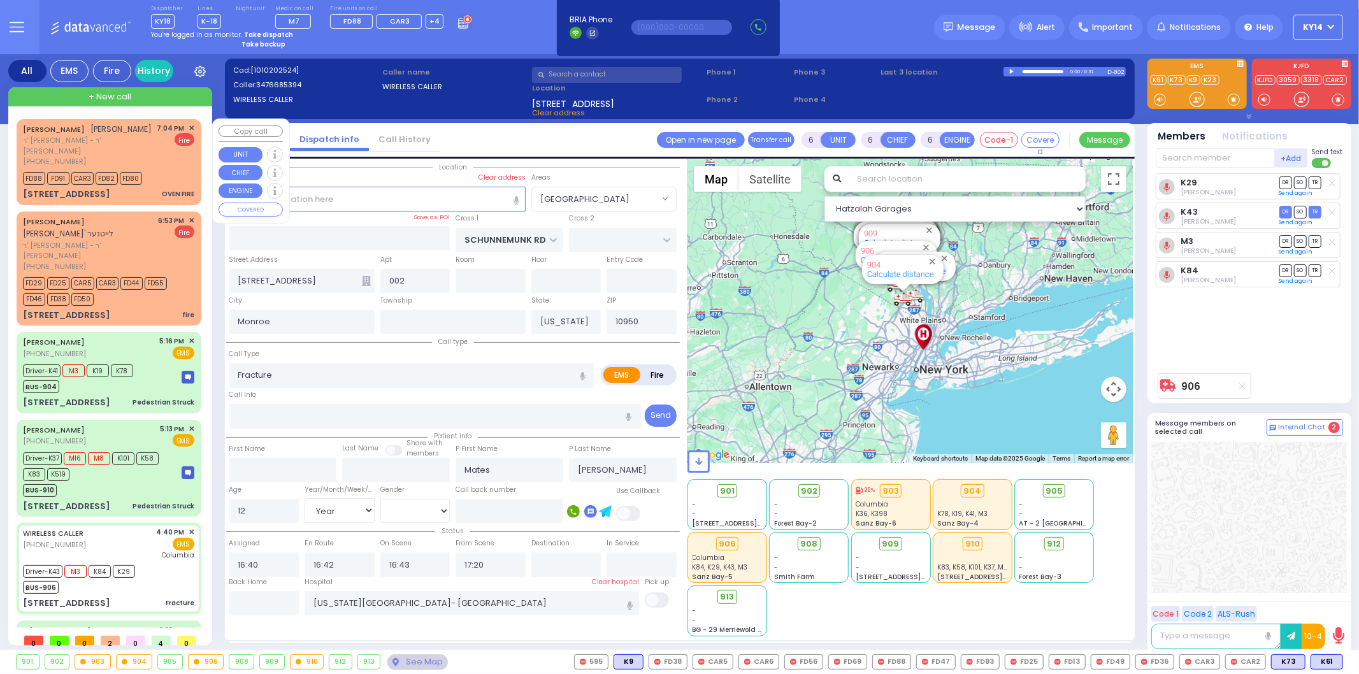
select select "[DEMOGRAPHIC_DATA]"
type input "18:20"
type input "19:08"
select select "Hatzalah Garages"
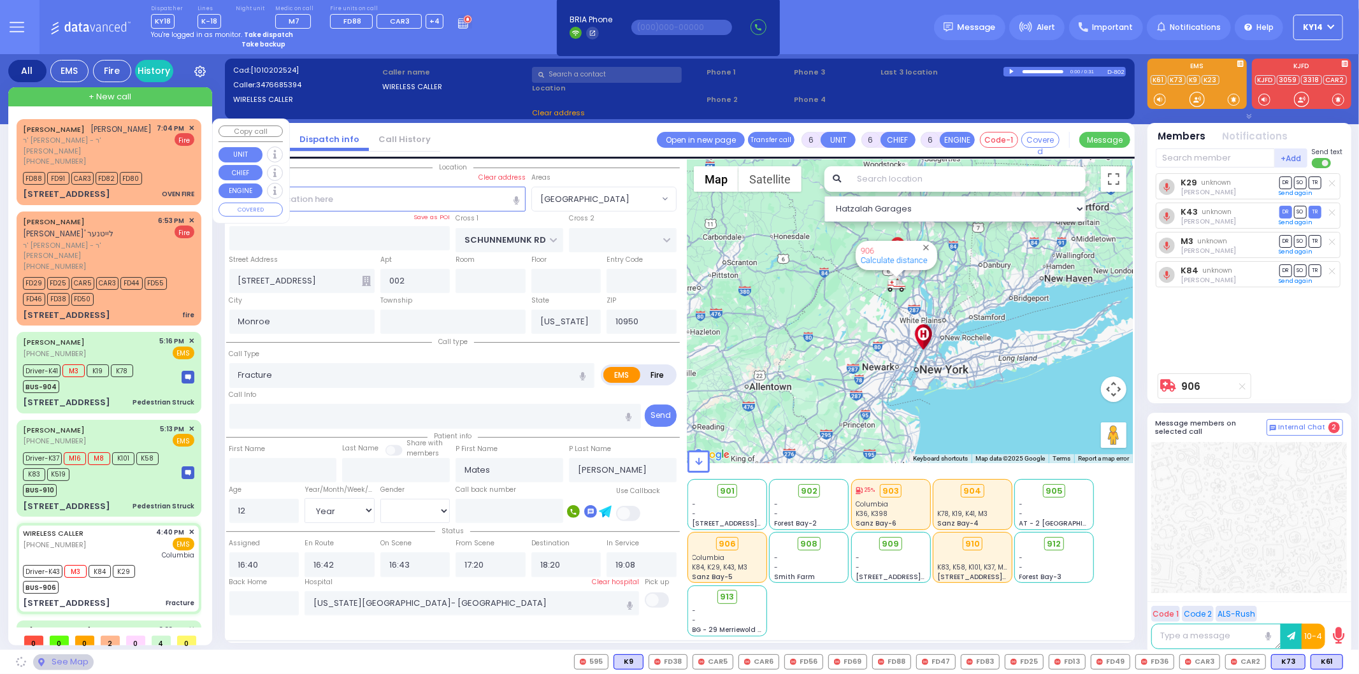
select select "[GEOGRAPHIC_DATA]"
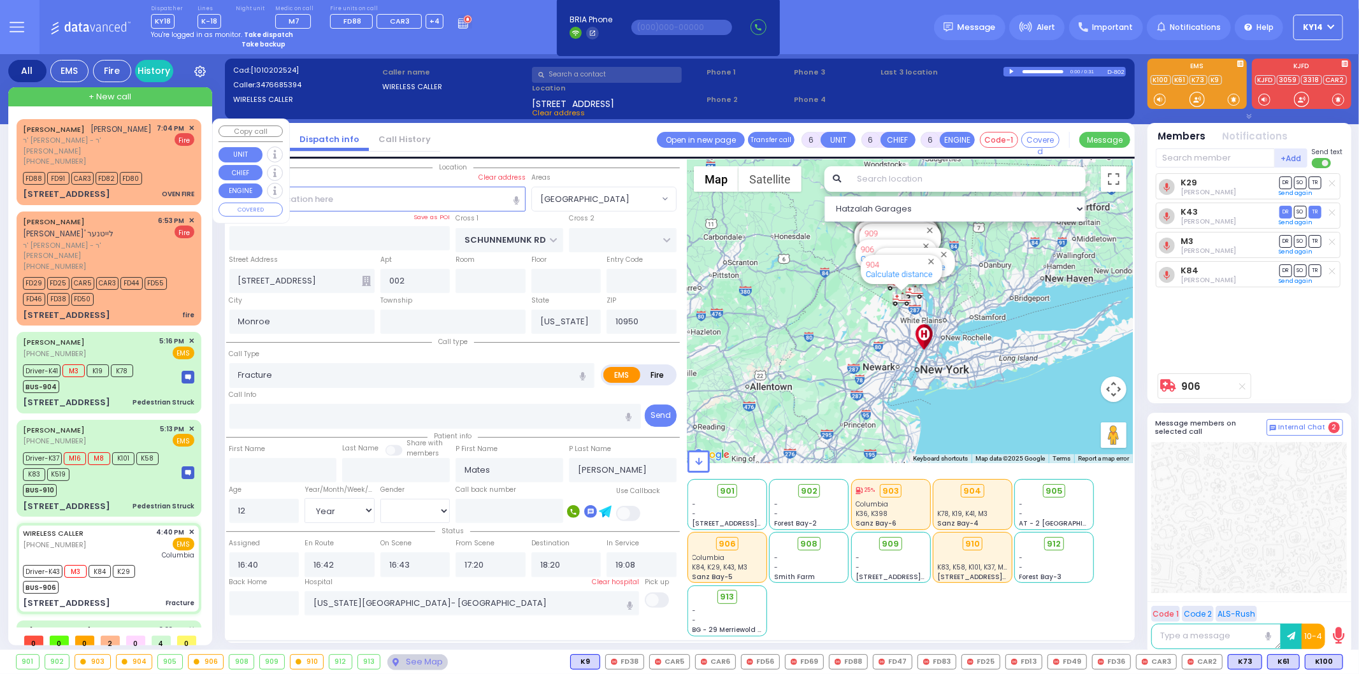
select select
radio input "true"
select select "Year"
select select "[DEMOGRAPHIC_DATA]"
select select "Hatzalah Garages"
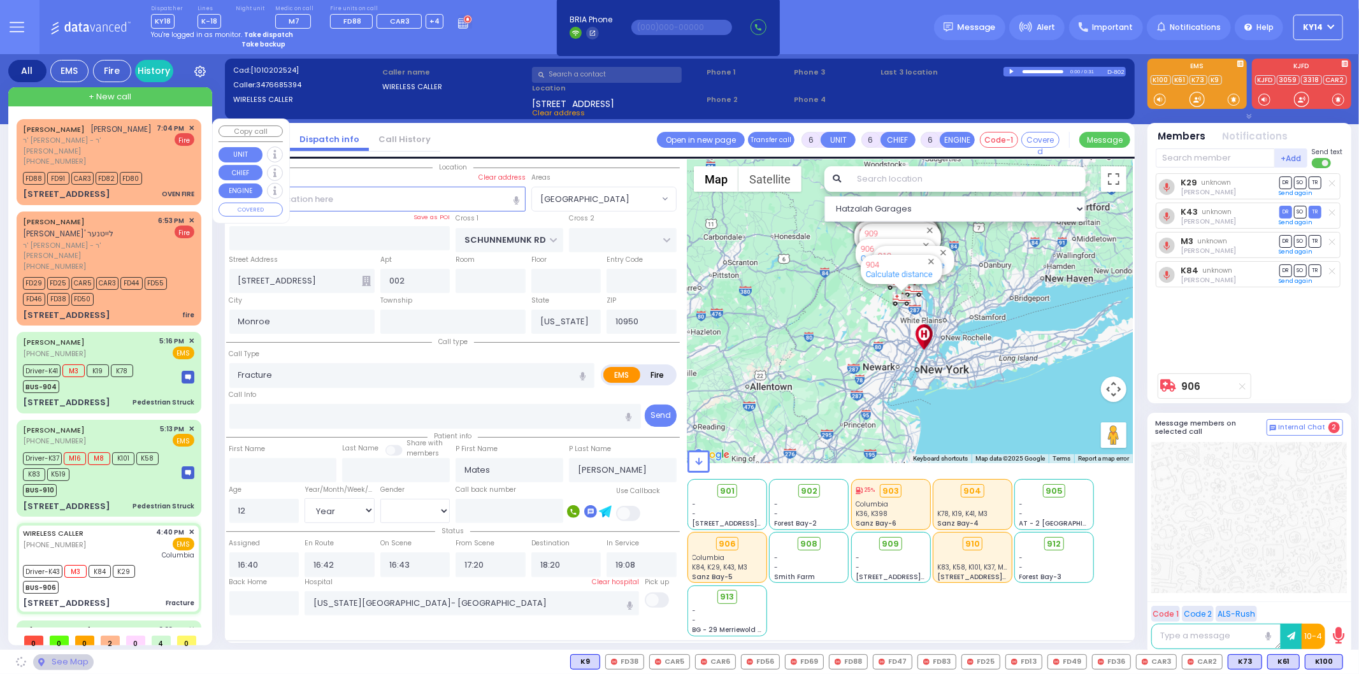
select select "[GEOGRAPHIC_DATA]"
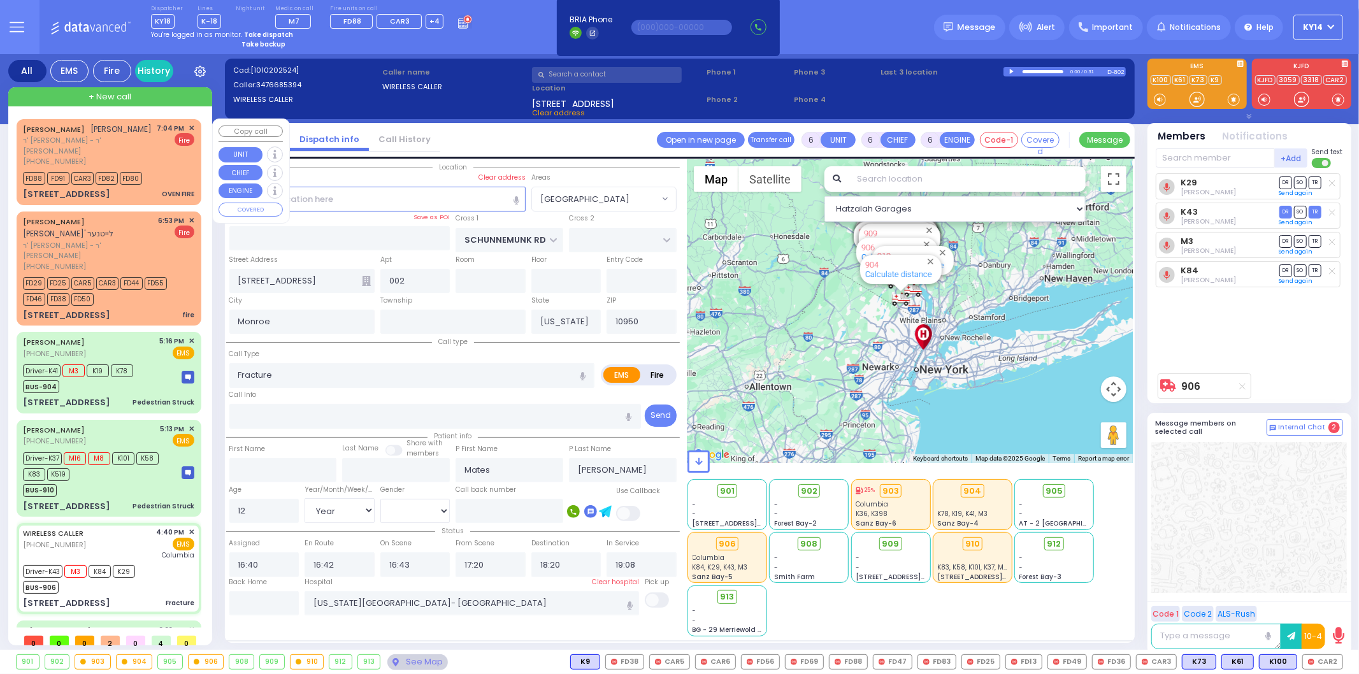
select select
radio input "true"
select select "Year"
select select "[DEMOGRAPHIC_DATA]"
select select "Hatzalah Garages"
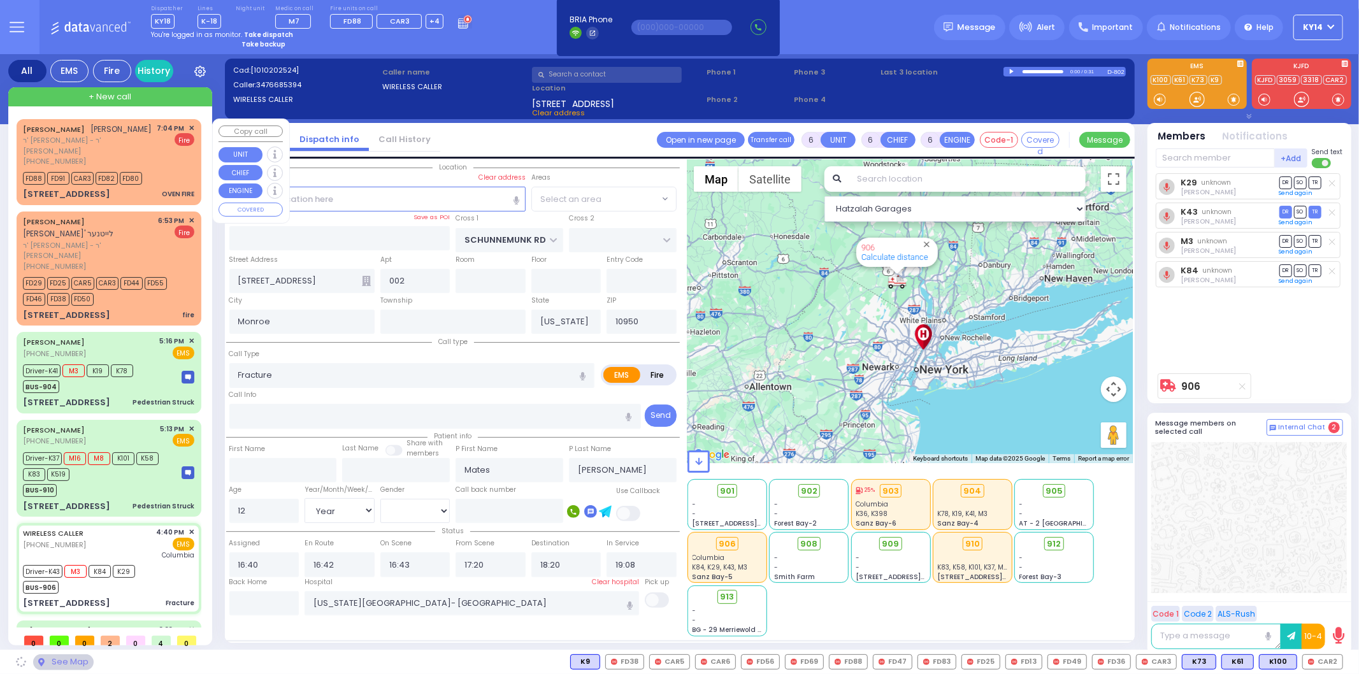
select select "[GEOGRAPHIC_DATA]"
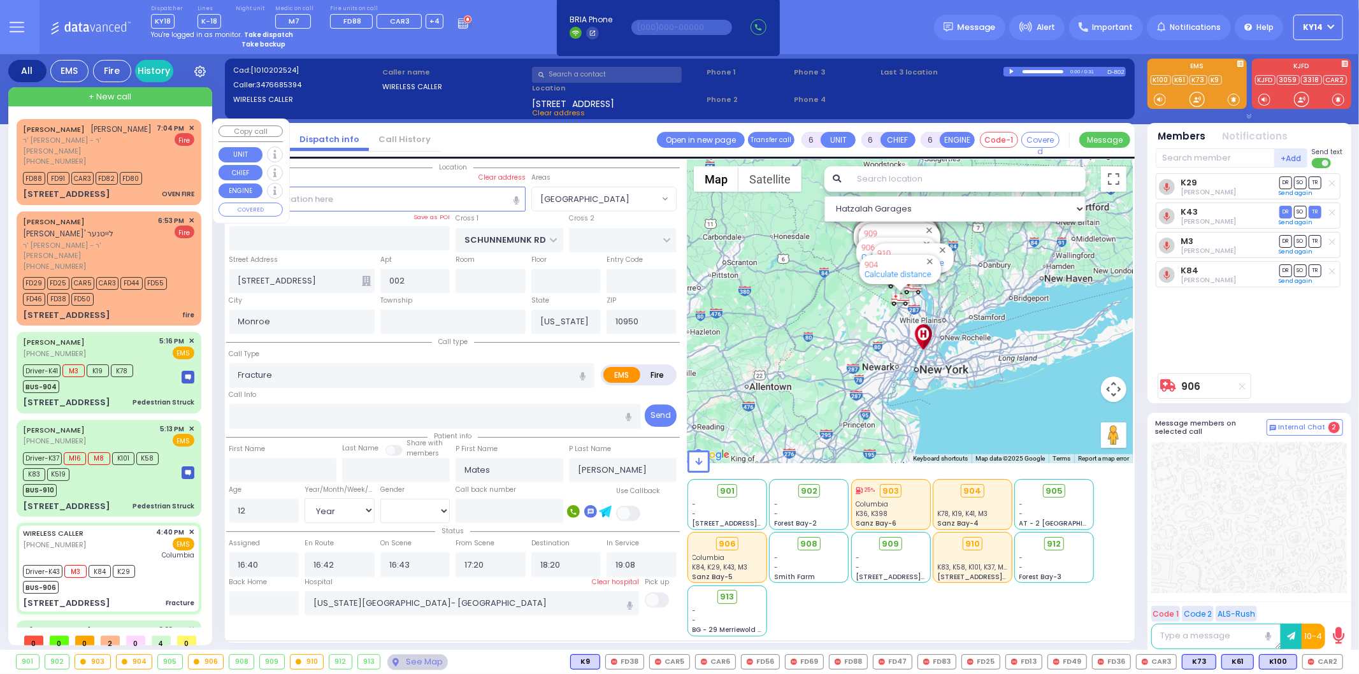
select select
radio input "true"
select select "Year"
select select "[DEMOGRAPHIC_DATA]"
select select "Hatzalah Garages"
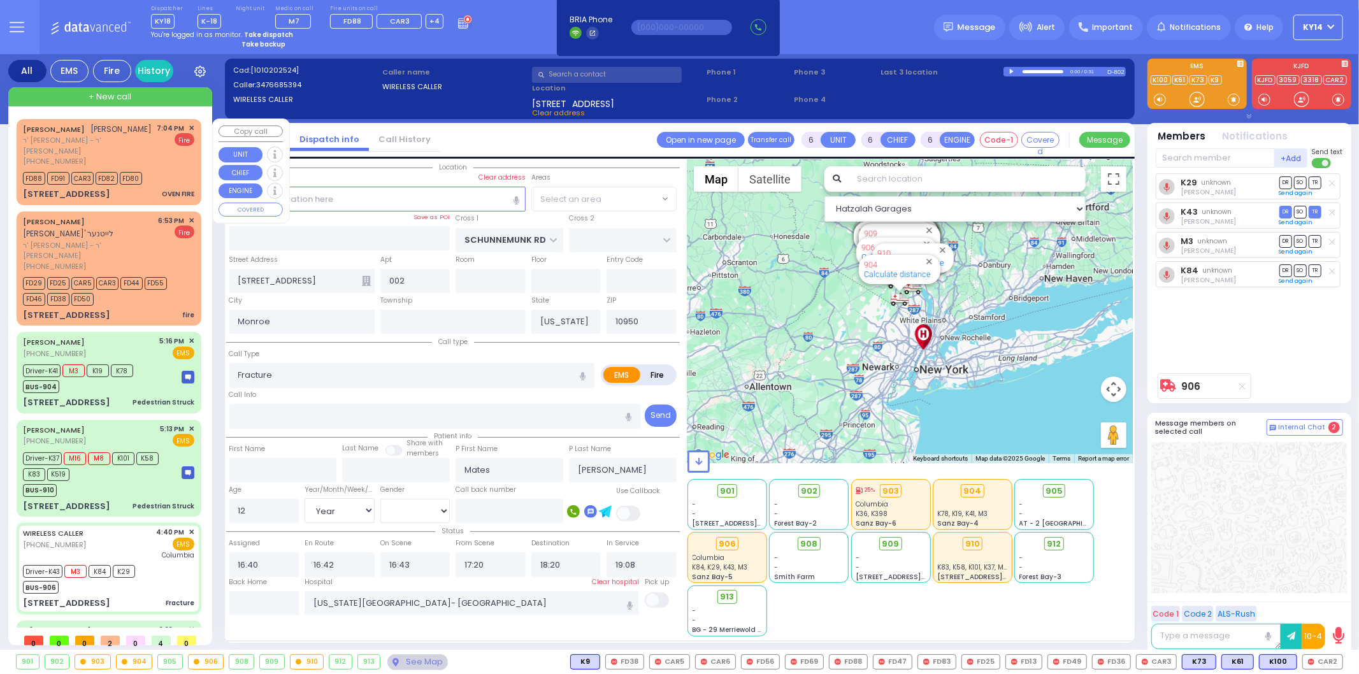
select select "[GEOGRAPHIC_DATA]"
select select
radio input "true"
select select "Year"
select select "[DEMOGRAPHIC_DATA]"
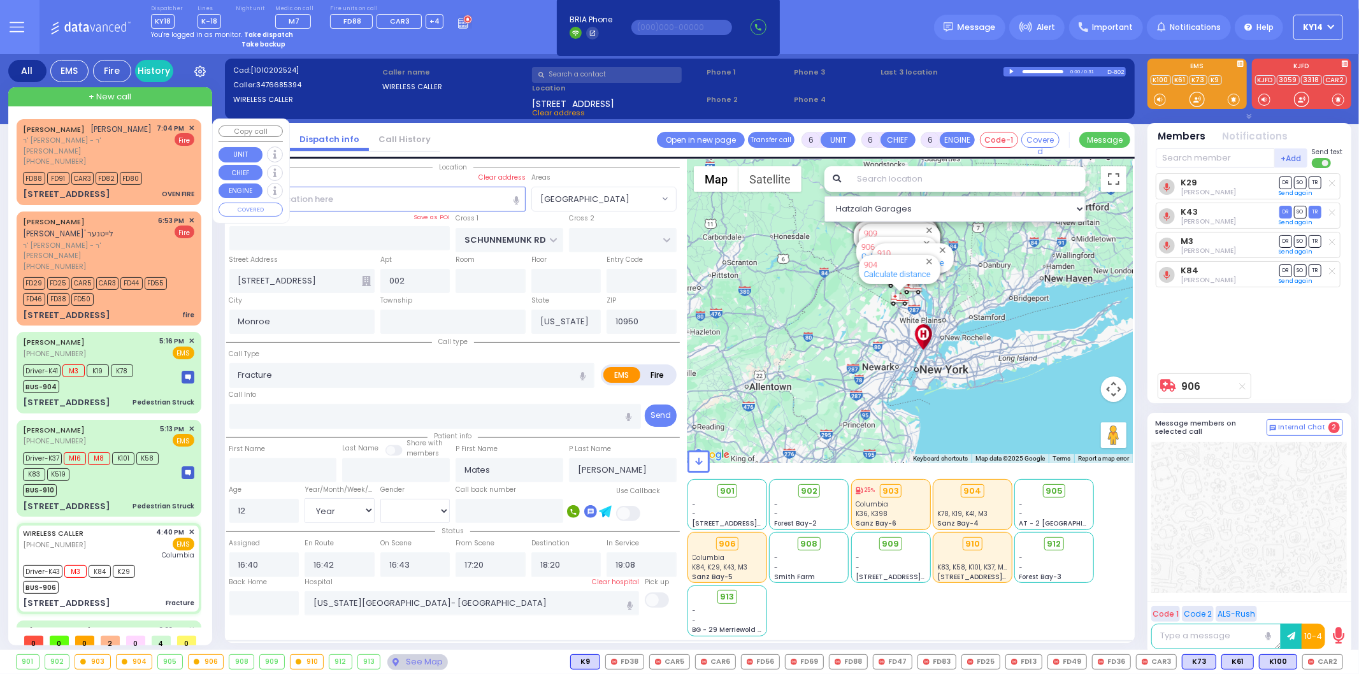
select select "Hatzalah Garages"
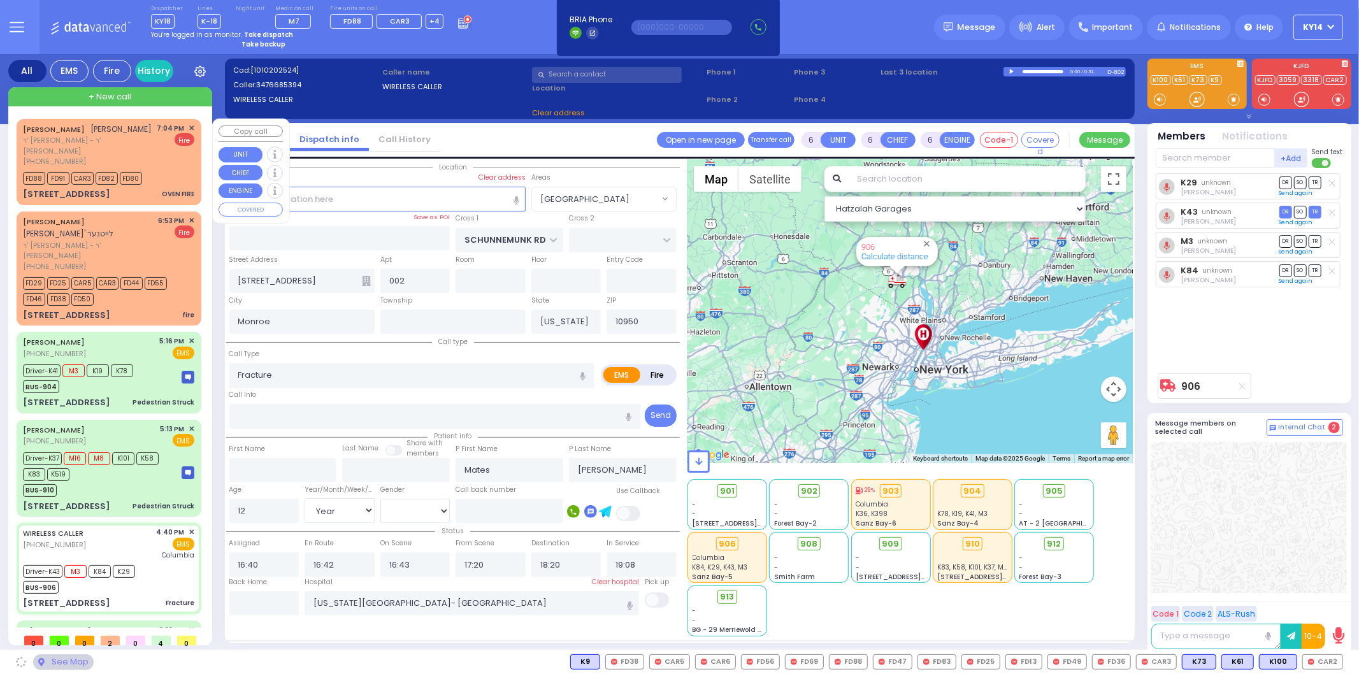
select select "[GEOGRAPHIC_DATA]"
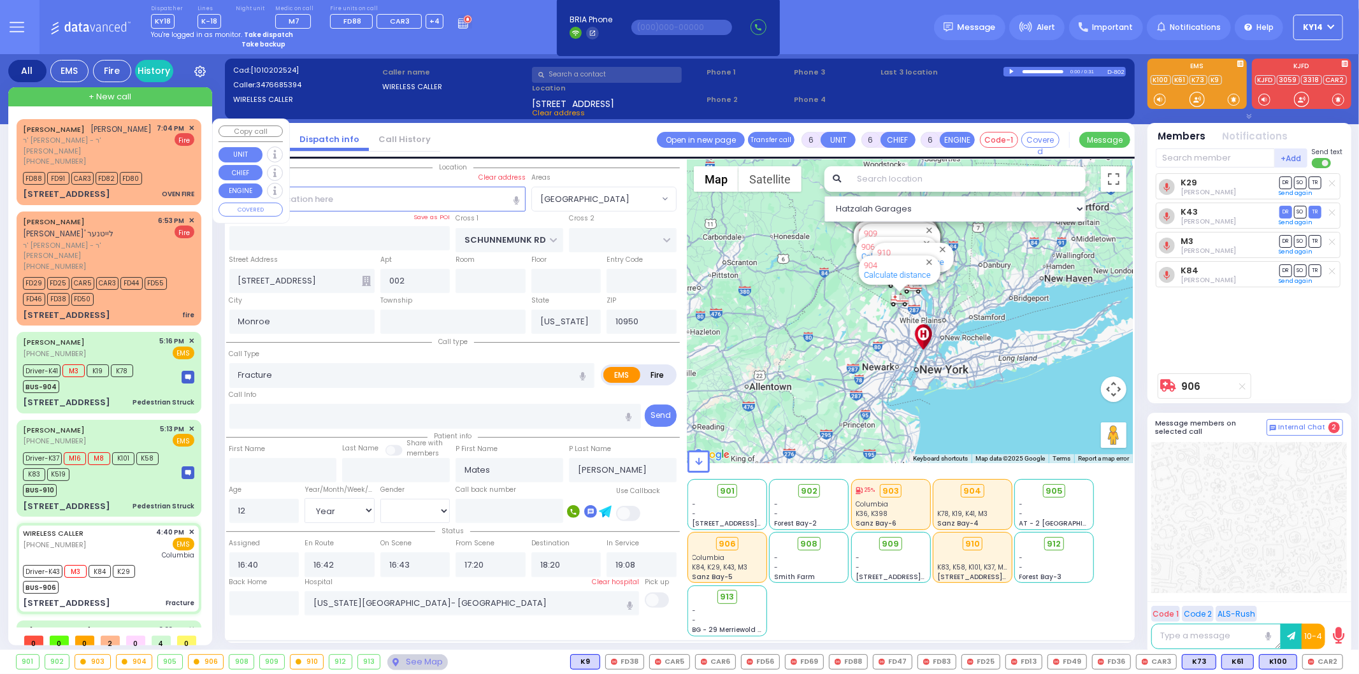
select select
radio input "true"
select select "Year"
select select "[DEMOGRAPHIC_DATA]"
select select "Hatzalah Garages"
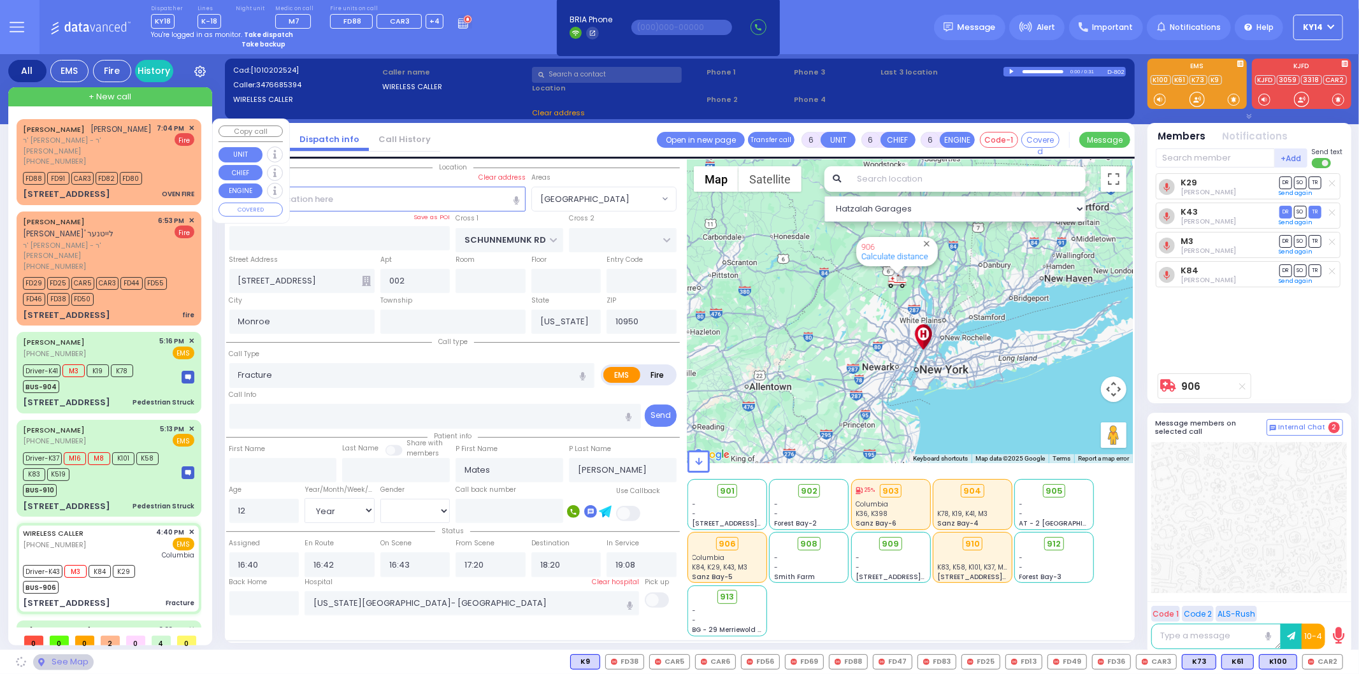
select select "[GEOGRAPHIC_DATA]"
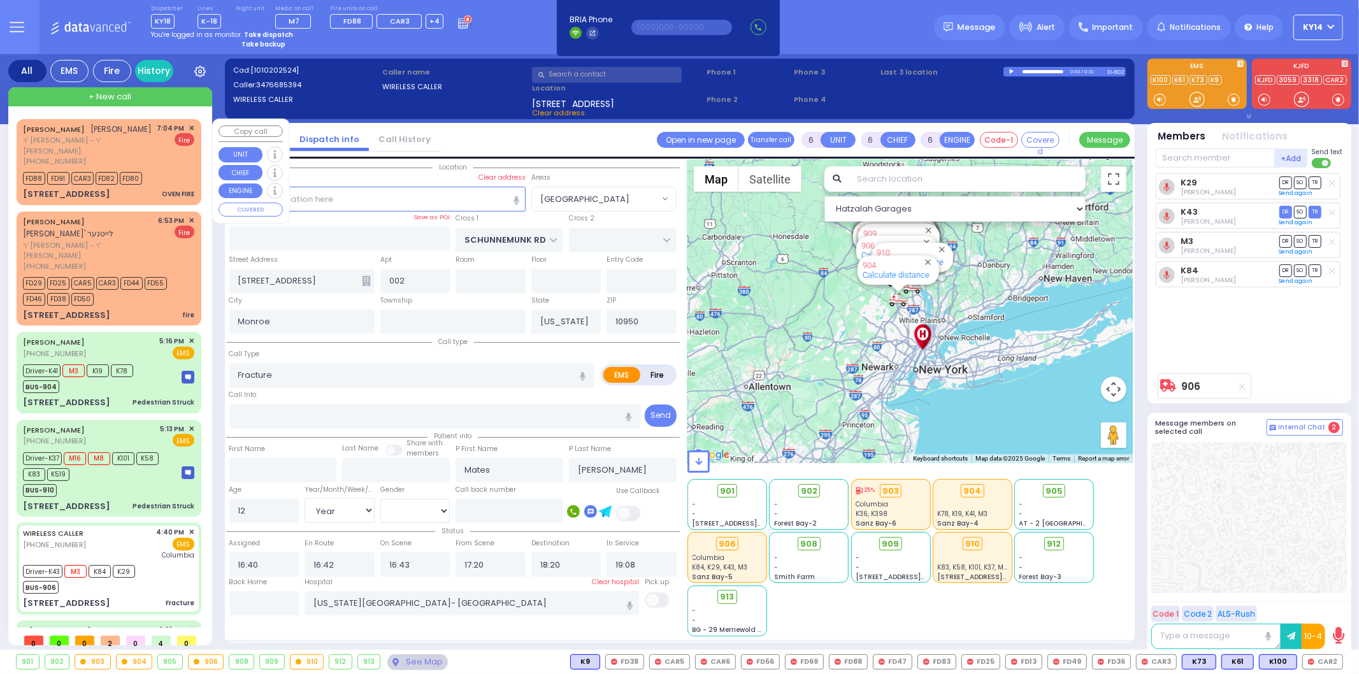
select select
radio input "true"
select select "Year"
select select "[DEMOGRAPHIC_DATA]"
select select "Hatzalah Garages"
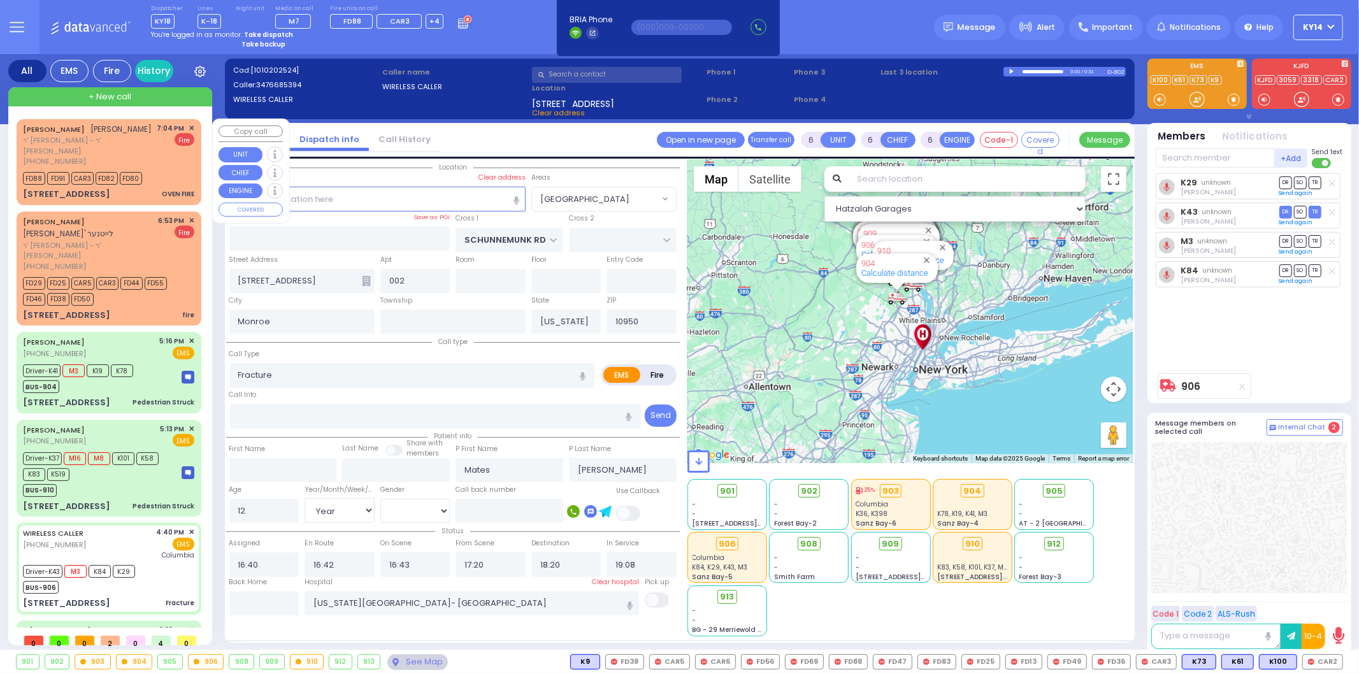
select select "[GEOGRAPHIC_DATA]"
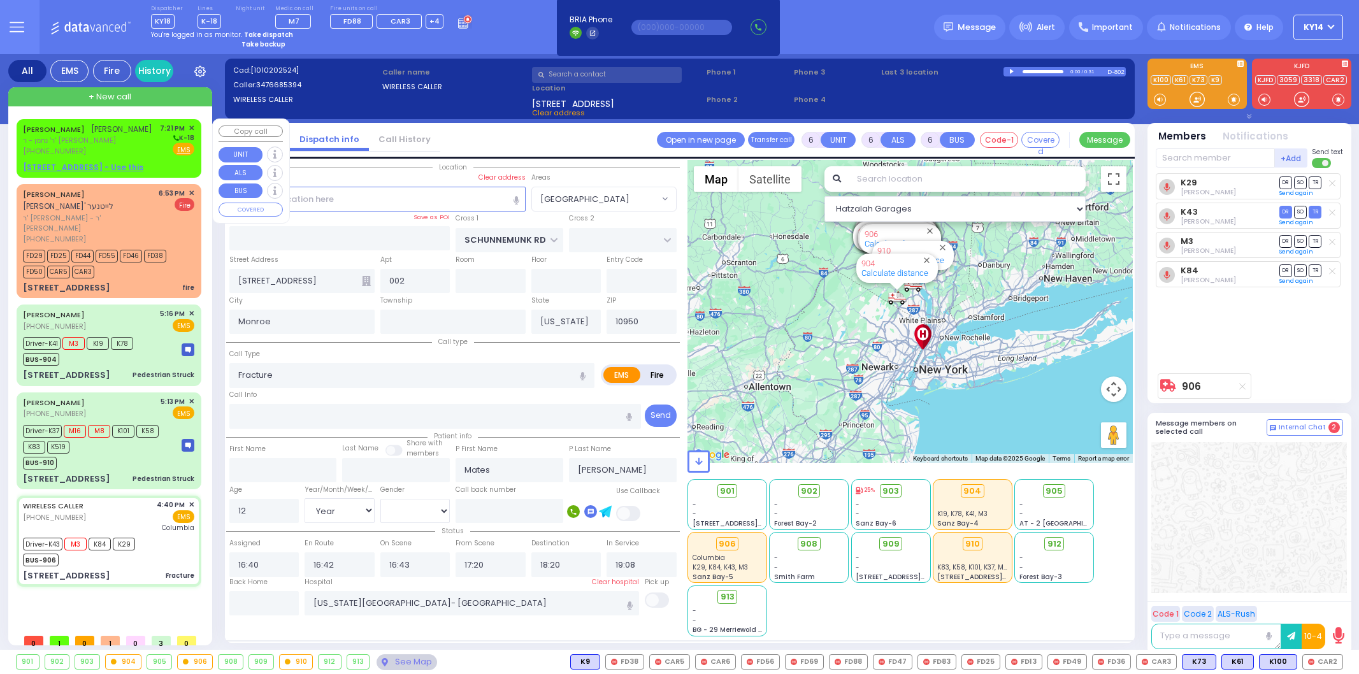
select select "[GEOGRAPHIC_DATA]"
select select "Year"
select select "[DEMOGRAPHIC_DATA]"
